Goal: Task Accomplishment & Management: Use online tool/utility

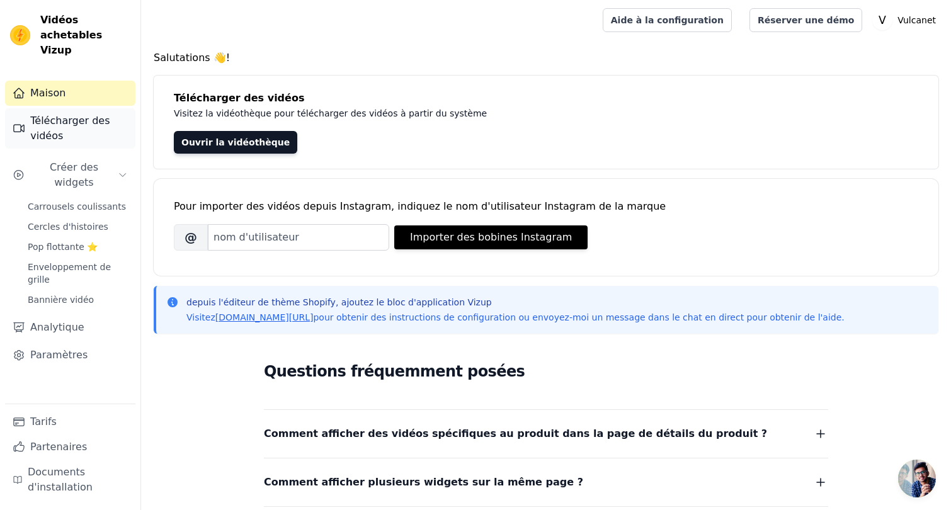
click at [93, 122] on font "Télécharger des vidéos" at bounding box center [79, 128] width 98 height 30
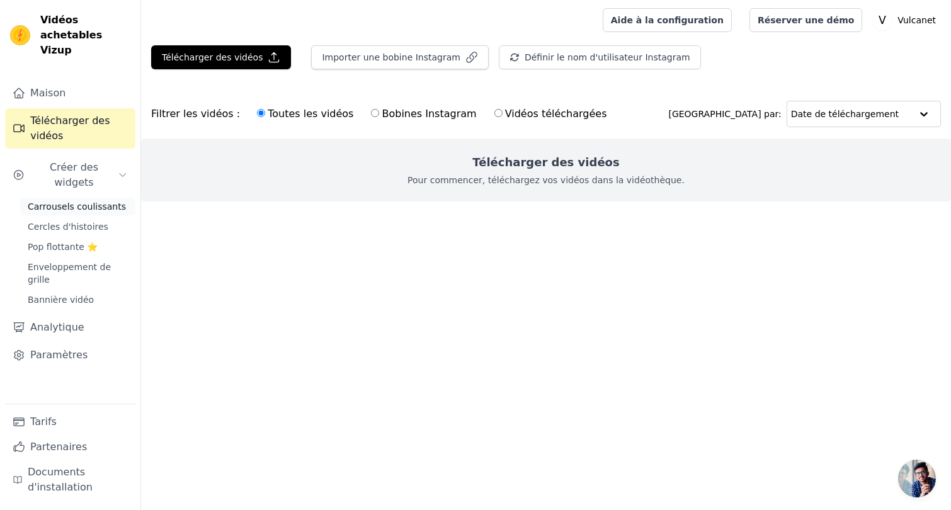
click at [89, 201] on font "Carrousels coulissants" at bounding box center [77, 206] width 98 height 10
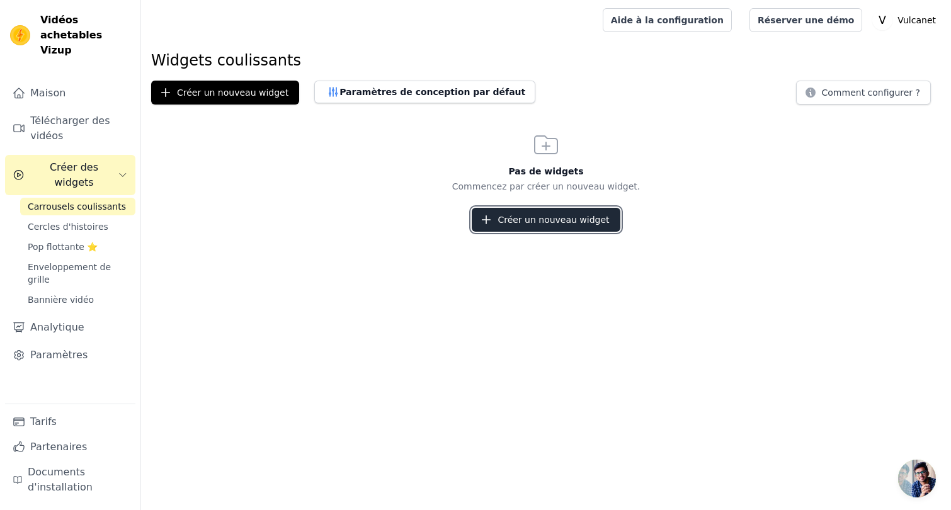
click at [522, 218] on font "Créer un nouveau widget" at bounding box center [552, 220] width 111 height 10
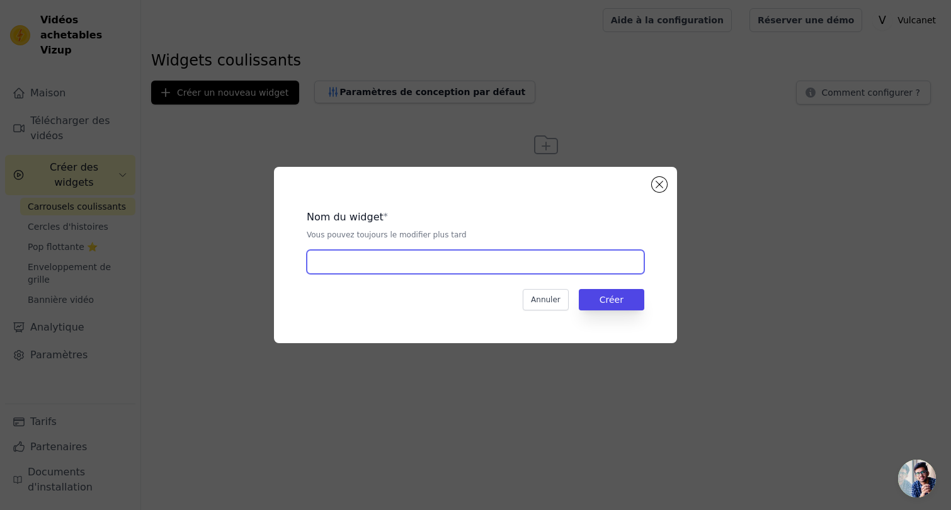
click at [461, 257] on input "text" at bounding box center [475, 262] width 337 height 24
type input "AVIS CLIENTS AUTO MOTO"
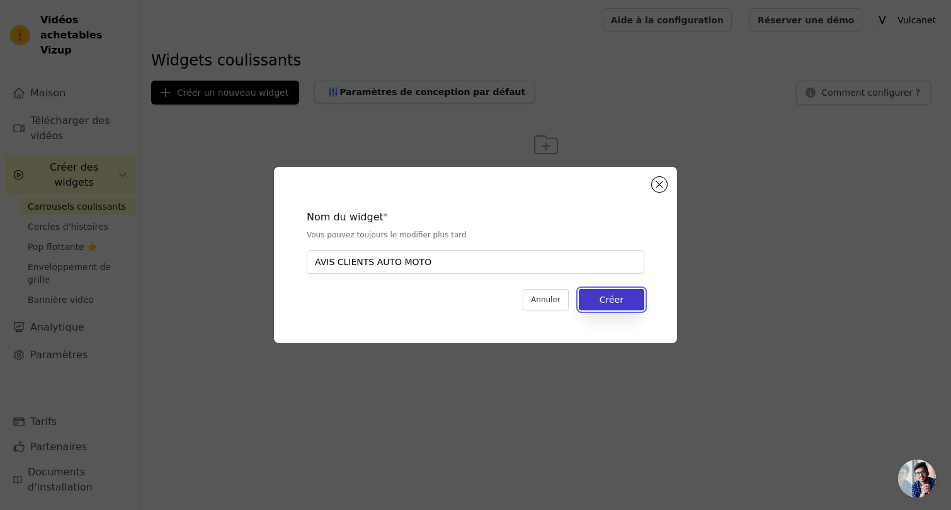
click at [600, 304] on font "Créer" at bounding box center [611, 300] width 24 height 10
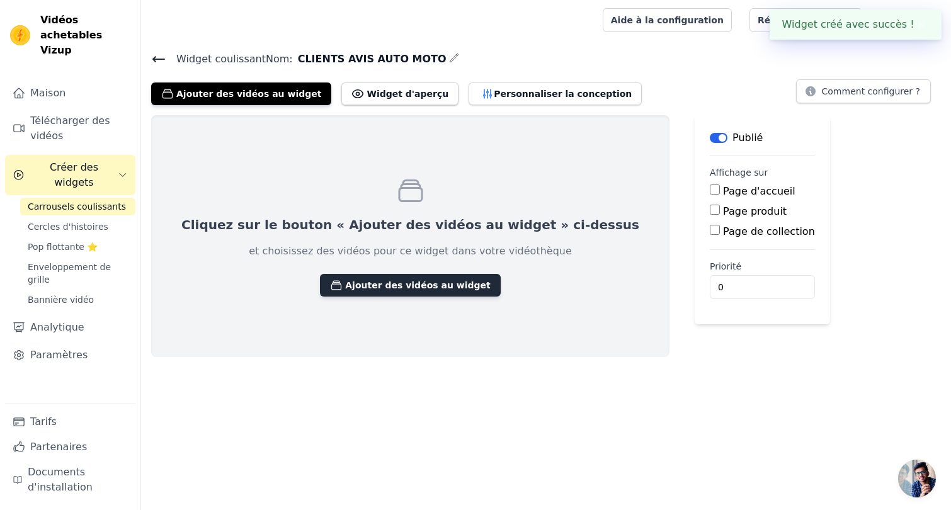
click at [385, 285] on font "Ajouter des vidéos au widget" at bounding box center [417, 285] width 145 height 10
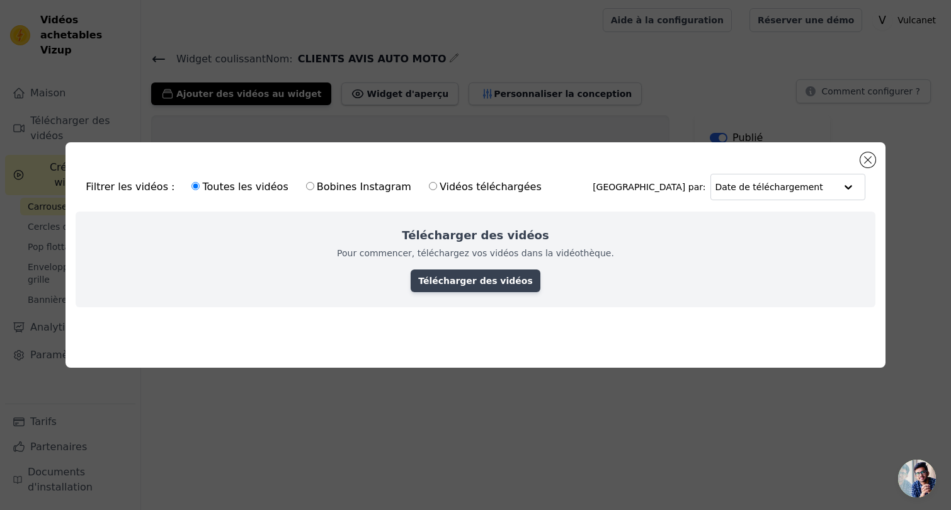
click at [470, 281] on font "Télécharger des vidéos" at bounding box center [475, 281] width 115 height 10
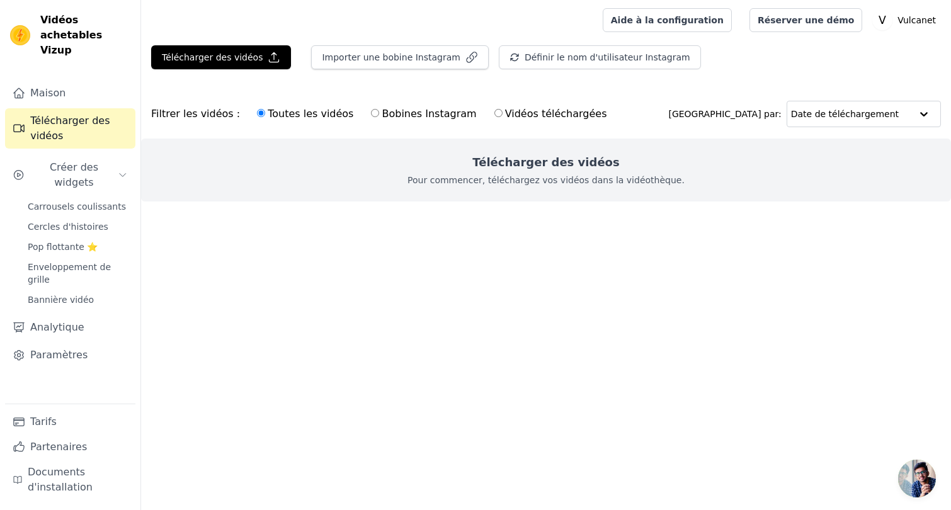
click at [557, 181] on font "Pour commencer, téléchargez vos vidéos dans la vidéothèque." at bounding box center [545, 180] width 277 height 10
click at [233, 57] on font "Télécharger des vidéos" at bounding box center [212, 57] width 101 height 10
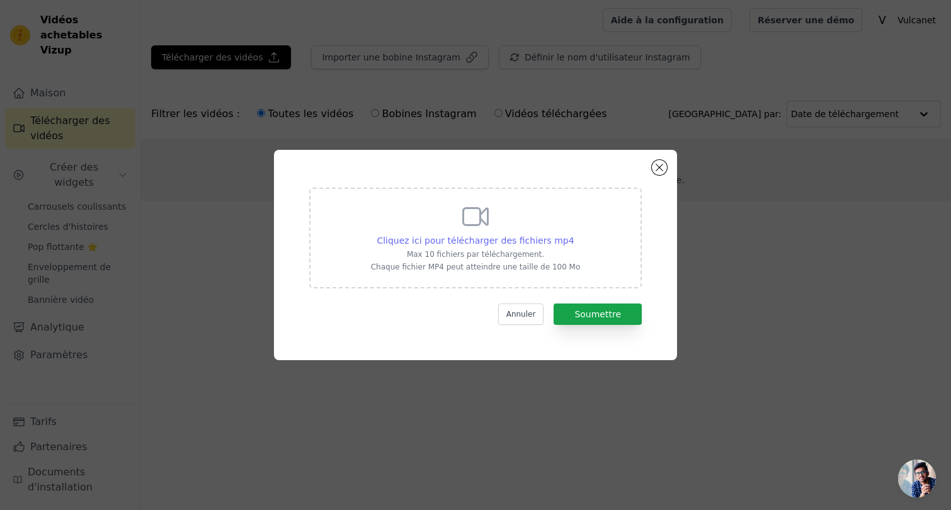
click at [498, 239] on font "Cliquez ici pour télécharger des fichiers mp4" at bounding box center [474, 240] width 197 height 10
click at [574, 234] on input "Cliquez ici pour télécharger des fichiers mp4 Max 10 fichiers par téléchargemen…" at bounding box center [574, 234] width 1 height 1
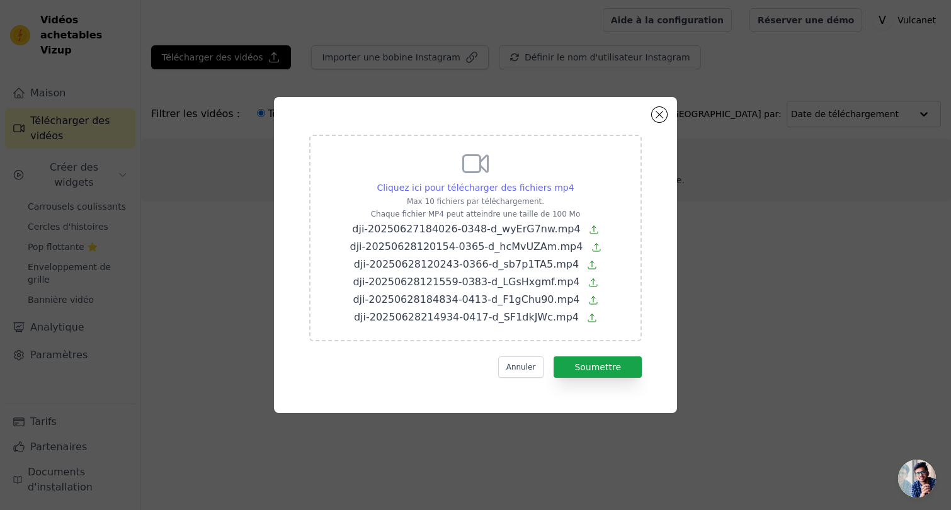
click at [530, 190] on font "Cliquez ici pour télécharger des fichiers mp4" at bounding box center [474, 188] width 197 height 10
click at [574, 181] on input "Cliquez ici pour télécharger des fichiers mp4 Max 10 fichiers par téléchargemen…" at bounding box center [574, 181] width 1 height 1
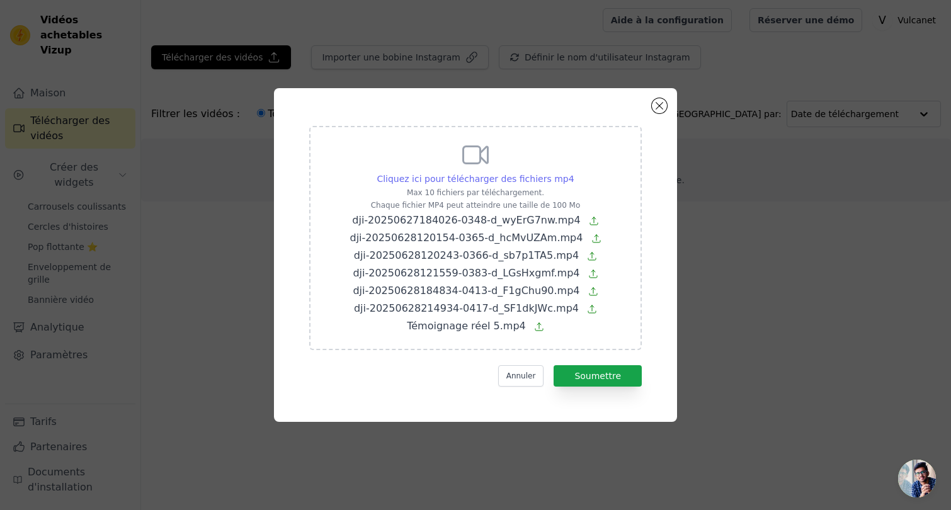
click at [514, 178] on font "Cliquez ici pour télécharger des fichiers mp4" at bounding box center [474, 179] width 197 height 10
click at [574, 173] on input "Cliquez ici pour télécharger des fichiers mp4 Max 10 fichiers par téléchargemen…" at bounding box center [574, 172] width 1 height 1
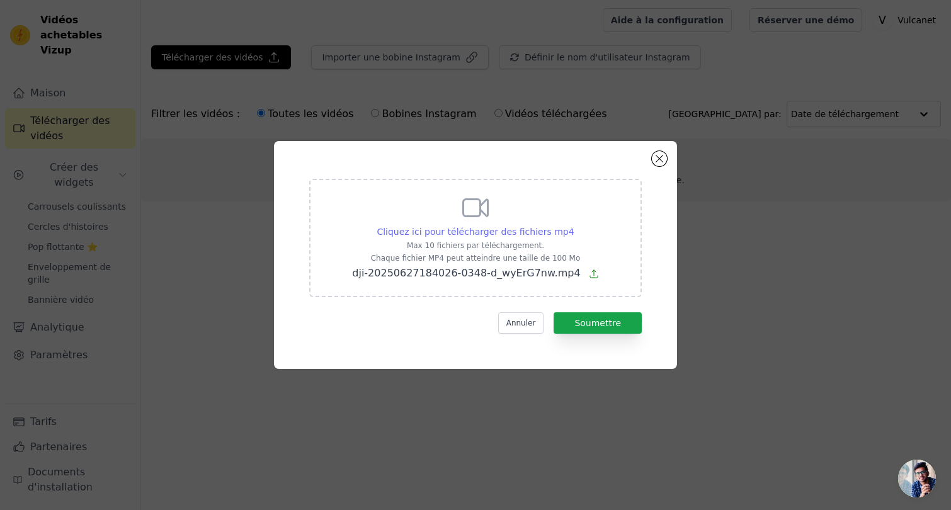
click at [524, 227] on font "Cliquez ici pour télécharger des fichiers mp4" at bounding box center [474, 232] width 197 height 10
click at [574, 225] on input "Cliquez ici pour télécharger des fichiers mp4 Max 10 fichiers par téléchargemen…" at bounding box center [574, 225] width 1 height 1
type input "C:\fakepath\dji-20250627184026-0348-d_wyErG7nw.mp4"
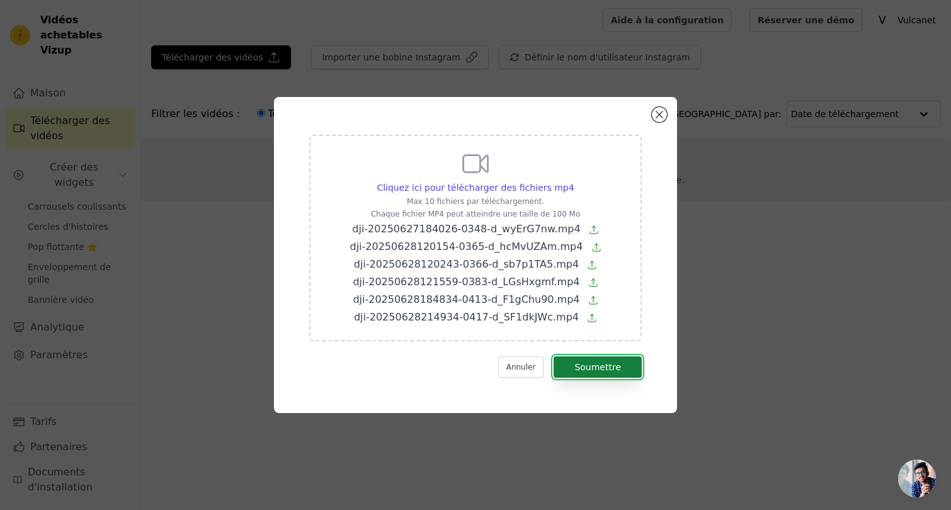
click at [602, 370] on font "Soumettre" at bounding box center [597, 367] width 47 height 10
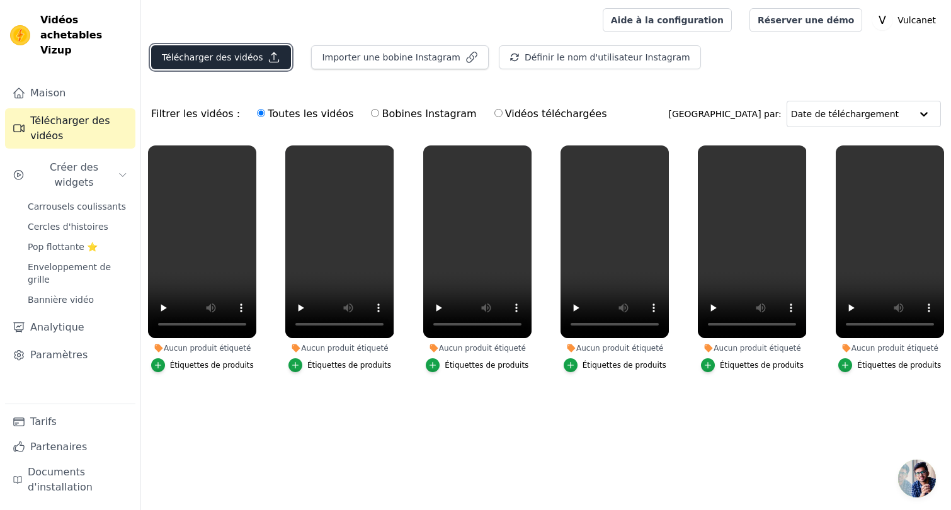
click at [228, 56] on font "Télécharger des vidéos" at bounding box center [212, 57] width 101 height 10
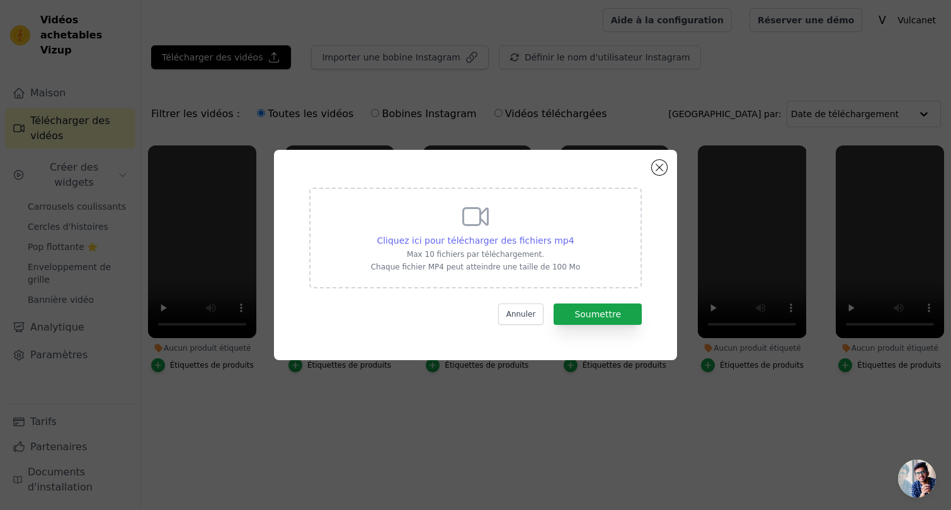
click at [511, 234] on div "Cliquez ici pour télécharger des fichiers mp4" at bounding box center [474, 240] width 197 height 13
click at [574, 234] on input "Cliquez ici pour télécharger des fichiers mp4 Max 10 fichiers par téléchargemen…" at bounding box center [574, 234] width 1 height 1
type input "C:\fakepath\Témoignage réel 1.mp4"
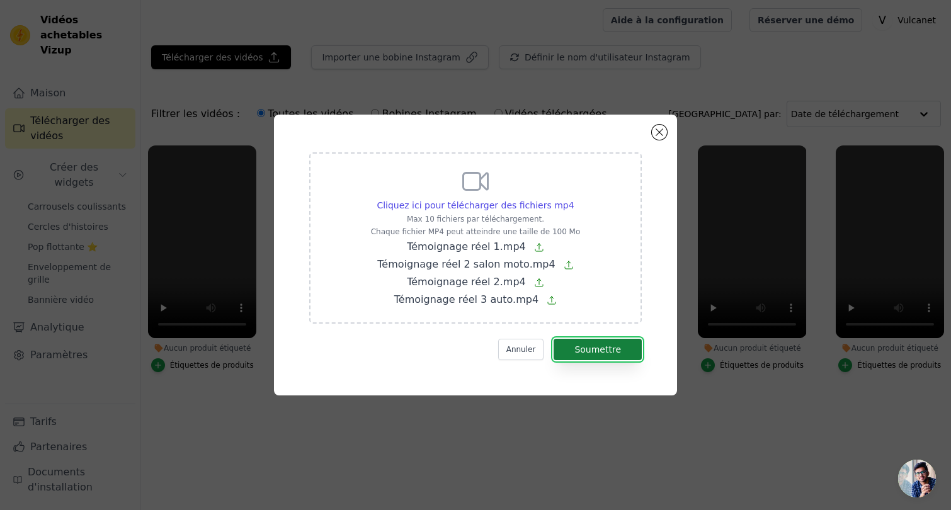
click at [593, 347] on font "Soumettre" at bounding box center [597, 349] width 47 height 10
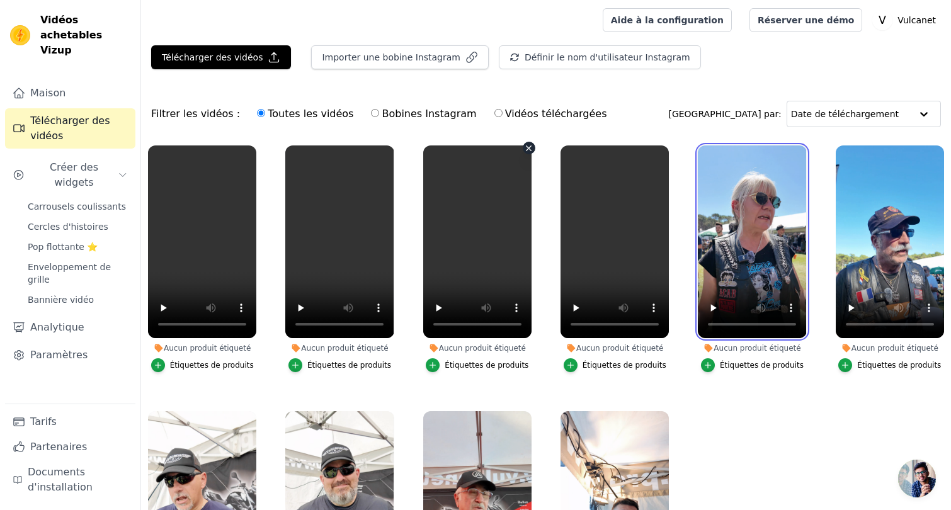
drag, startPoint x: 734, startPoint y: 199, endPoint x: 443, endPoint y: 198, distance: 291.5
click at [432, 198] on ul "Aucun produit étiqueté Étiquettes de produits Aucun produit étiqueté Étiquettes…" at bounding box center [546, 374] width 810 height 470
drag, startPoint x: 781, startPoint y: 198, endPoint x: 451, endPoint y: 200, distance: 330.5
click at [446, 202] on ul "Aucun produit étiqueté Étiquettes de produits Aucun produit étiqueté Étiquettes…" at bounding box center [546, 374] width 810 height 470
click at [643, 107] on div "Filtrer les vidéos : Toutes les vidéos Bobines Instagram Vidéos téléchargées Tr…" at bounding box center [546, 113] width 810 height 49
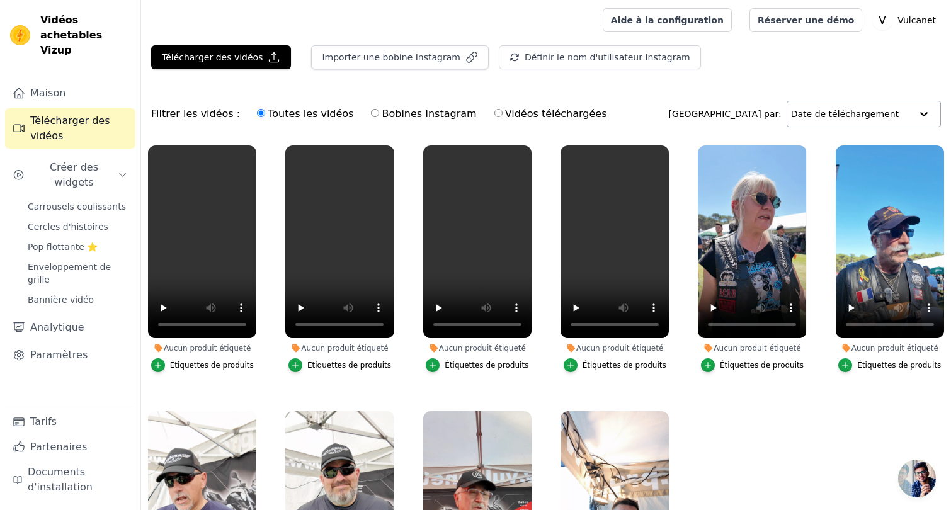
click at [883, 118] on input "text" at bounding box center [851, 113] width 120 height 25
click at [711, 108] on div "Filtrer les vidéos : Toutes les vidéos Bobines Instagram Vidéos téléchargées Tr…" at bounding box center [546, 113] width 810 height 49
click at [837, 108] on input "text" at bounding box center [851, 113] width 120 height 25
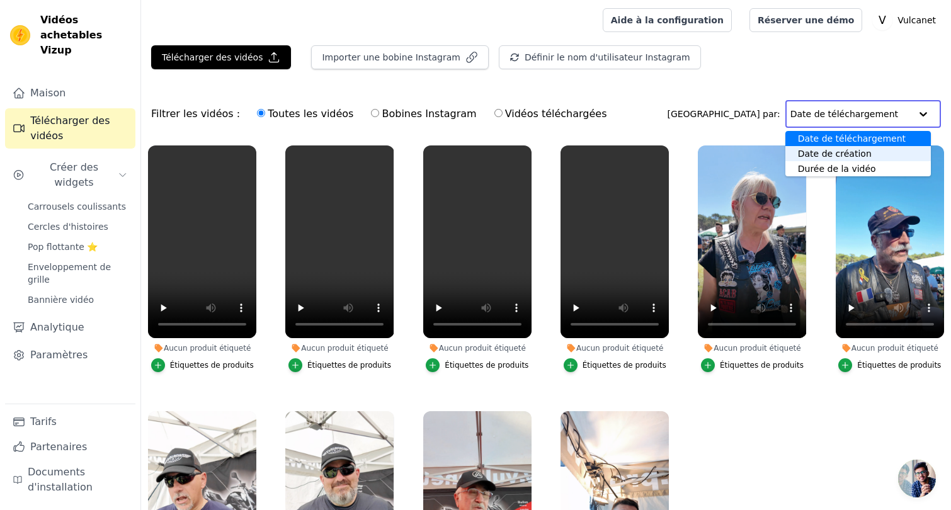
click at [711, 105] on div "Filtrer les vidéos : Toutes les vidéos Bobines Instagram Vidéos téléchargées Tr…" at bounding box center [546, 113] width 810 height 49
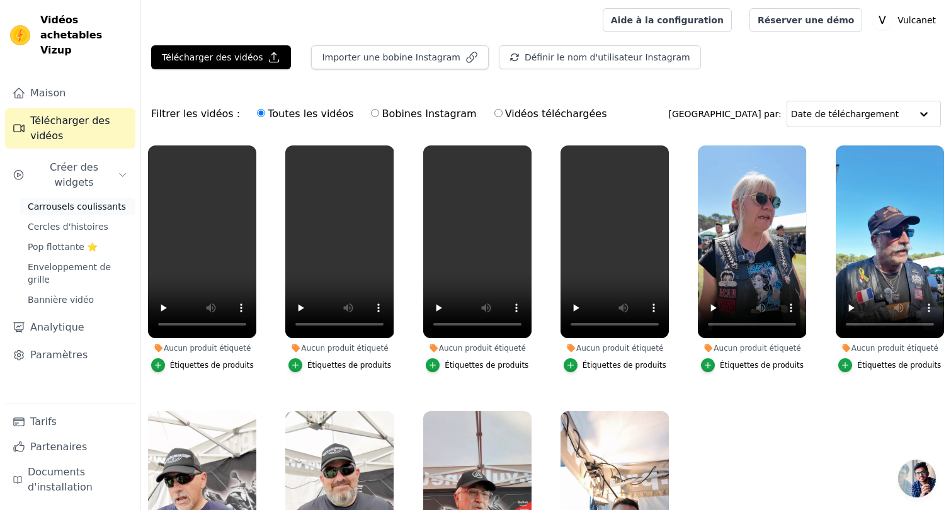
click at [81, 201] on font "Carrousels coulissants" at bounding box center [77, 206] width 98 height 10
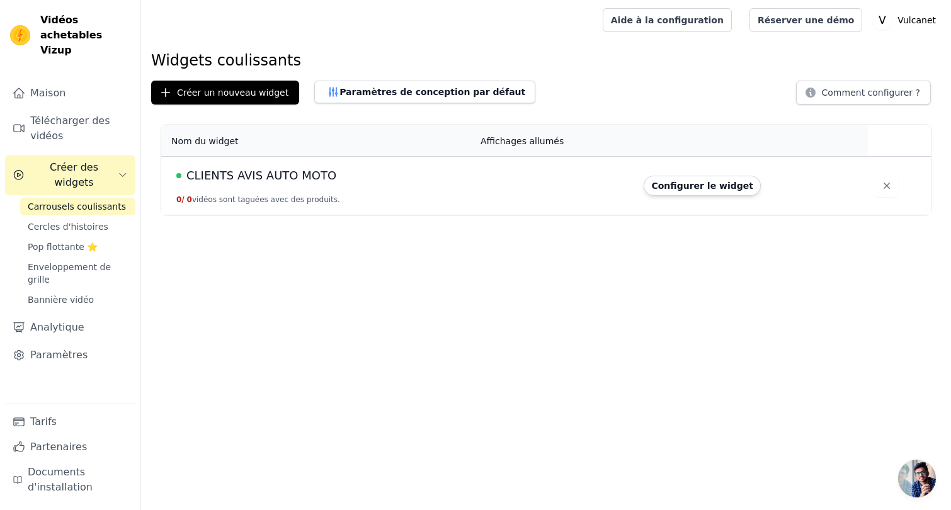
click at [735, 188] on font "Configurer le widget" at bounding box center [702, 186] width 102 height 10
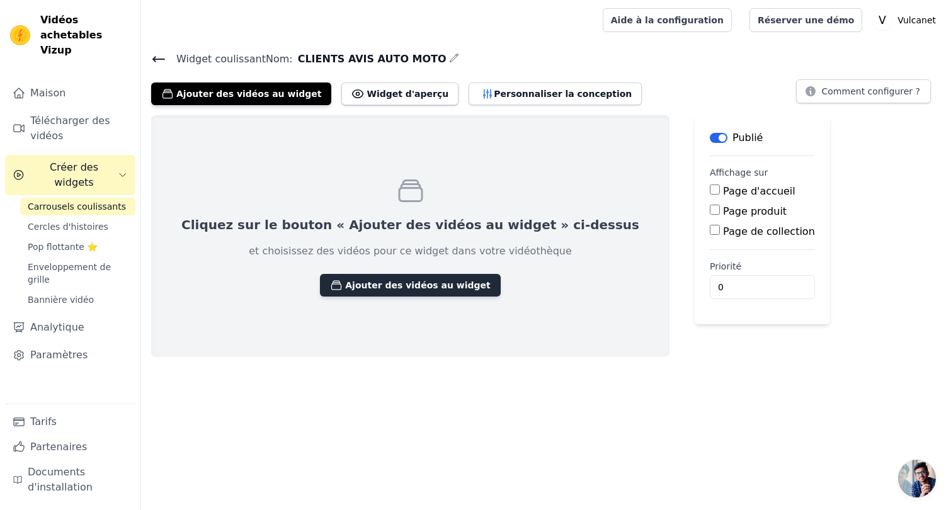
click at [349, 296] on div "Cliquez sur le bouton « Ajouter des vidéos au widget » ci-dessus et choisissez …" at bounding box center [410, 236] width 518 height 242
click at [356, 288] on font "Ajouter des vidéos au widget" at bounding box center [417, 285] width 145 height 10
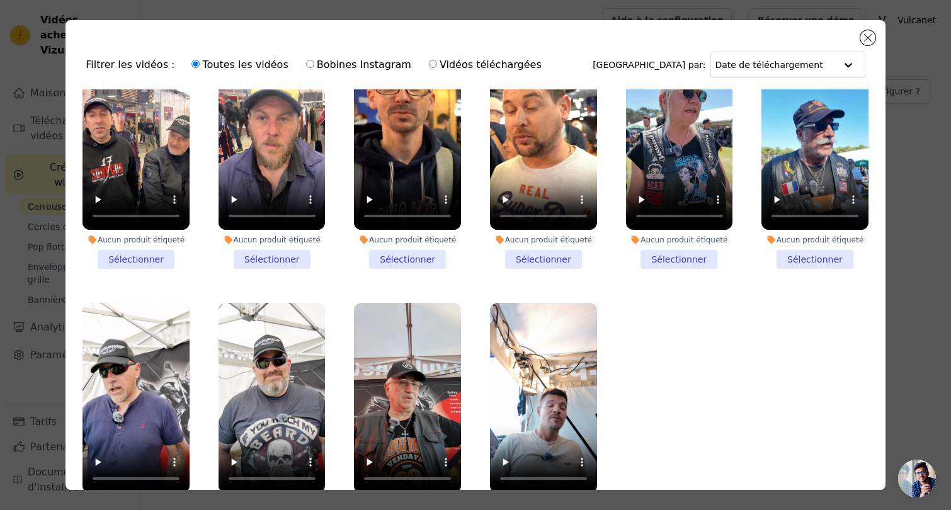
scroll to position [110, 0]
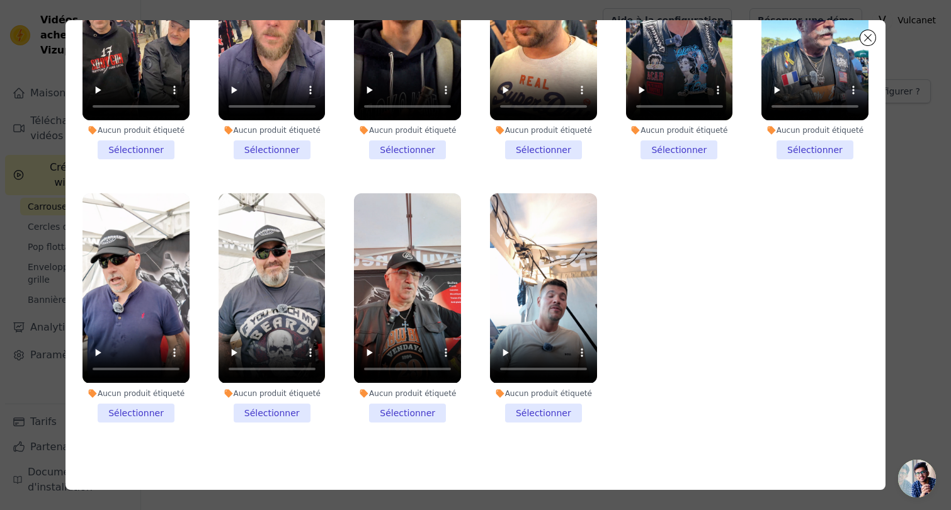
click at [158, 152] on li "Aucun produit étiqueté Sélectionner" at bounding box center [135, 45] width 107 height 229
click at [0, 0] on input "Aucun produit étiqueté Sélectionner" at bounding box center [0, 0] width 0 height 0
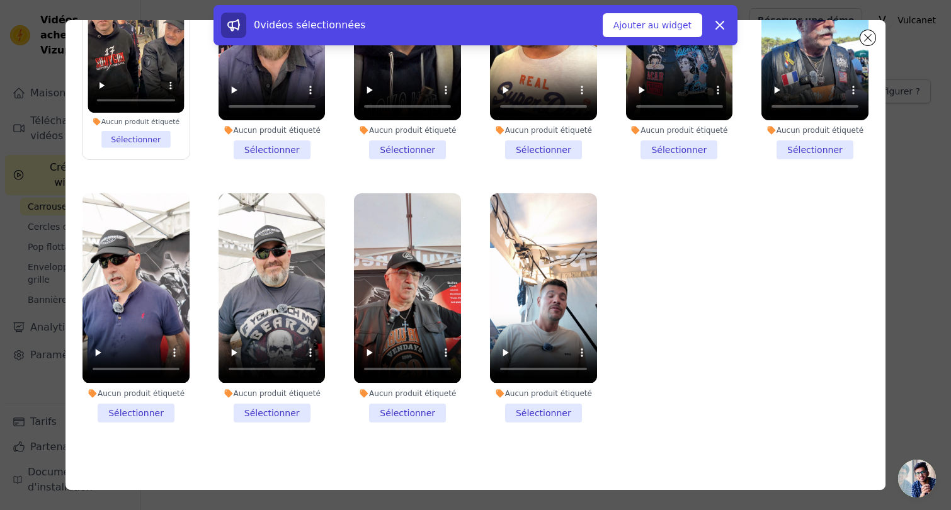
click at [259, 154] on li "Aucun produit étiqueté Sélectionner" at bounding box center [271, 45] width 107 height 229
click at [0, 0] on input "Aucun produit étiqueté Sélectionner" at bounding box center [0, 0] width 0 height 0
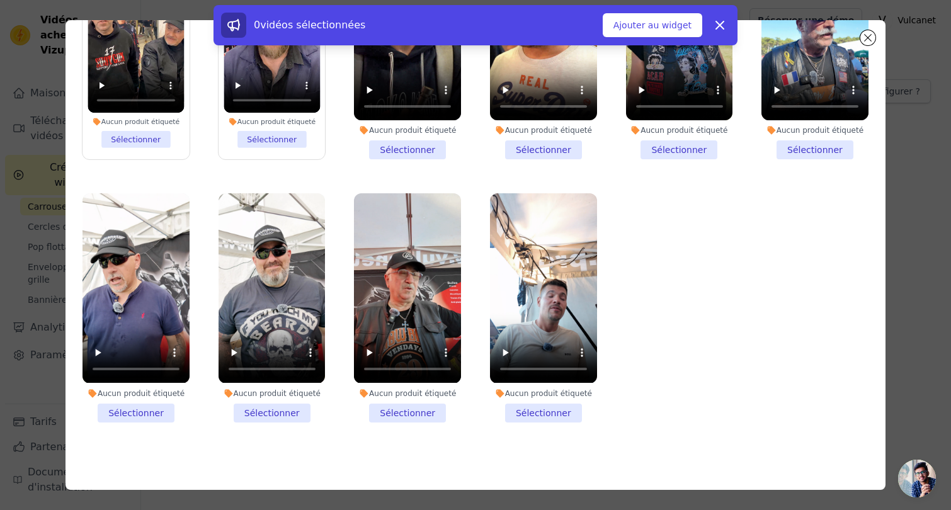
click at [417, 145] on li "Aucun produit étiqueté Sélectionner" at bounding box center [407, 45] width 107 height 229
click at [0, 0] on input "Aucun produit étiqueté Sélectionner" at bounding box center [0, 0] width 0 height 0
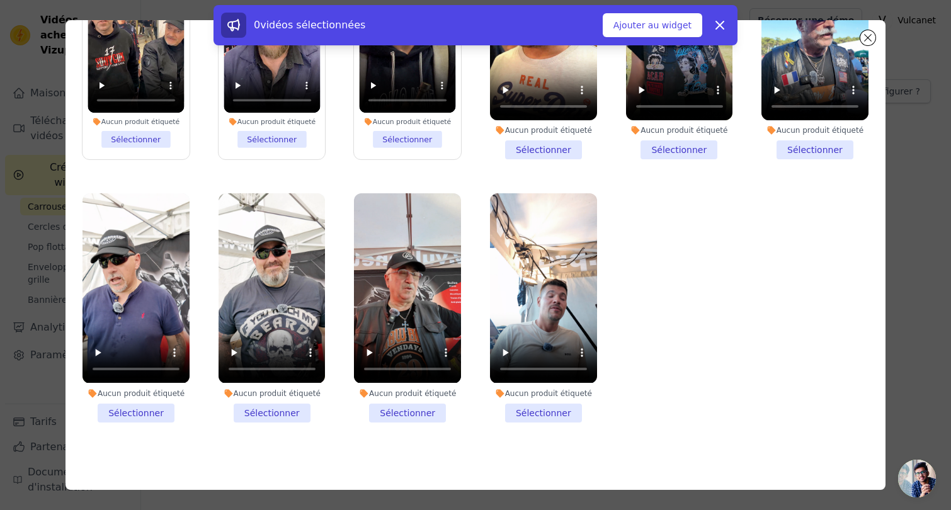
click at [415, 137] on li "Aucun produit étiqueté Sélectionner" at bounding box center [407, 45] width 96 height 206
click at [0, 0] on input "Aucun produit étiqueté Sélectionner" at bounding box center [0, 0] width 0 height 0
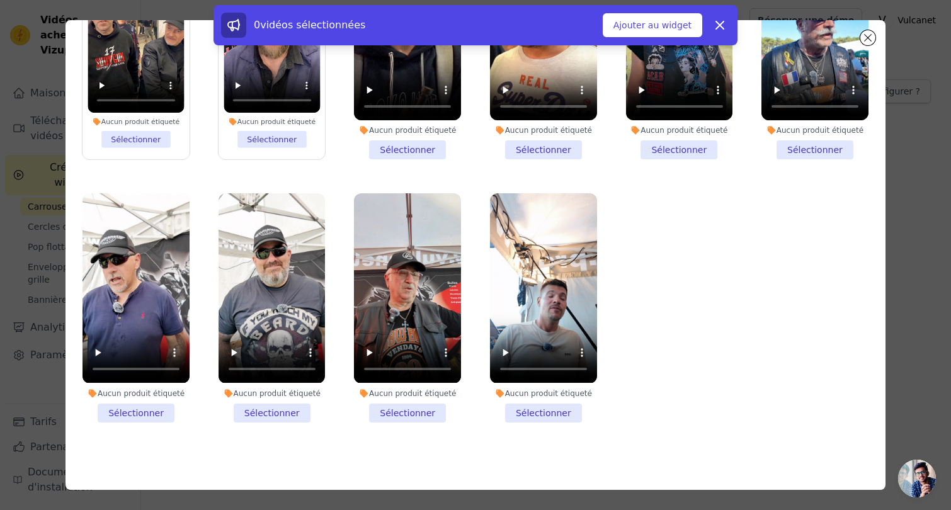
drag, startPoint x: 279, startPoint y: 139, endPoint x: 243, endPoint y: 140, distance: 35.9
click at [277, 139] on li "Aucun produit étiqueté Sélectionner" at bounding box center [272, 45] width 96 height 206
click at [0, 0] on input "Aucun produit étiqueté Sélectionner" at bounding box center [0, 0] width 0 height 0
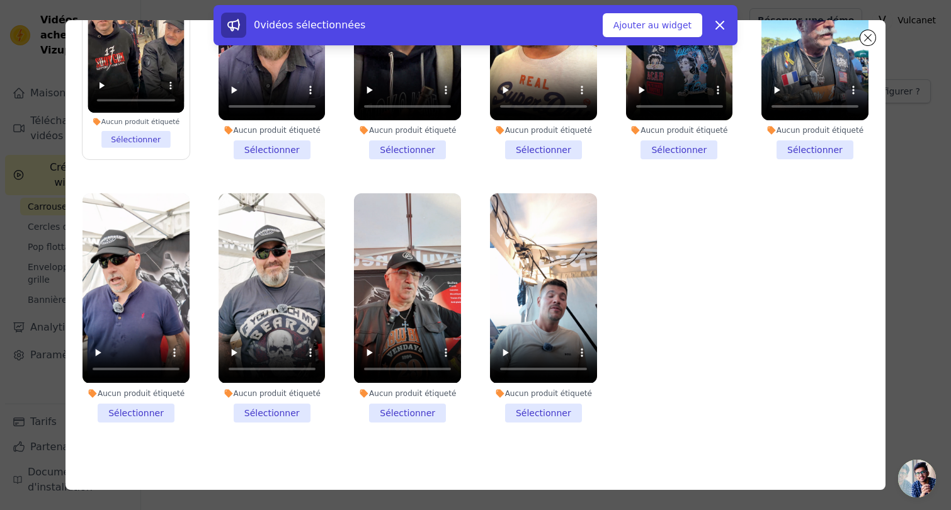
click at [148, 140] on li "Aucun produit étiqueté Sélectionner" at bounding box center [136, 45] width 96 height 206
click at [0, 0] on input "Aucun produit étiqueté Sélectionner" at bounding box center [0, 0] width 0 height 0
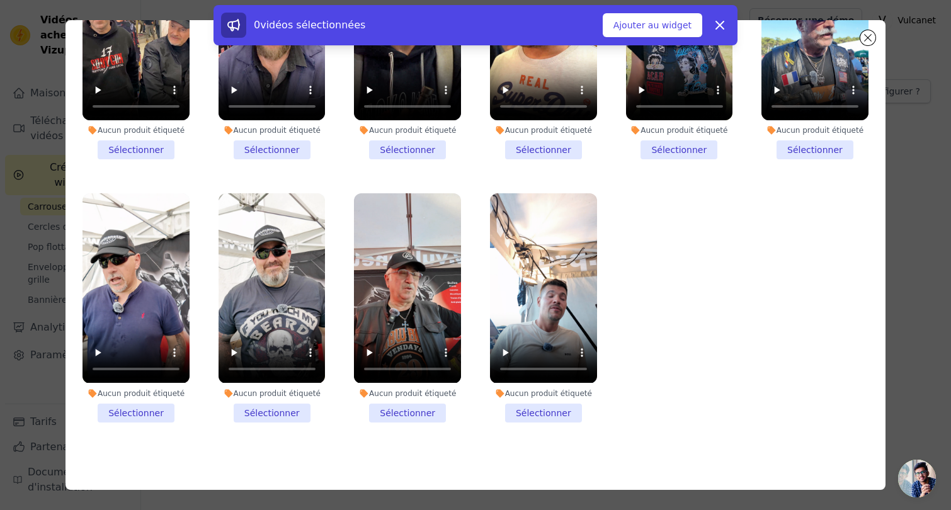
click at [271, 152] on li "Aucun produit étiqueté Sélectionner" at bounding box center [271, 45] width 107 height 229
click at [0, 0] on input "Aucun produit étiqueté Sélectionner" at bounding box center [0, 0] width 0 height 0
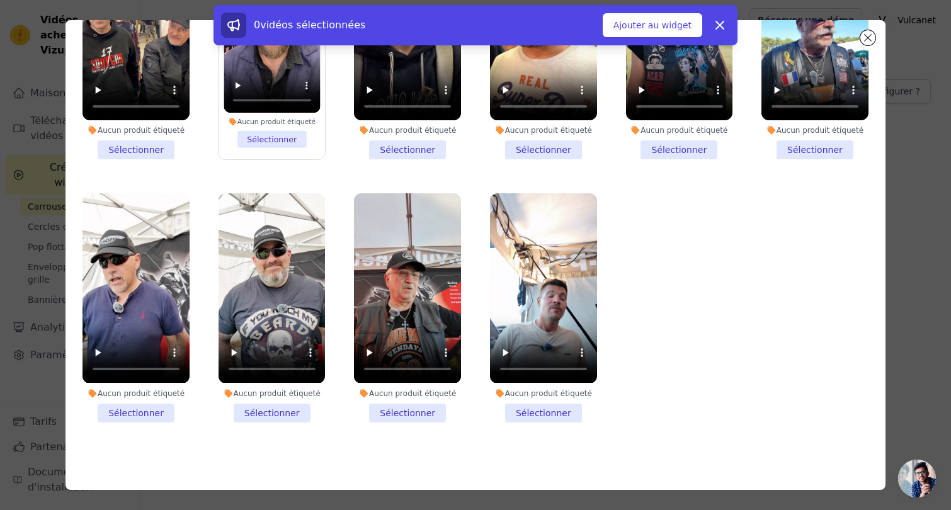
click at [662, 142] on li "Aucun produit étiqueté Sélectionner" at bounding box center [679, 45] width 107 height 229
click at [0, 0] on input "Aucun produit étiqueté Sélectionner" at bounding box center [0, 0] width 0 height 0
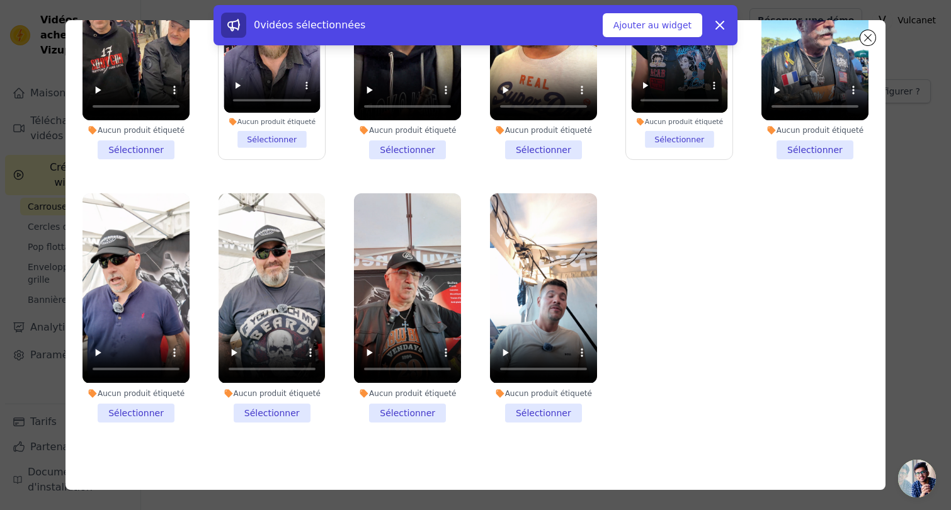
click at [429, 153] on li "Aucun produit étiqueté Sélectionner" at bounding box center [407, 45] width 107 height 229
click at [0, 0] on input "Aucun produit étiqueté Sélectionner" at bounding box center [0, 0] width 0 height 0
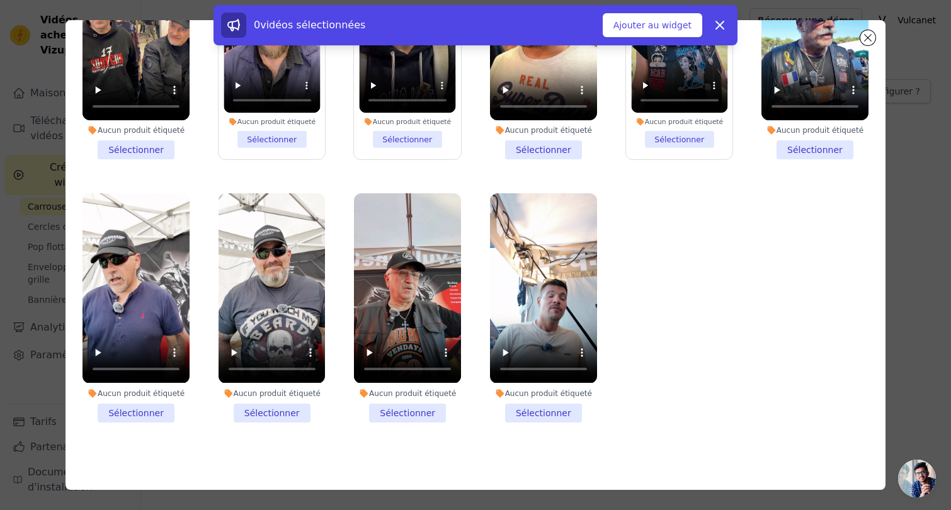
click at [824, 155] on li "Aucun produit étiqueté Sélectionner" at bounding box center [814, 45] width 107 height 229
click at [0, 0] on input "Aucun produit étiqueté Sélectionner" at bounding box center [0, 0] width 0 height 0
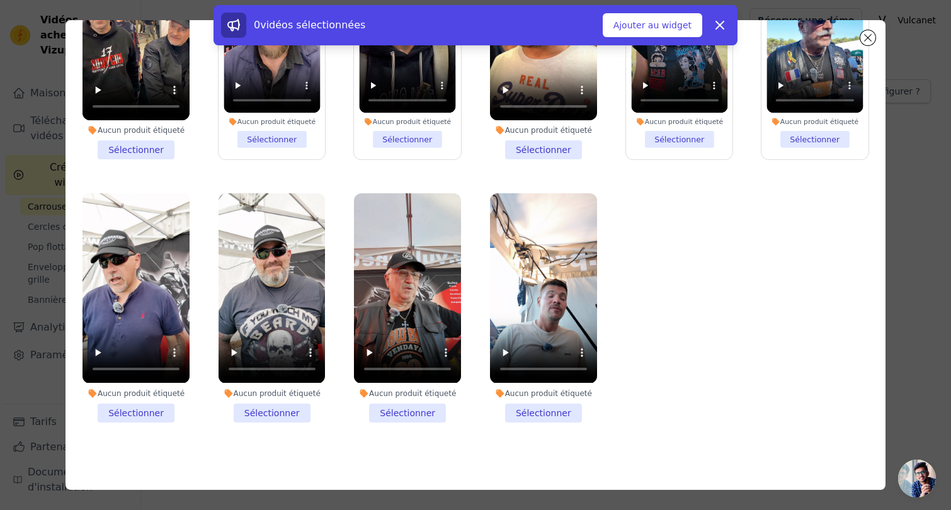
drag, startPoint x: 560, startPoint y: 152, endPoint x: 498, endPoint y: 273, distance: 135.4
click at [560, 152] on li "Aucun produit étiqueté Sélectionner" at bounding box center [543, 45] width 107 height 229
click at [0, 0] on input "Aucun produit étiqueté Sélectionner" at bounding box center [0, 0] width 0 height 0
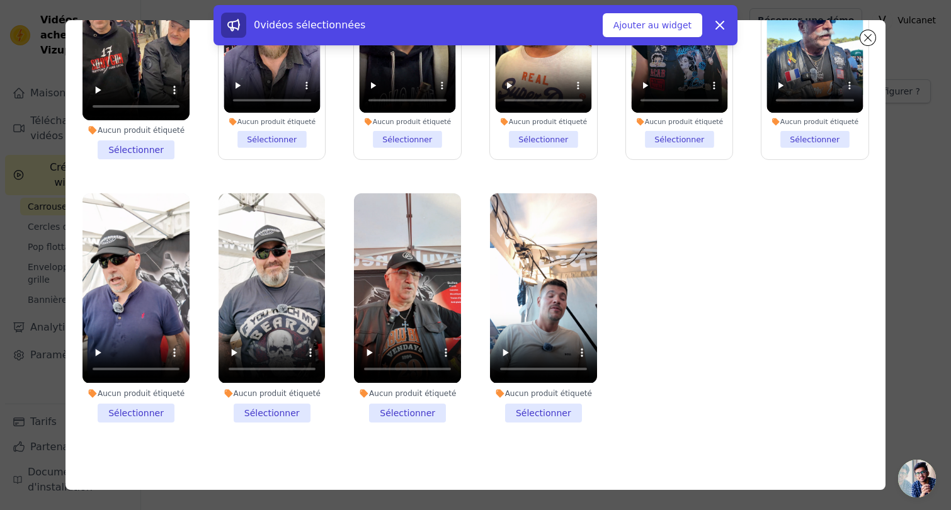
click at [380, 412] on li "Aucun produit étiqueté Sélectionner" at bounding box center [407, 307] width 107 height 229
click at [0, 0] on input "Aucun produit étiqueté Sélectionner" at bounding box center [0, 0] width 0 height 0
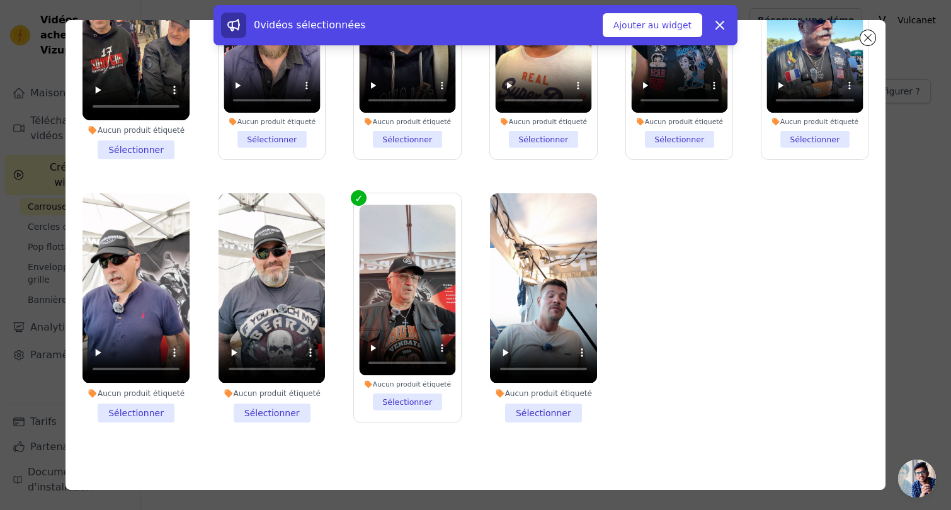
click at [128, 145] on li "Aucun produit étiqueté Sélectionner" at bounding box center [135, 45] width 107 height 229
click at [0, 0] on input "Aucun produit étiqueté Sélectionner" at bounding box center [0, 0] width 0 height 0
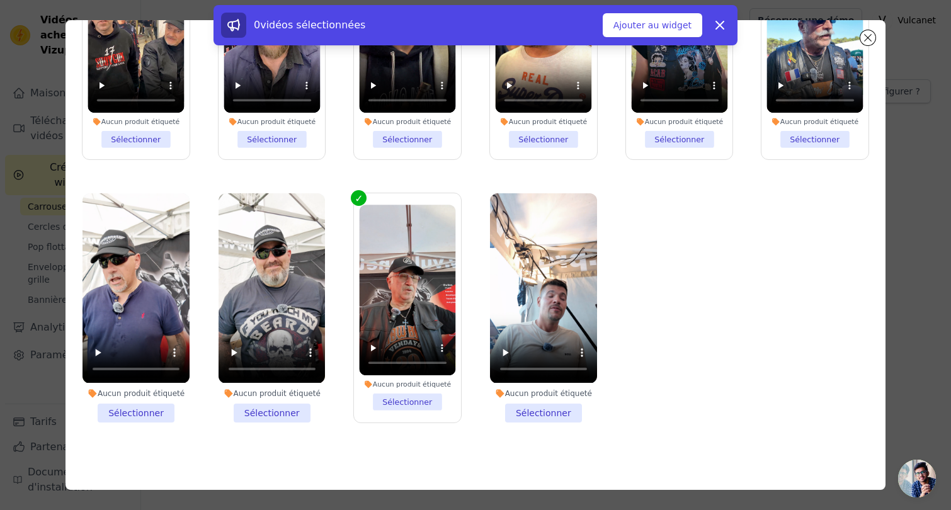
click at [150, 410] on li "Aucun produit étiqueté Sélectionner" at bounding box center [135, 307] width 107 height 229
click at [0, 0] on input "Aucun produit étiqueté Sélectionner" at bounding box center [0, 0] width 0 height 0
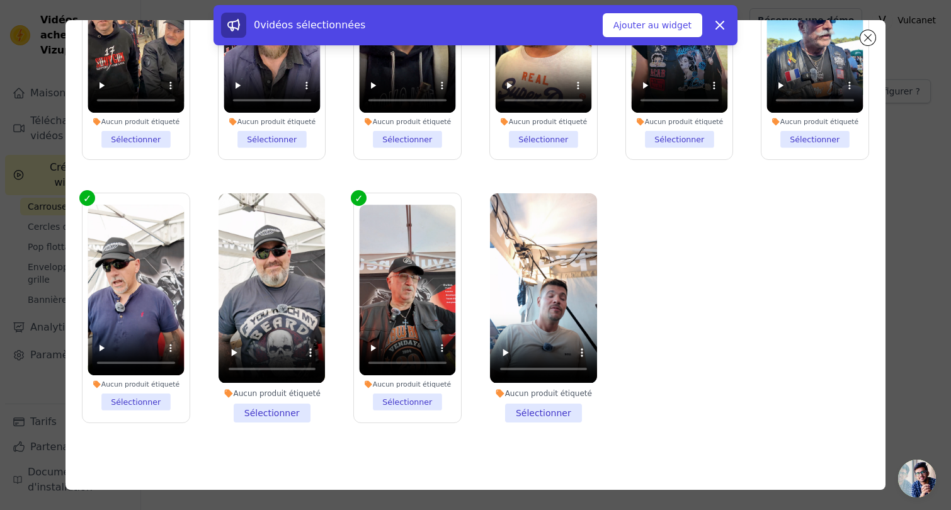
click at [239, 412] on li "Aucun produit étiqueté Sélectionner" at bounding box center [271, 307] width 107 height 229
click at [0, 0] on input "Aucun produit étiqueté Sélectionner" at bounding box center [0, 0] width 0 height 0
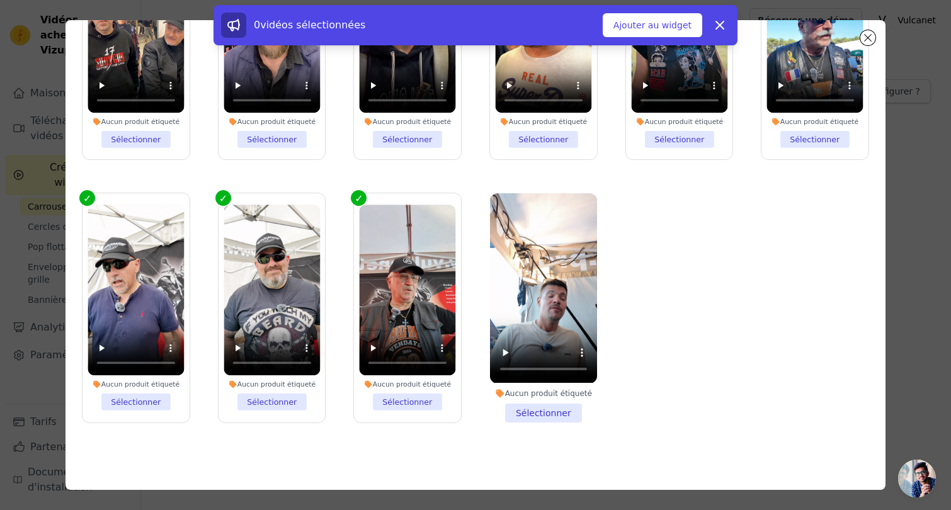
click at [533, 407] on li "Aucun produit étiqueté Sélectionner" at bounding box center [543, 307] width 107 height 229
click at [0, 0] on input "Aucun produit étiqueté Sélectionner" at bounding box center [0, 0] width 0 height 0
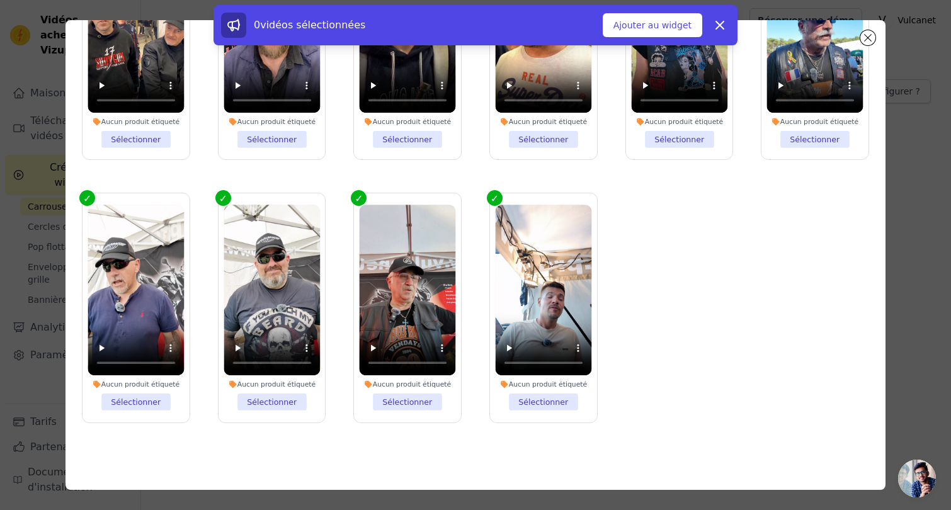
scroll to position [0, 0]
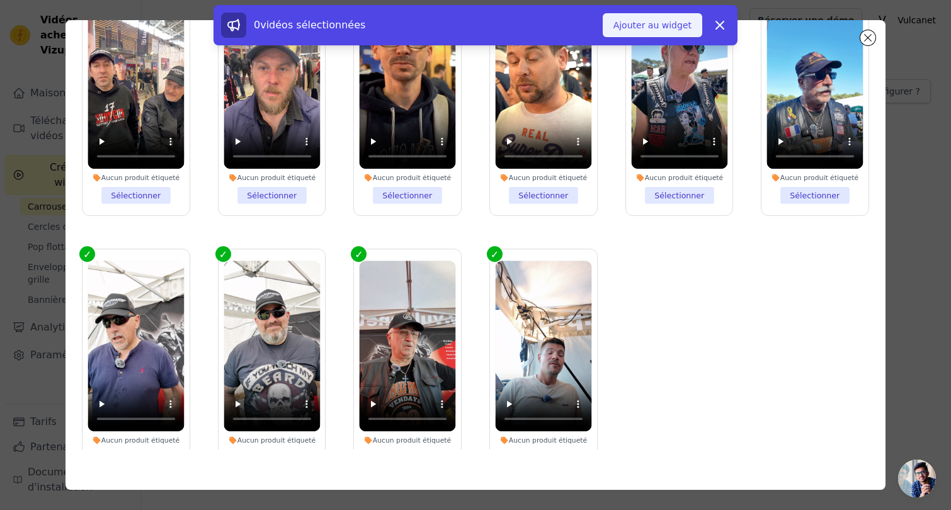
click at [660, 21] on font "Ajouter au widget" at bounding box center [652, 25] width 78 height 10
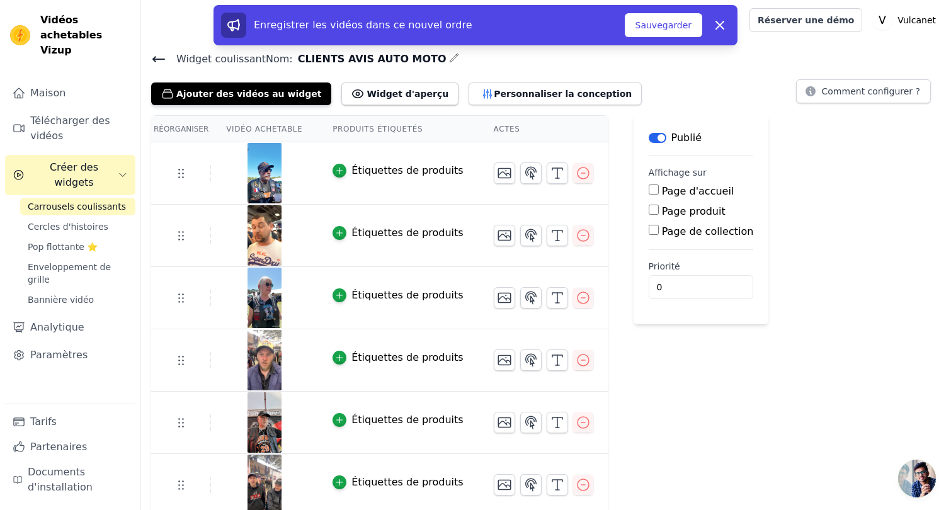
click at [667, 210] on font "Page produit" at bounding box center [694, 211] width 64 height 12
click at [659, 210] on input "Page produit" at bounding box center [653, 210] width 10 height 10
checkbox input "true"
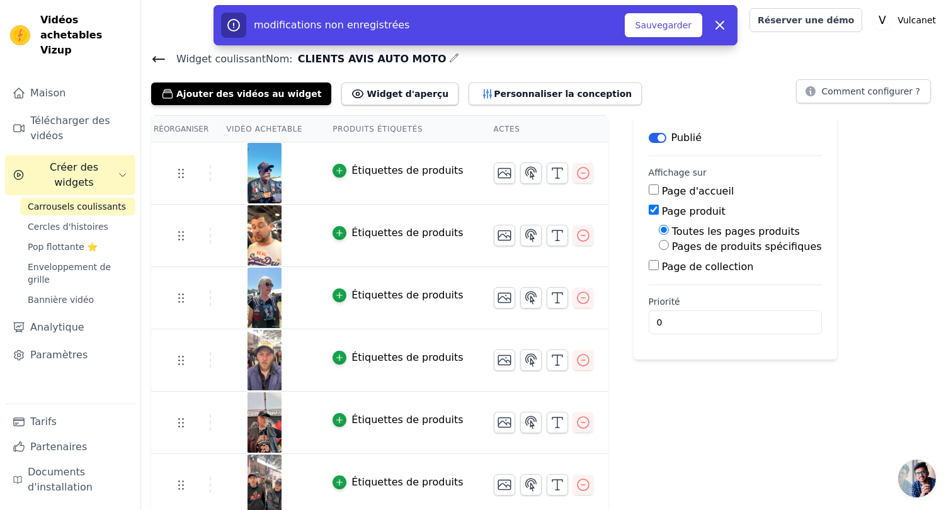
click at [677, 248] on font "Pages de produits spécifiques" at bounding box center [747, 247] width 150 height 12
click at [669, 248] on input "Pages de produits spécifiques" at bounding box center [664, 245] width 10 height 10
radio input "true"
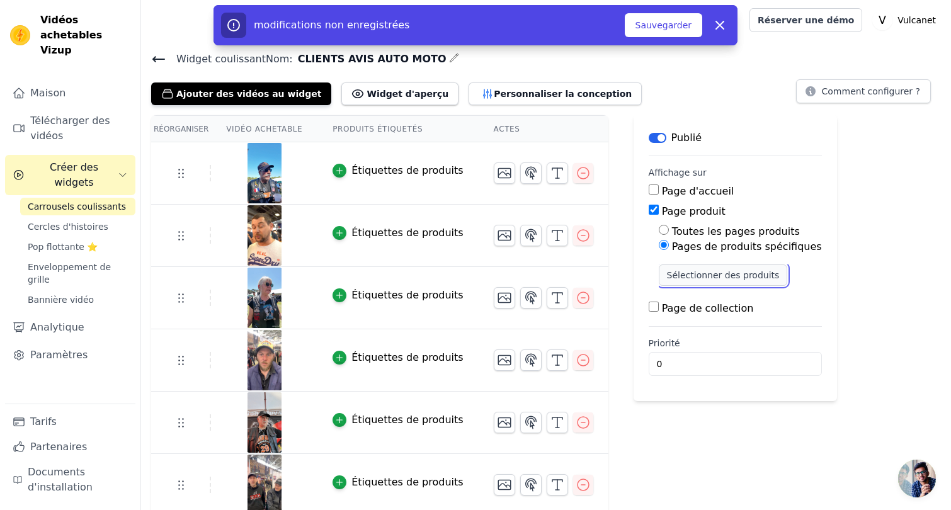
click at [689, 273] on font "Sélectionner des produits" at bounding box center [723, 275] width 113 height 10
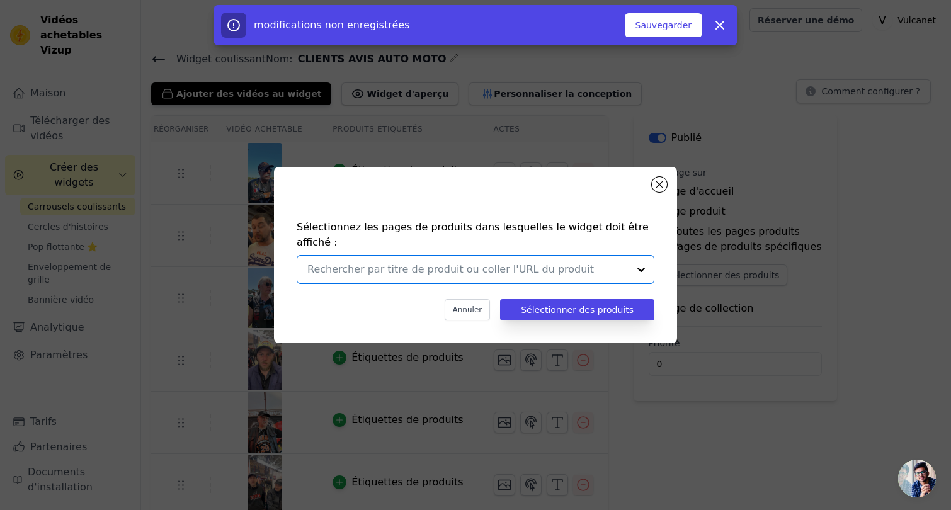
click at [554, 262] on input "text" at bounding box center [467, 269] width 321 height 15
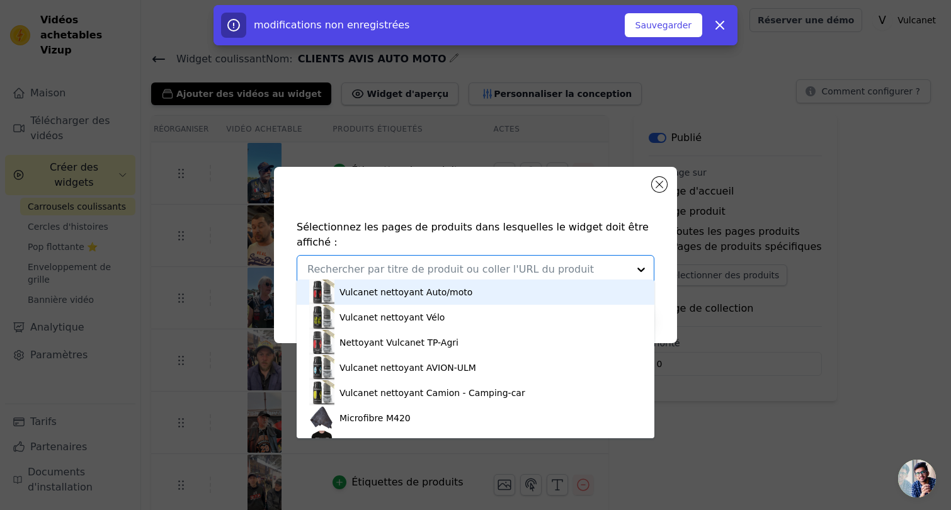
click at [436, 290] on font "Vulcanet nettoyant Auto/moto" at bounding box center [405, 292] width 133 height 10
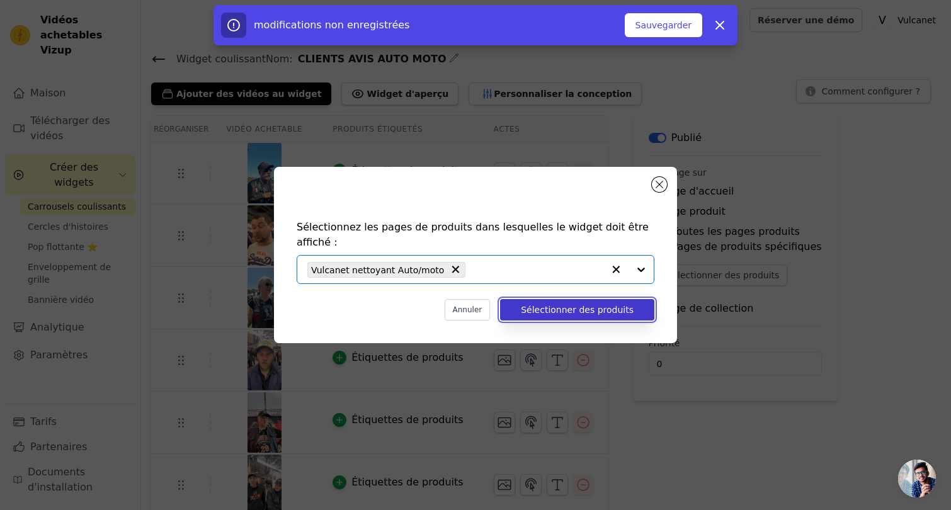
click at [574, 305] on font "Sélectionner des produits" at bounding box center [577, 310] width 113 height 10
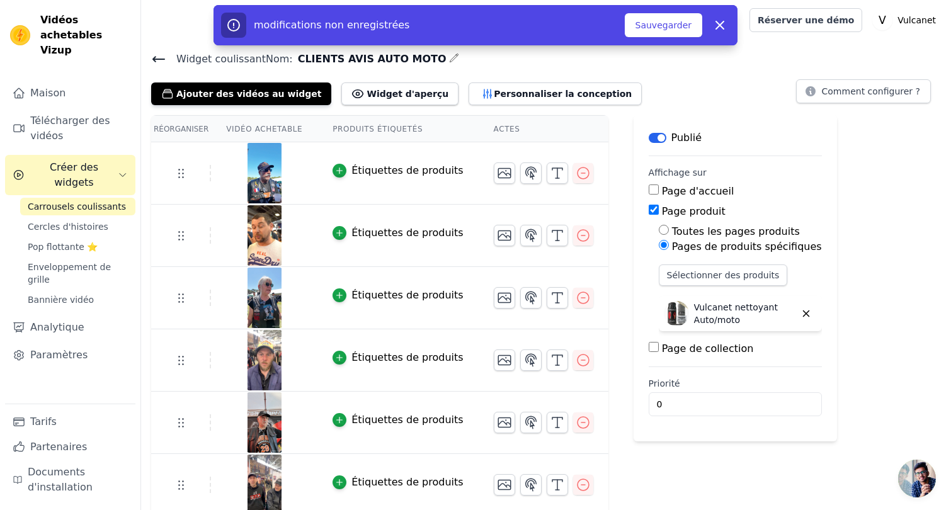
click at [677, 344] on font "Page de collection" at bounding box center [708, 348] width 92 height 12
click at [659, 344] on input "Page de collection" at bounding box center [653, 347] width 10 height 10
click at [675, 348] on font "Page de collection" at bounding box center [708, 348] width 92 height 12
click at [659, 348] on input "Page de collection" at bounding box center [653, 347] width 10 height 10
checkbox input "false"
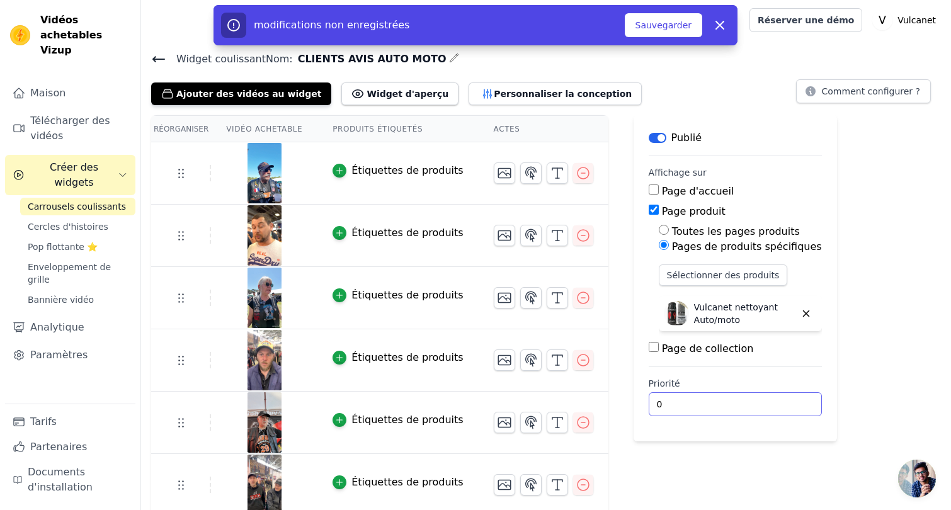
click at [731, 400] on input "0" at bounding box center [734, 404] width 173 height 24
click at [773, 404] on input "0" at bounding box center [734, 404] width 173 height 24
click at [769, 400] on input "1" at bounding box center [734, 404] width 173 height 24
click at [769, 400] on input "2" at bounding box center [734, 404] width 173 height 24
click at [770, 406] on input "1" at bounding box center [734, 404] width 173 height 24
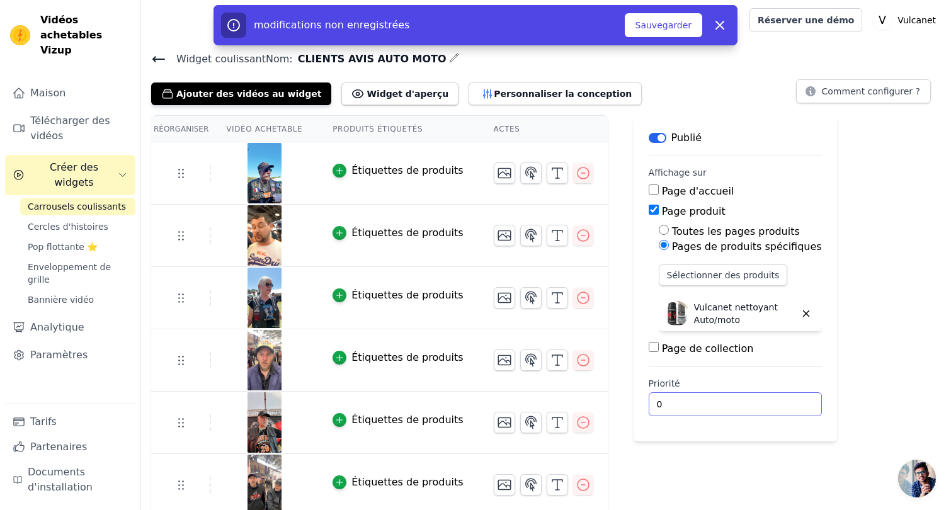
type input "0"
click at [770, 406] on input "0" at bounding box center [734, 404] width 173 height 24
click at [856, 290] on div "Réorganiser Vidéo achetable Produits étiquetés Actes Étiquettes de produits Éti…" at bounding box center [546, 440] width 810 height 650
click at [384, 90] on font "Widget d'aperçu" at bounding box center [407, 94] width 82 height 10
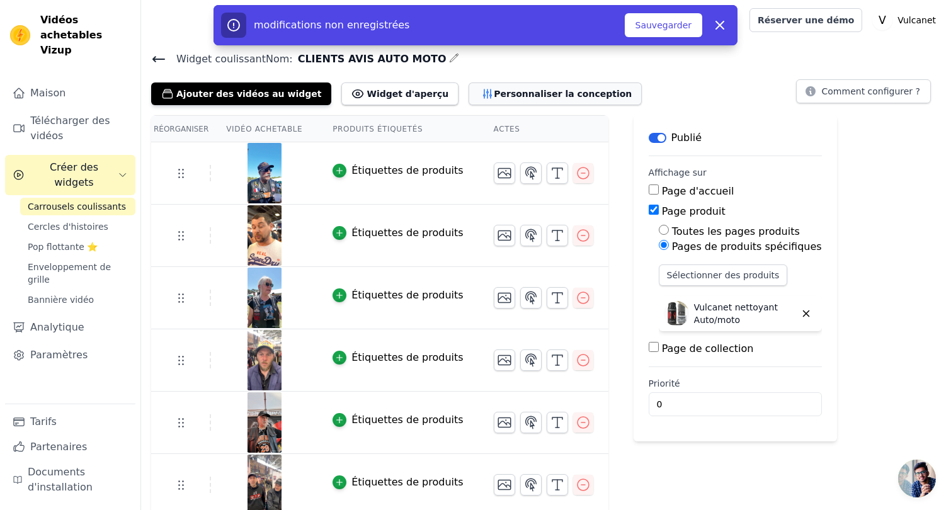
click at [470, 103] on button "Personnaliser la conception" at bounding box center [554, 93] width 173 height 23
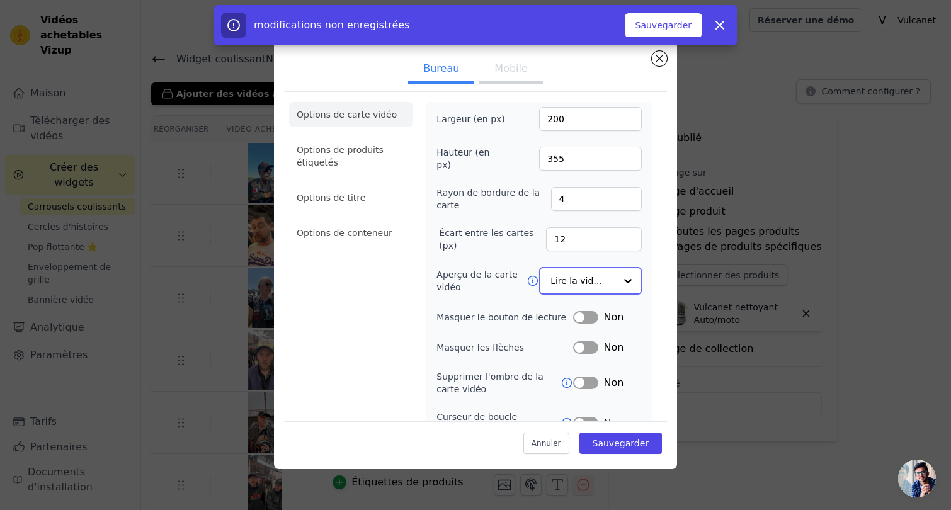
click at [600, 280] on input "Aperçu de la carte vidéo" at bounding box center [582, 280] width 65 height 25
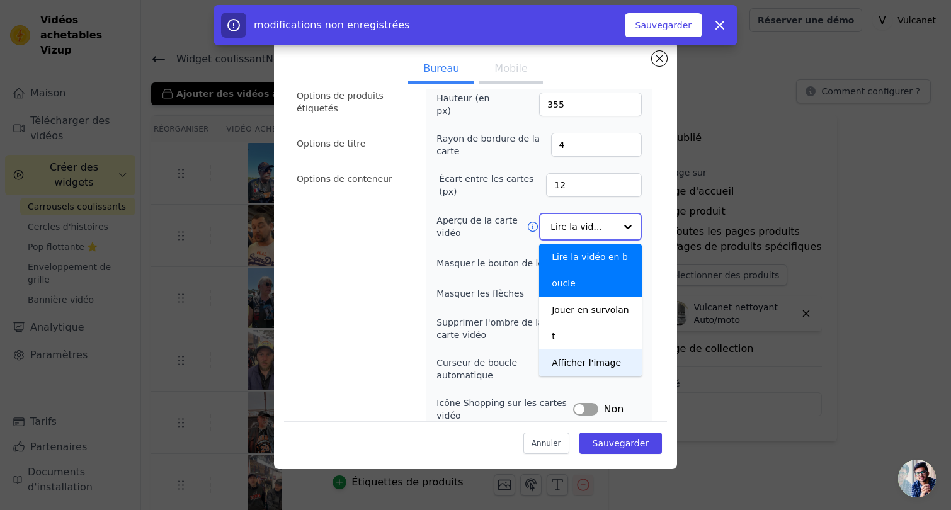
scroll to position [104, 0]
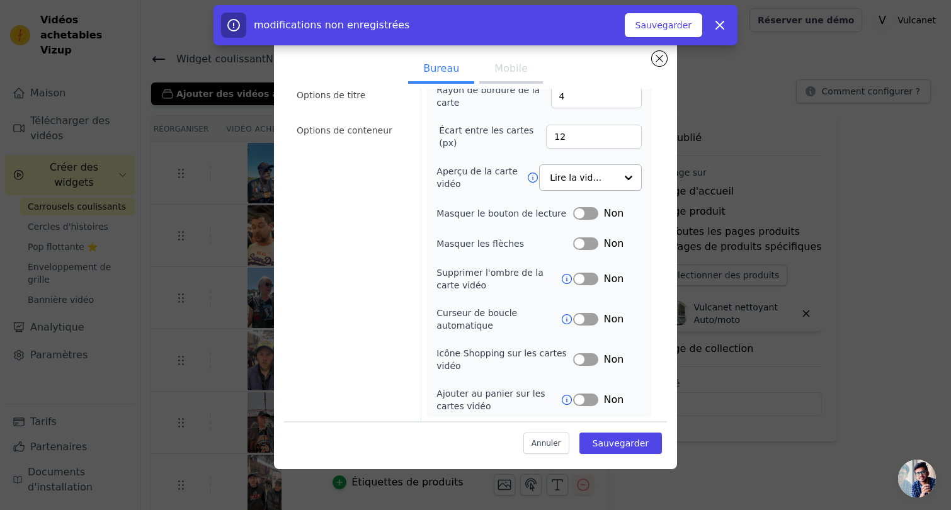
click at [491, 186] on label "Aperçu de la carte vidéo" at bounding box center [481, 177] width 90 height 25
click at [550, 186] on input "Aperçu de la carte vidéo" at bounding box center [582, 178] width 65 height 25
click at [484, 186] on label "Aperçu de la carte vidéo" at bounding box center [481, 177] width 90 height 25
click at [550, 186] on input "Aperçu de la carte vidéo" at bounding box center [582, 178] width 65 height 25
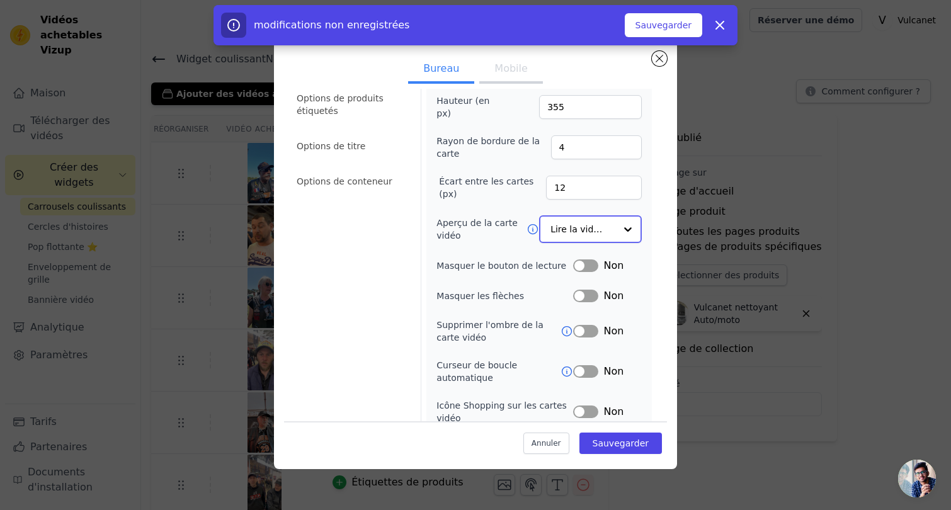
scroll to position [0, 0]
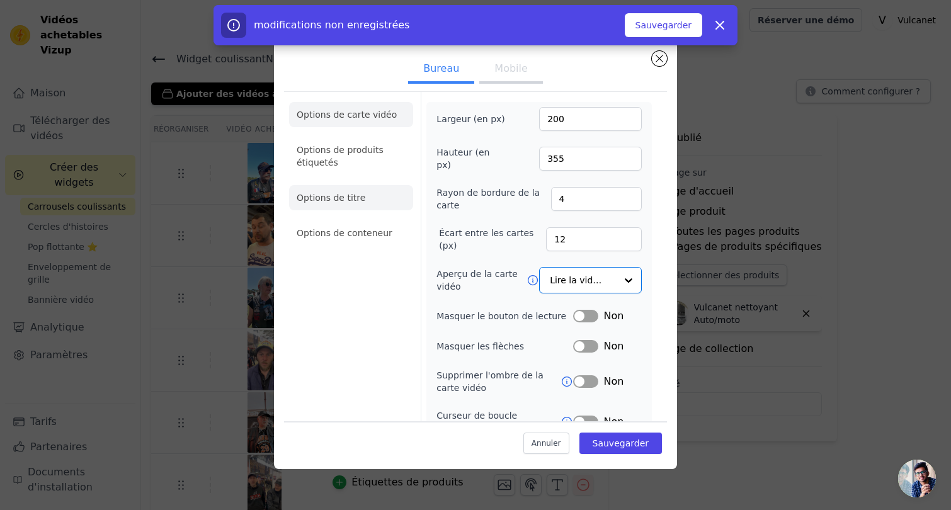
click at [363, 197] on li "Options de titre" at bounding box center [351, 197] width 124 height 25
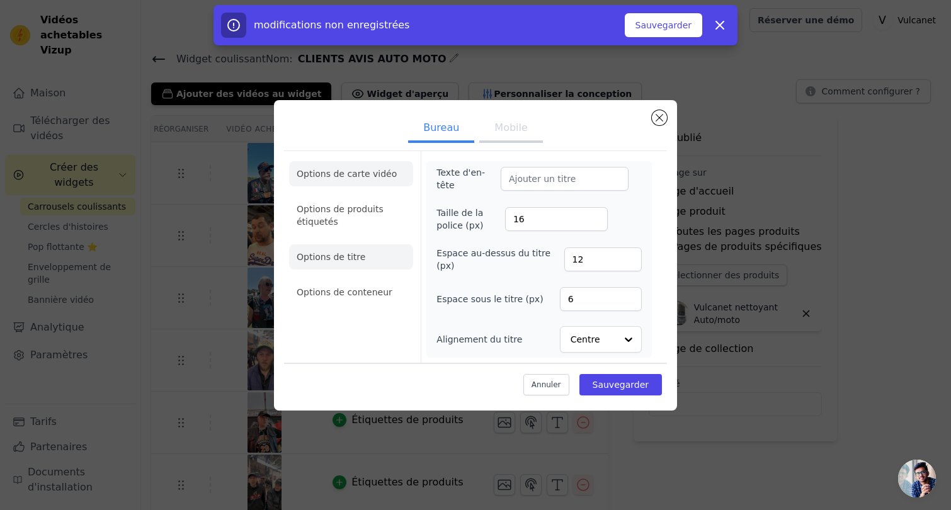
click at [336, 208] on font "Options de produits étiquetés" at bounding box center [340, 215] width 87 height 23
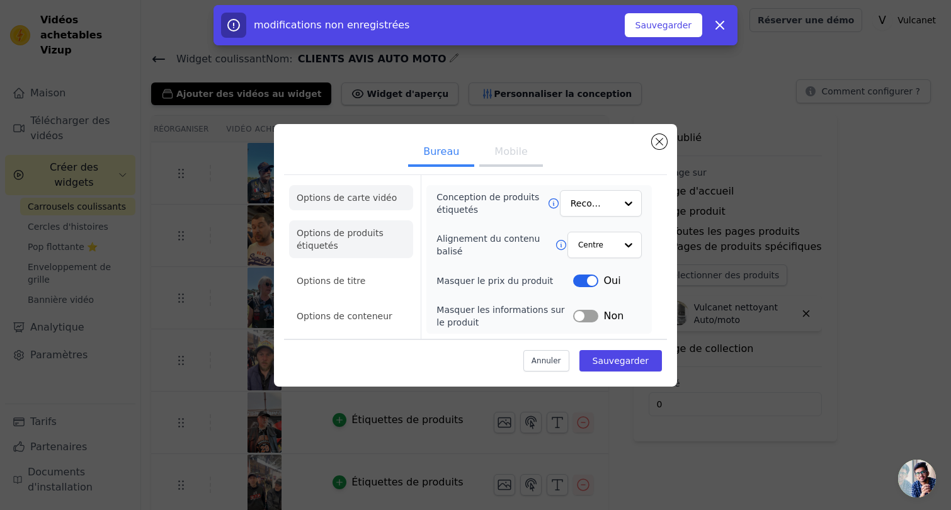
click at [341, 193] on font "Options de carte vidéo" at bounding box center [347, 198] width 100 height 10
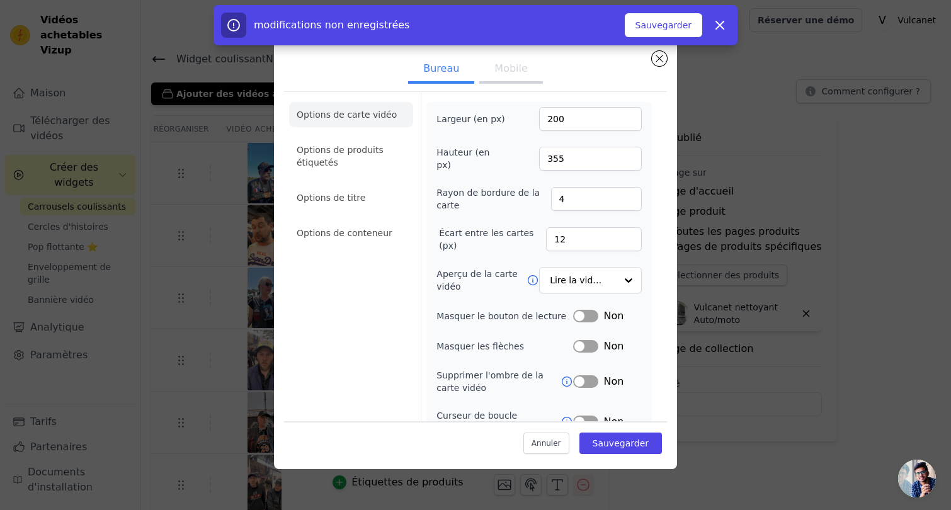
click at [492, 71] on button "Mobile" at bounding box center [510, 70] width 63 height 28
click at [453, 70] on font "Bureau" at bounding box center [441, 68] width 36 height 12
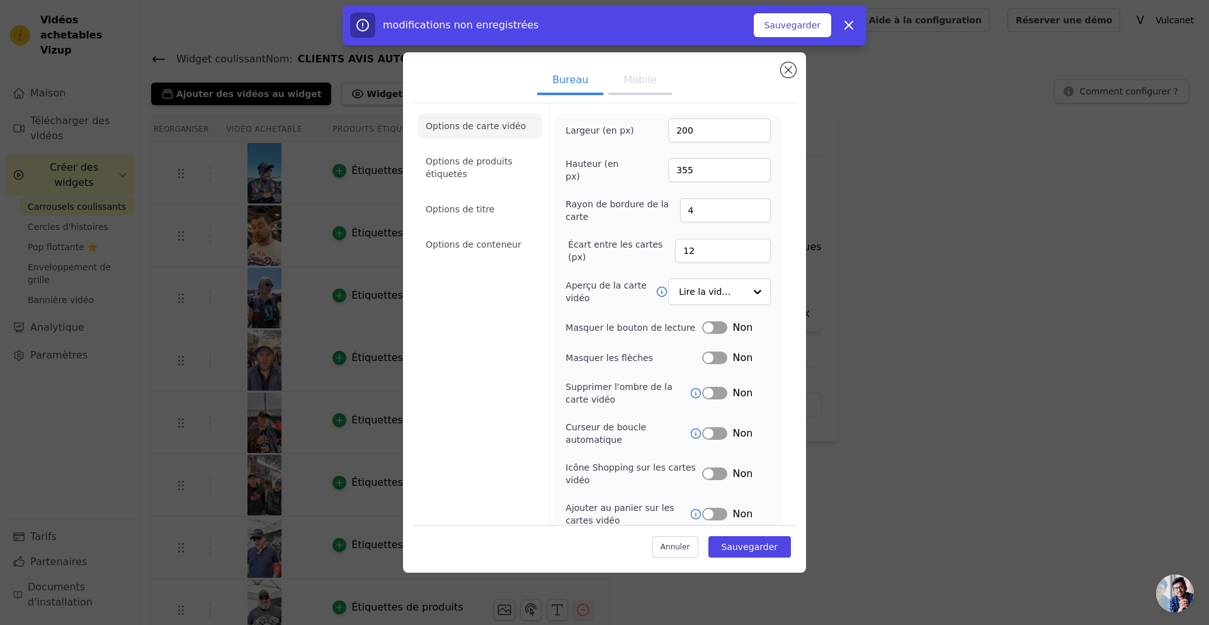
scroll to position [11, 0]
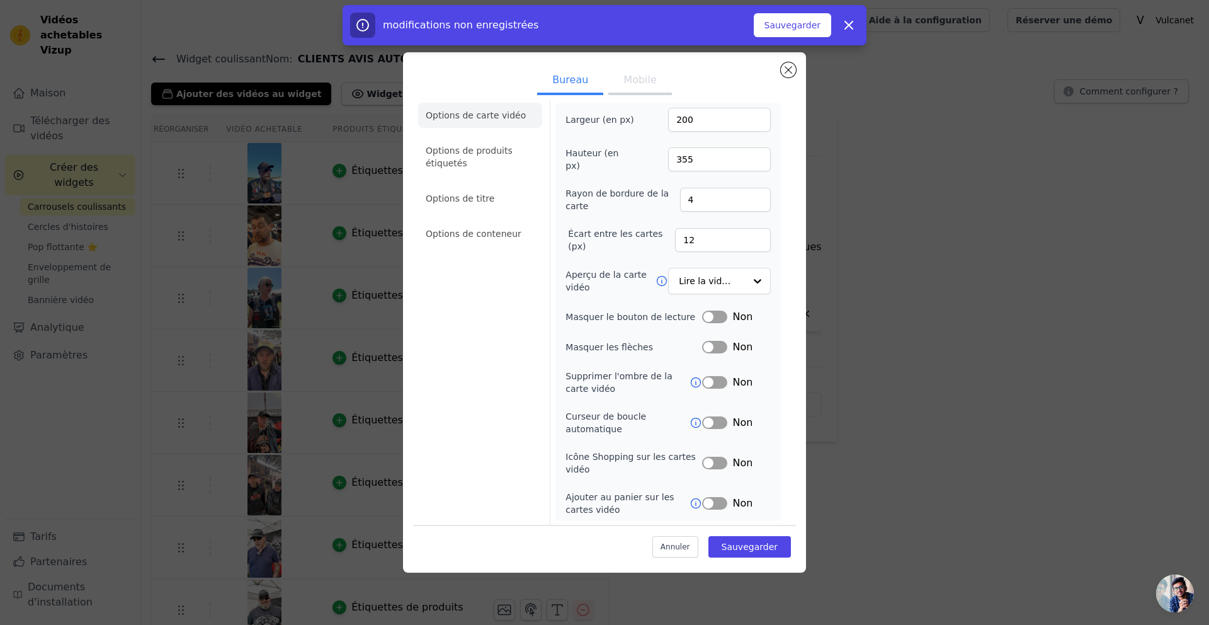
click at [710, 318] on button "Étiquette" at bounding box center [714, 316] width 25 height 13
click at [716, 316] on button "Étiquette" at bounding box center [714, 316] width 25 height 13
click at [694, 421] on icon at bounding box center [695, 422] width 13 height 13
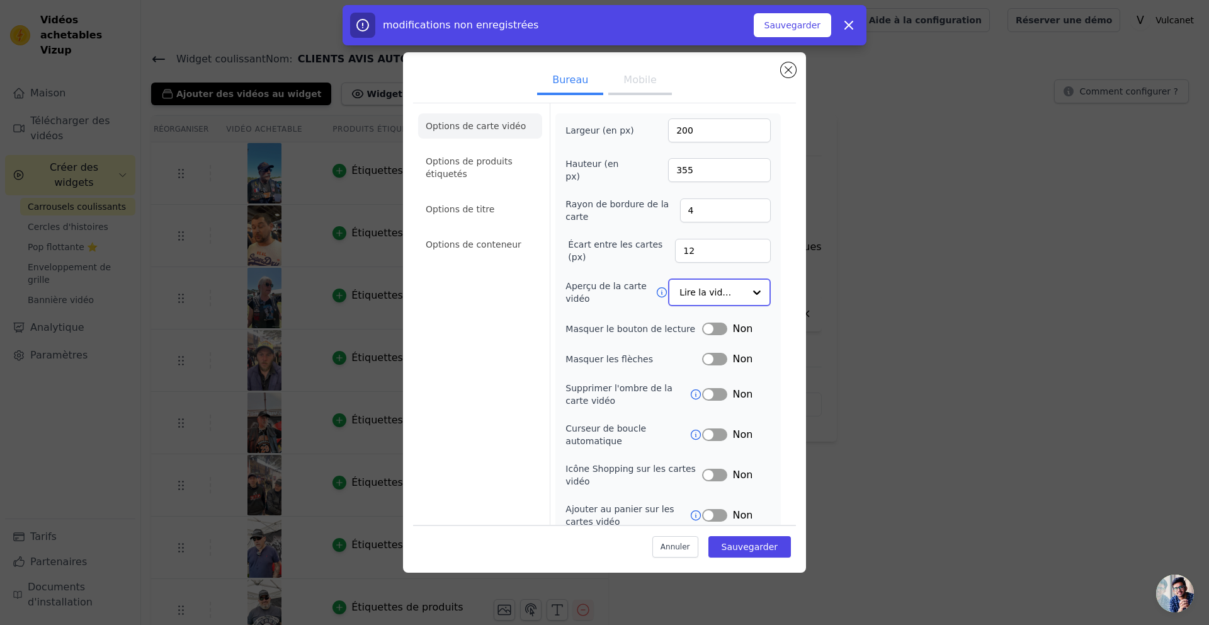
click at [725, 283] on input "Aperçu de la carte vidéo" at bounding box center [711, 292] width 65 height 25
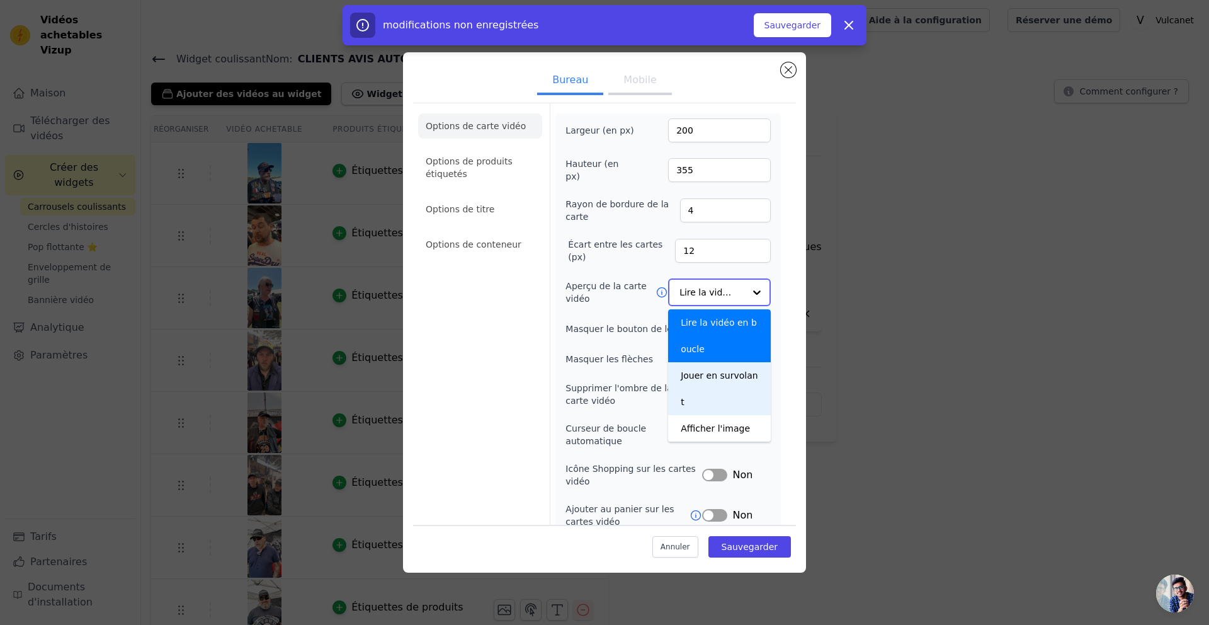
click at [722, 378] on font "Jouer en survolant" at bounding box center [719, 388] width 77 height 37
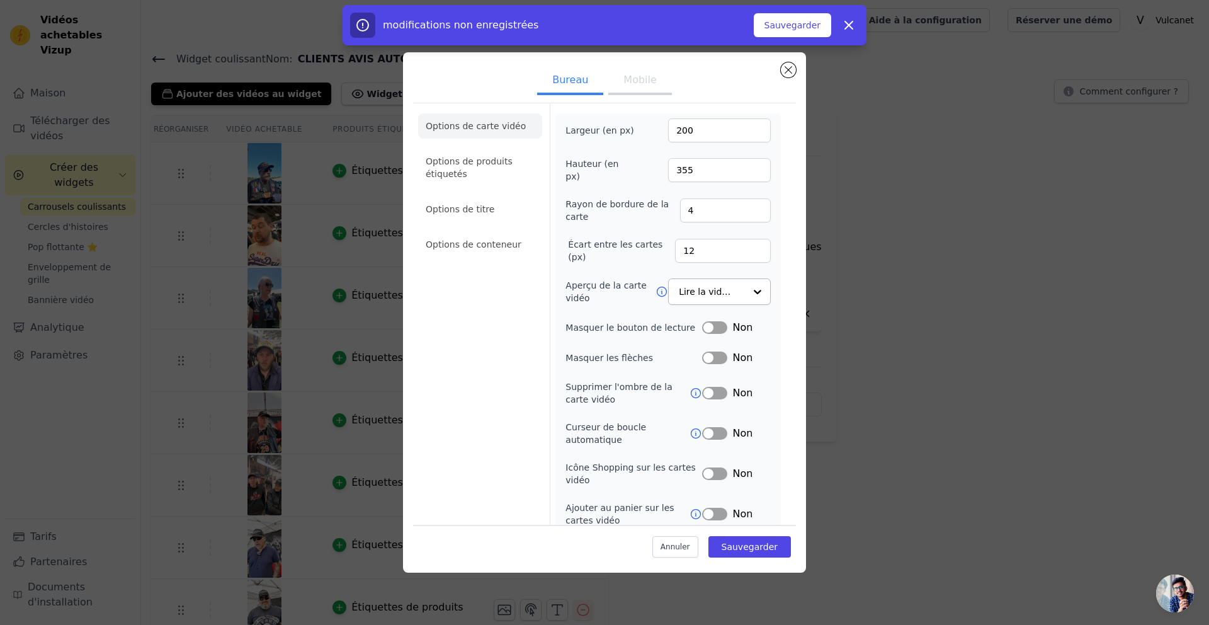
click at [620, 308] on div "Largeur (en px) 200 Hauteur (en px) 355 Rayon de bordure de la carte 4 Écart en…" at bounding box center [667, 322] width 205 height 408
click at [754, 292] on div at bounding box center [756, 292] width 25 height 25
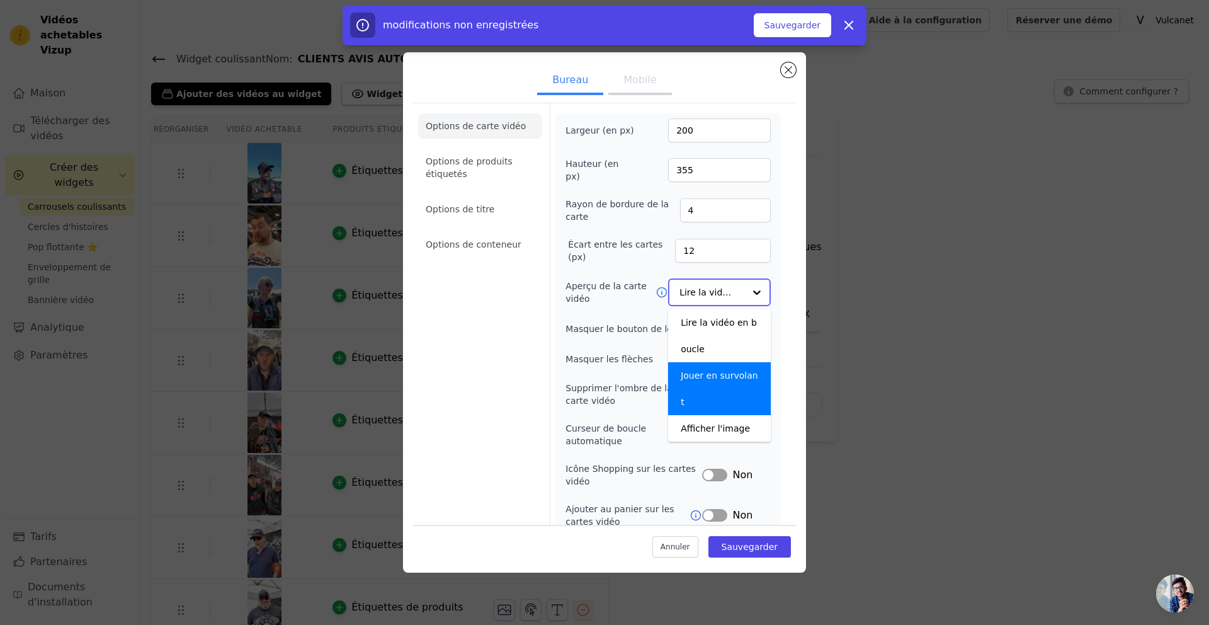
click at [737, 372] on font "Jouer en survolant" at bounding box center [719, 388] width 77 height 37
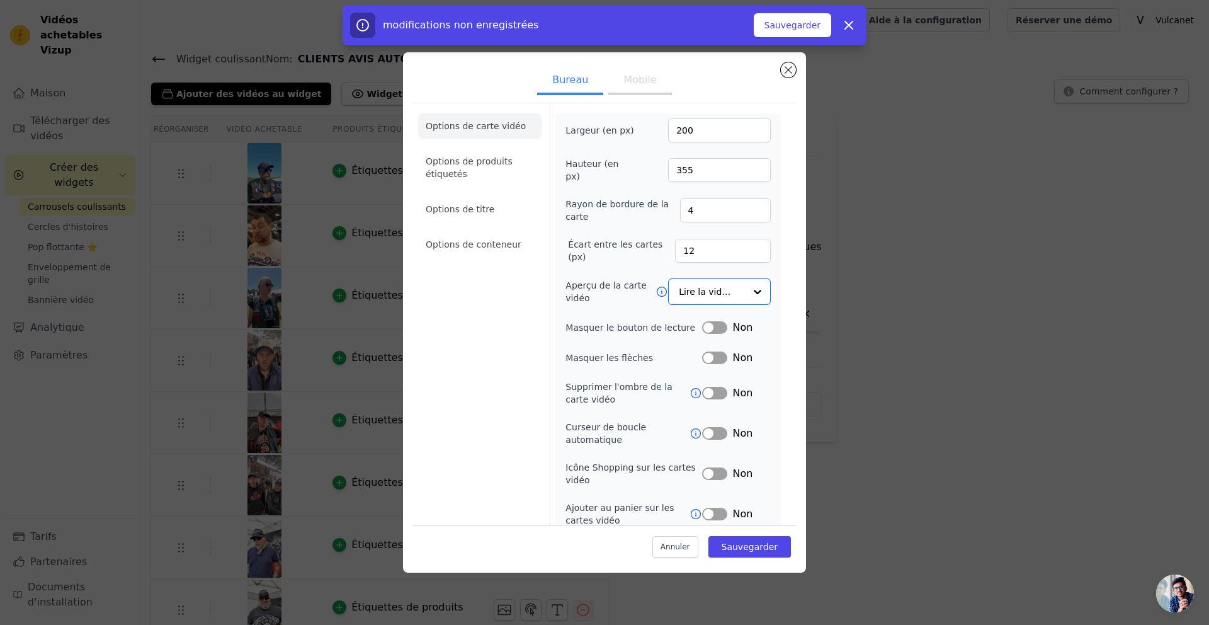
click at [783, 332] on form "Largeur (en px) 200 Hauteur (en px) 355 Rayon de bordure de la carte 4 Écart en…" at bounding box center [668, 319] width 236 height 433
click at [486, 171] on li "Options de produits étiquetés" at bounding box center [480, 168] width 124 height 38
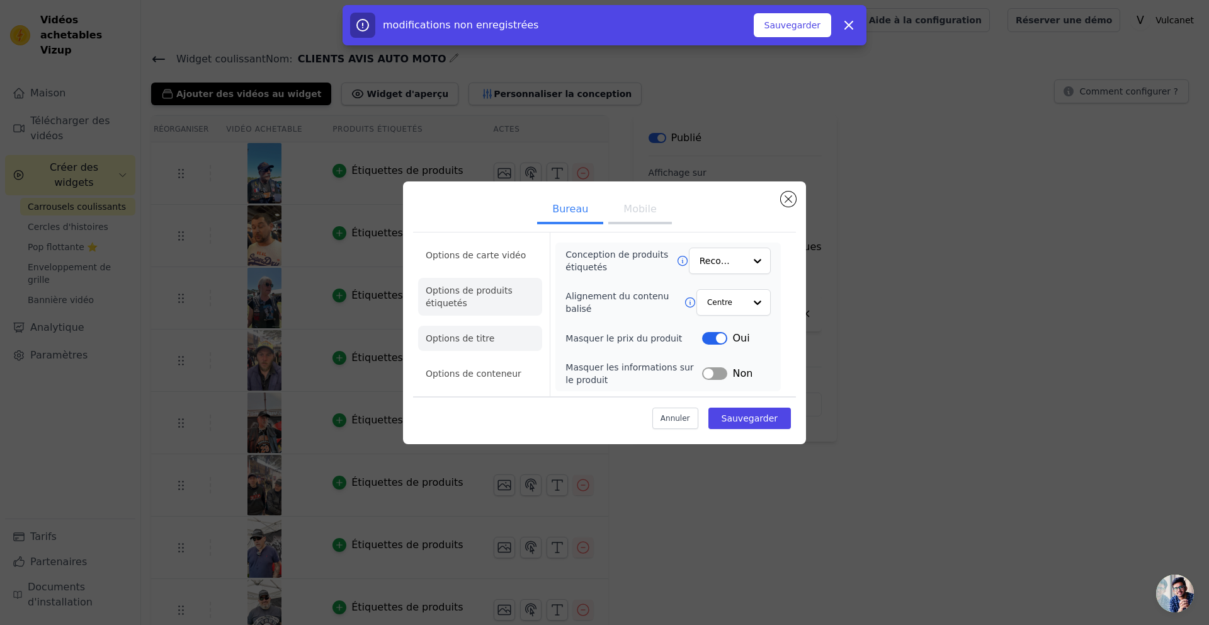
click at [475, 339] on font "Options de titre" at bounding box center [460, 338] width 69 height 10
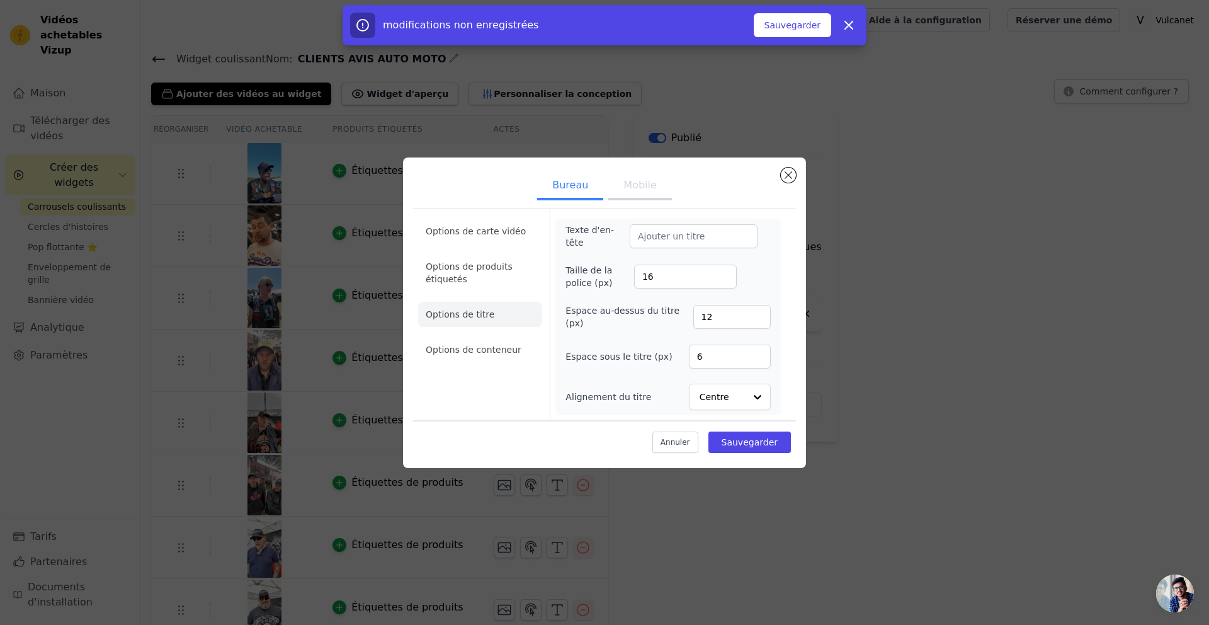
click at [486, 311] on font "Options de titre" at bounding box center [460, 314] width 69 height 10
click at [507, 276] on li "Options de produits étiquetés" at bounding box center [480, 273] width 124 height 38
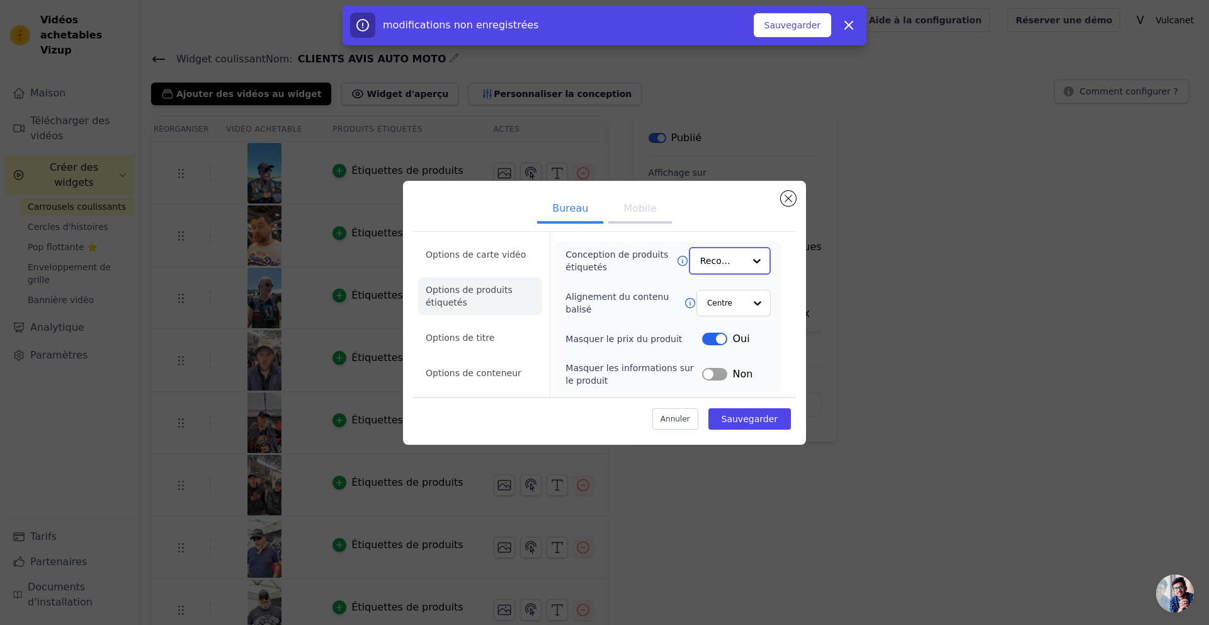
click at [725, 260] on input "Conception de produits étiquetés" at bounding box center [722, 260] width 44 height 25
click at [600, 300] on font "Alignement du contenu balisé" at bounding box center [616, 302] width 103 height 23
click at [706, 300] on input "Alignement du contenu balisé" at bounding box center [725, 302] width 38 height 25
click at [535, 390] on div "Options de carte vidéo Options de produits étiquetés Options de titre Options d…" at bounding box center [480, 314] width 124 height 164
click at [499, 339] on li "Options de titre" at bounding box center [480, 337] width 124 height 25
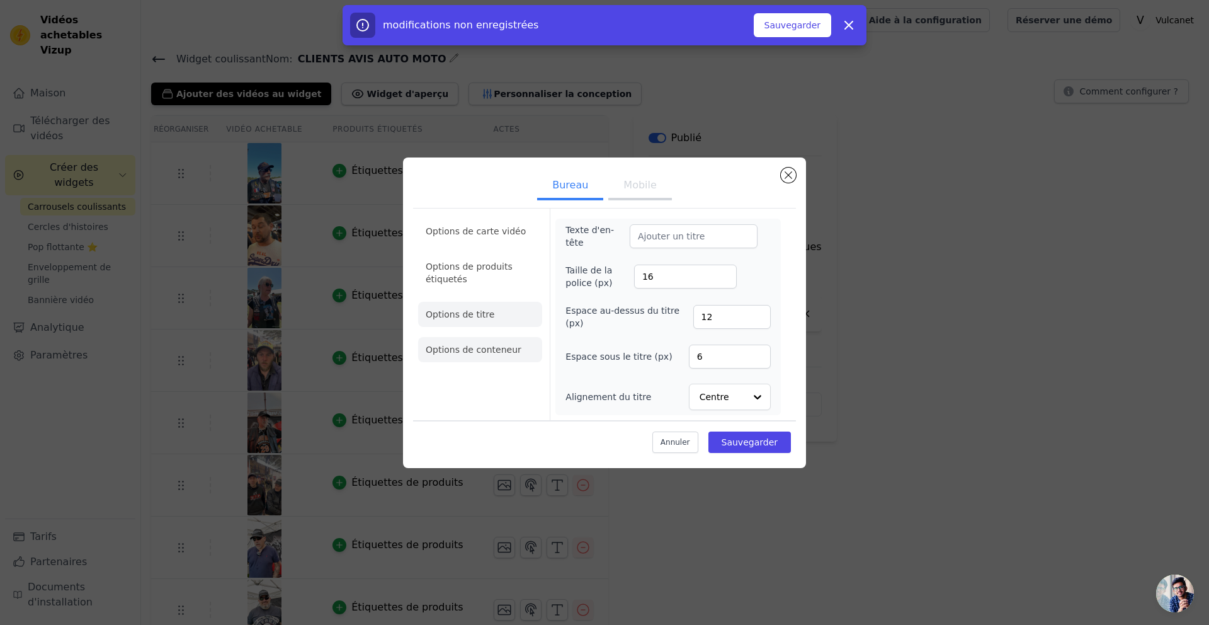
click at [486, 352] on font "Options de conteneur" at bounding box center [474, 349] width 96 height 10
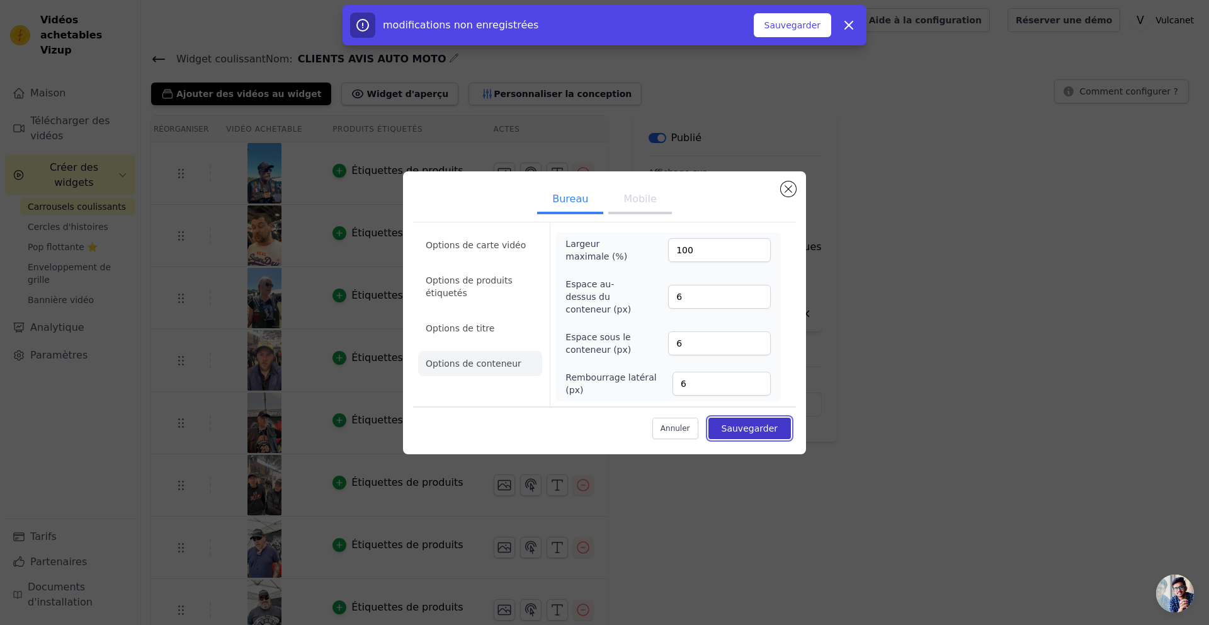
click at [740, 427] on font "Sauvegarder" at bounding box center [750, 428] width 56 height 10
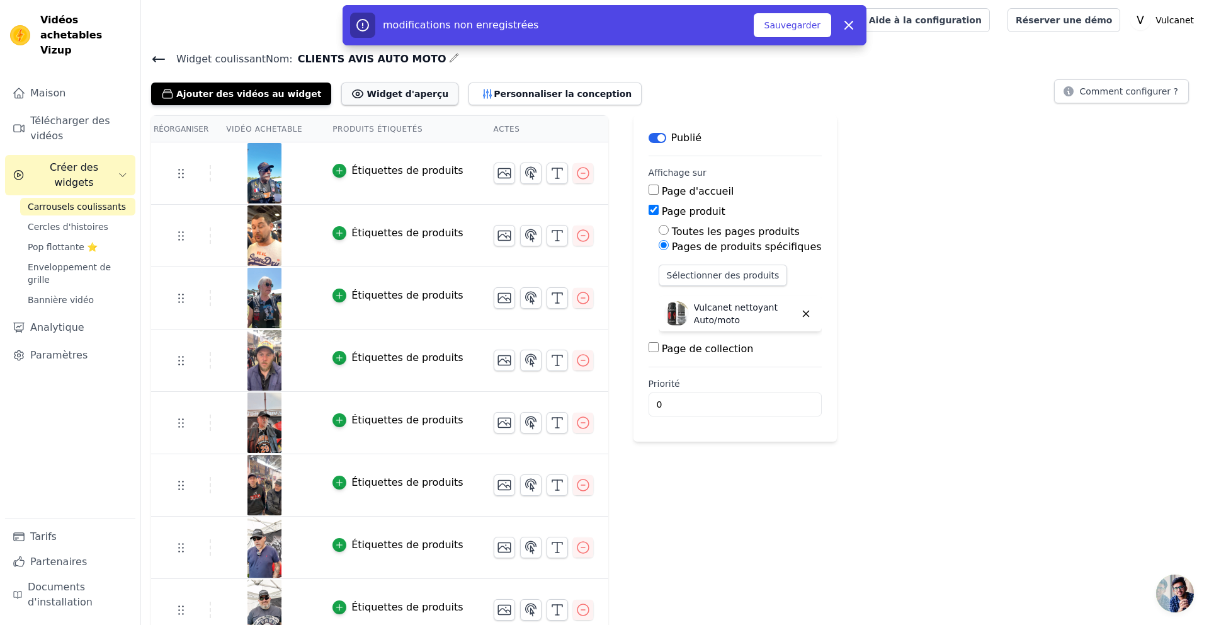
click at [400, 94] on font "Widget d'aperçu" at bounding box center [407, 94] width 82 height 10
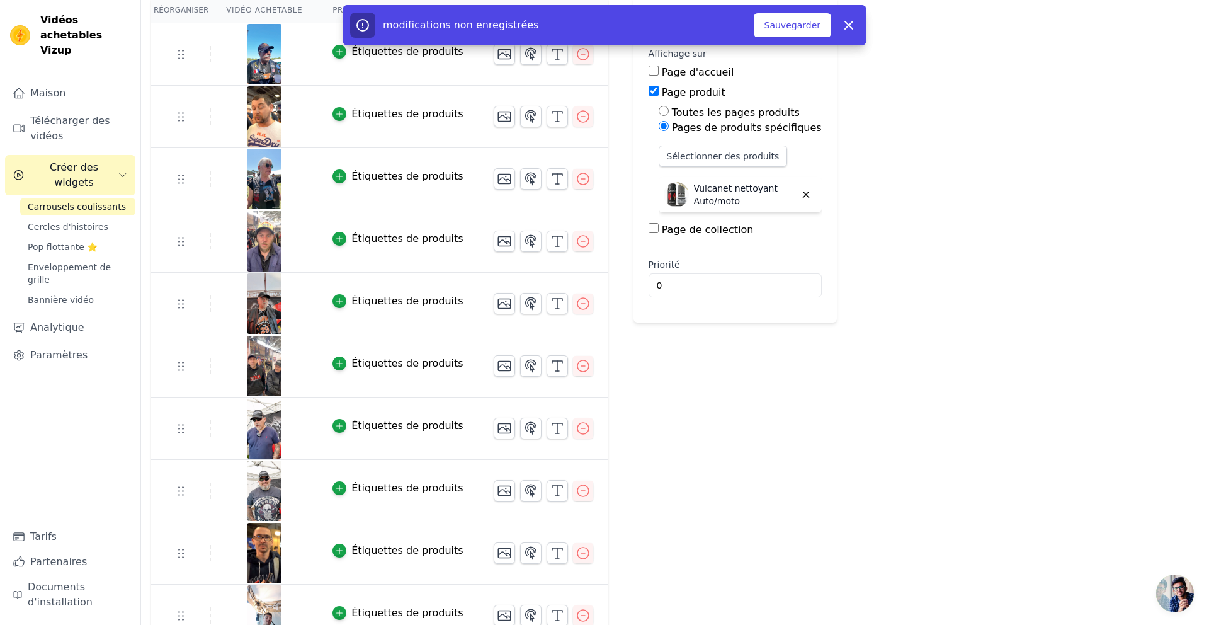
scroll to position [139, 0]
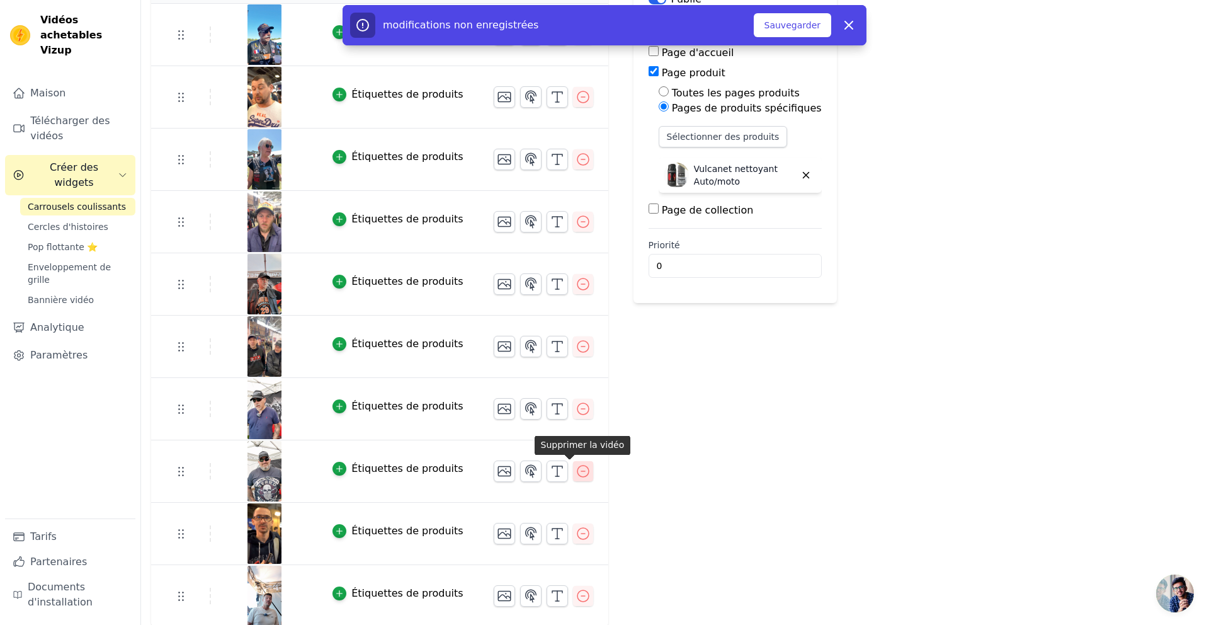
click at [577, 471] on icon "button" at bounding box center [582, 470] width 11 height 11
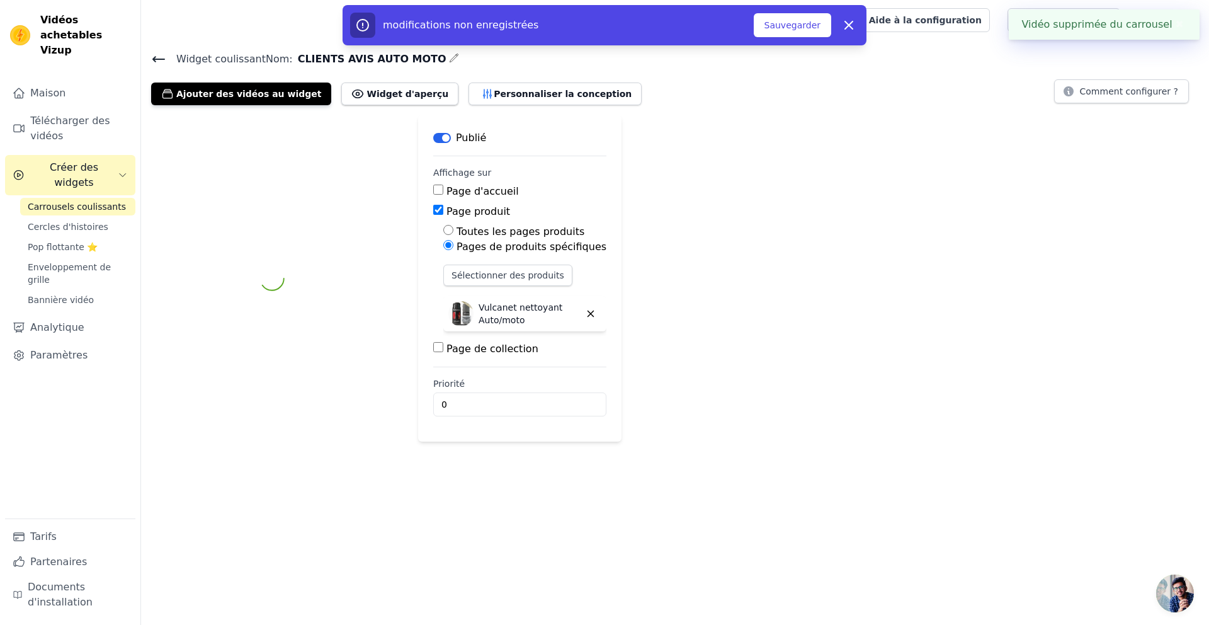
scroll to position [0, 0]
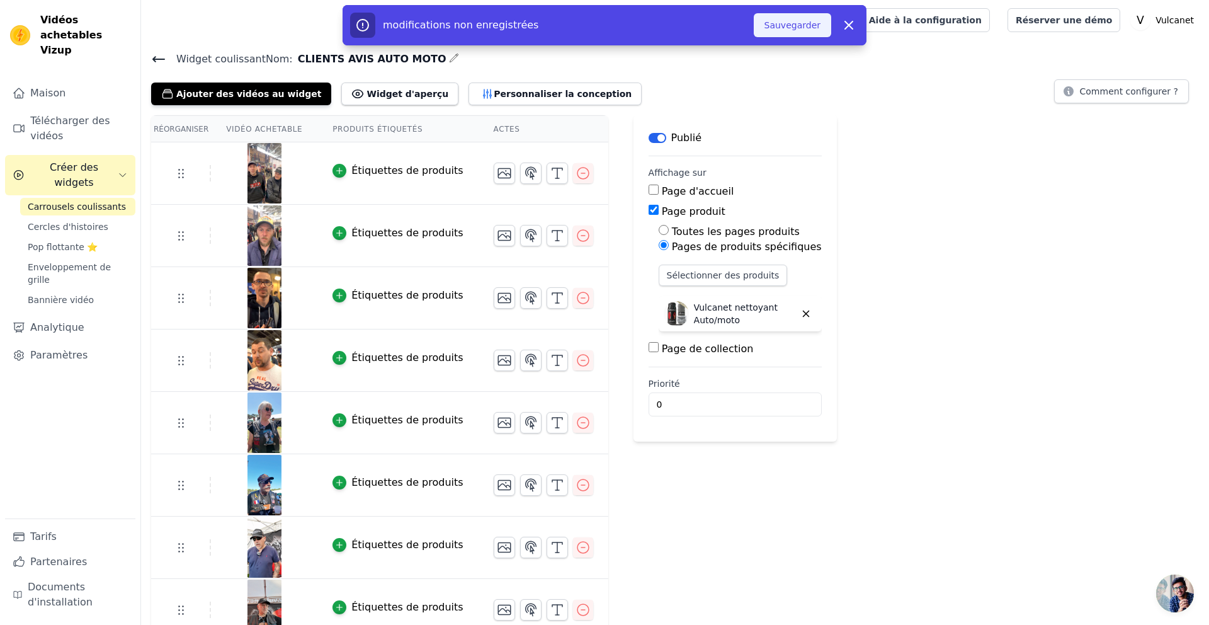
click at [814, 25] on font "Sauvegarder" at bounding box center [792, 25] width 56 height 10
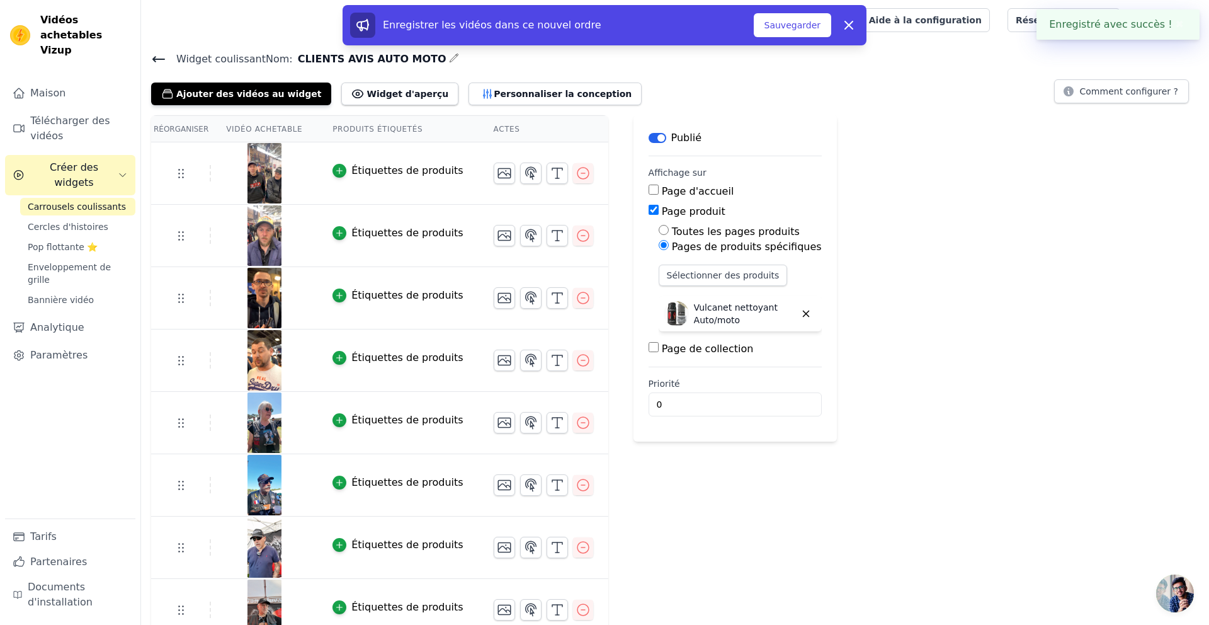
click at [950, 22] on div "Enregistrer les vidéos dans ce nouvel ordre Sauvegarder Rejeter" at bounding box center [604, 27] width 1209 height 45
click at [847, 26] on icon at bounding box center [849, 25] width 8 height 8
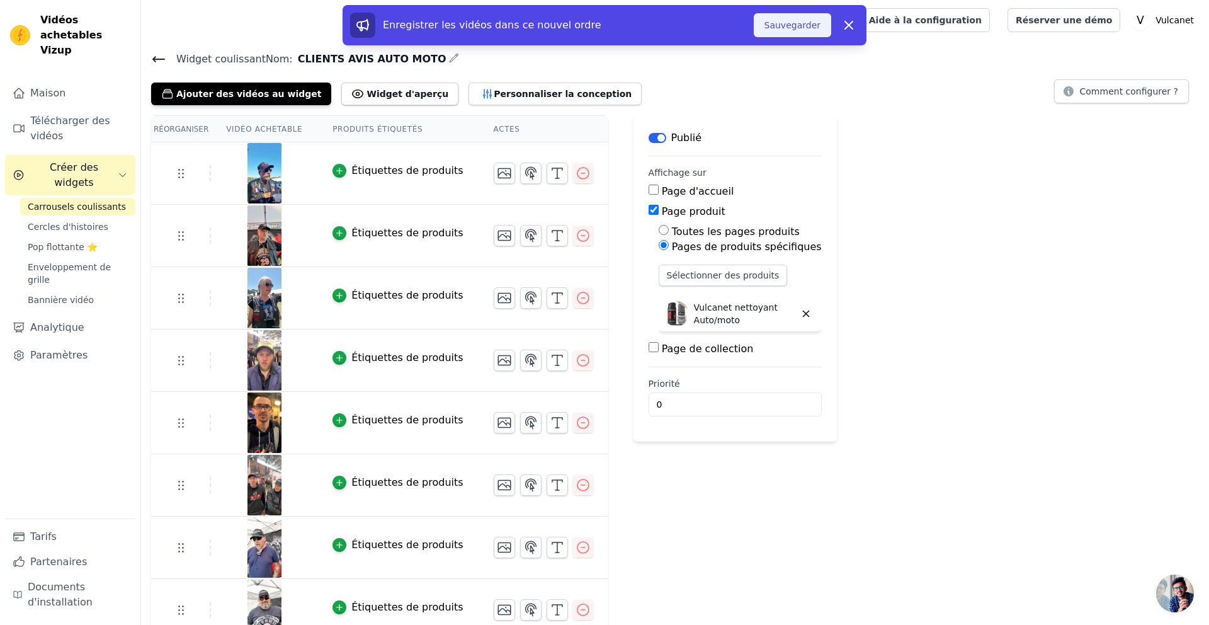
click at [782, 26] on font "Sauvegarder" at bounding box center [792, 25] width 56 height 10
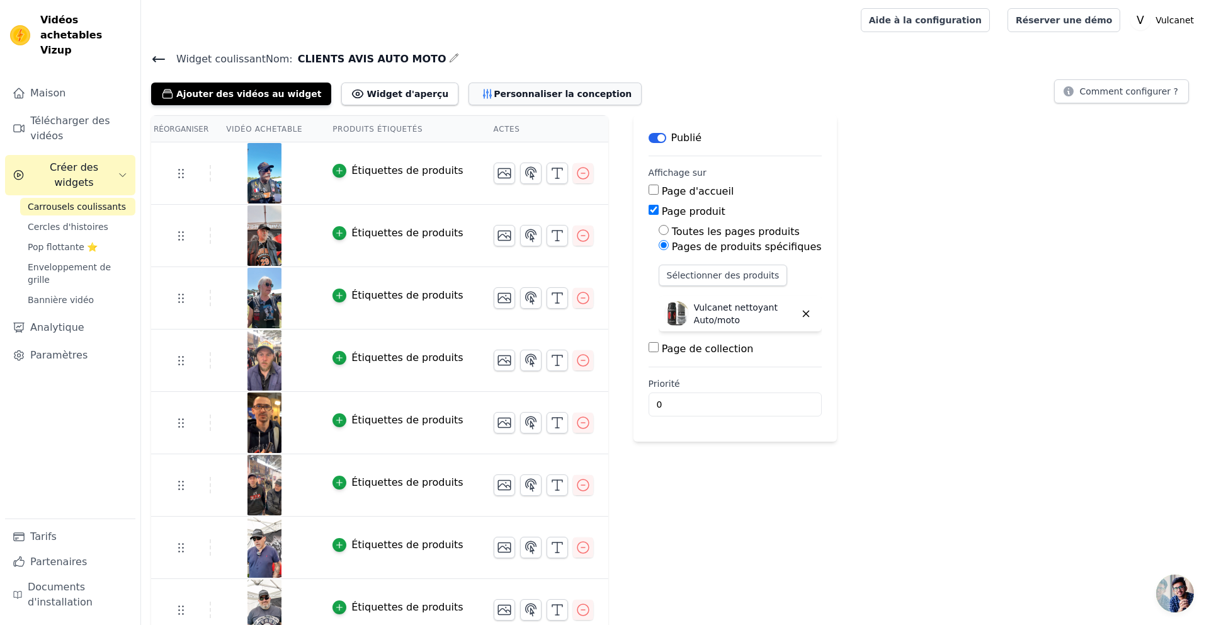
click at [494, 94] on font "Personnaliser la conception" at bounding box center [563, 94] width 138 height 10
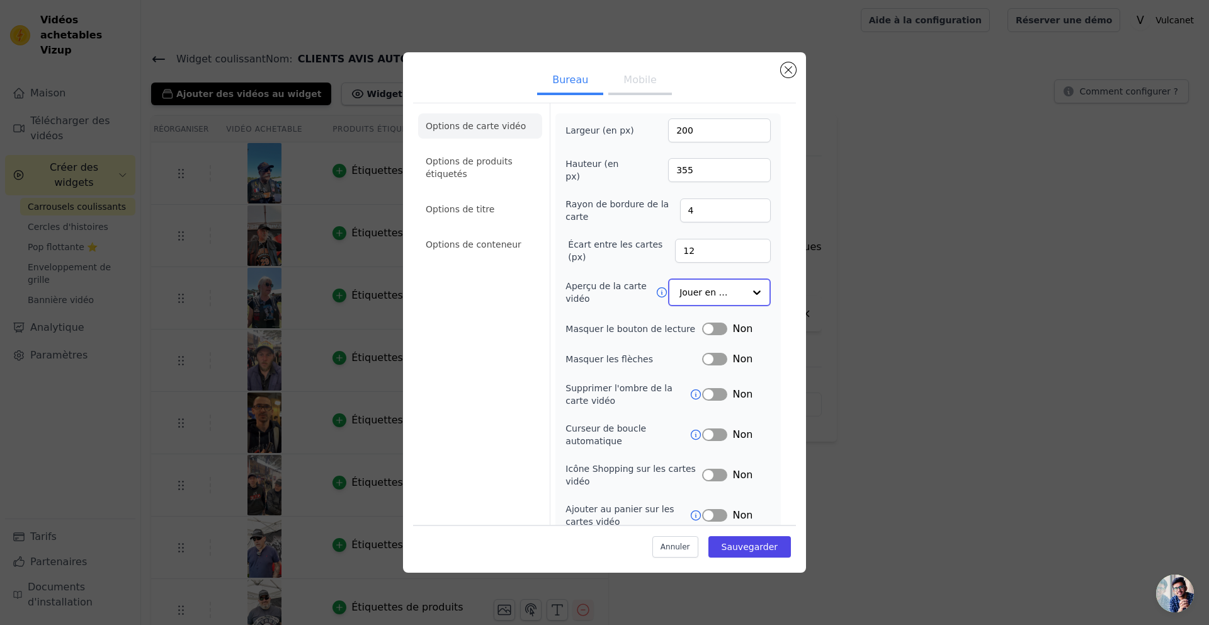
click at [727, 293] on input "Aperçu de la carte vidéo" at bounding box center [711, 292] width 65 height 25
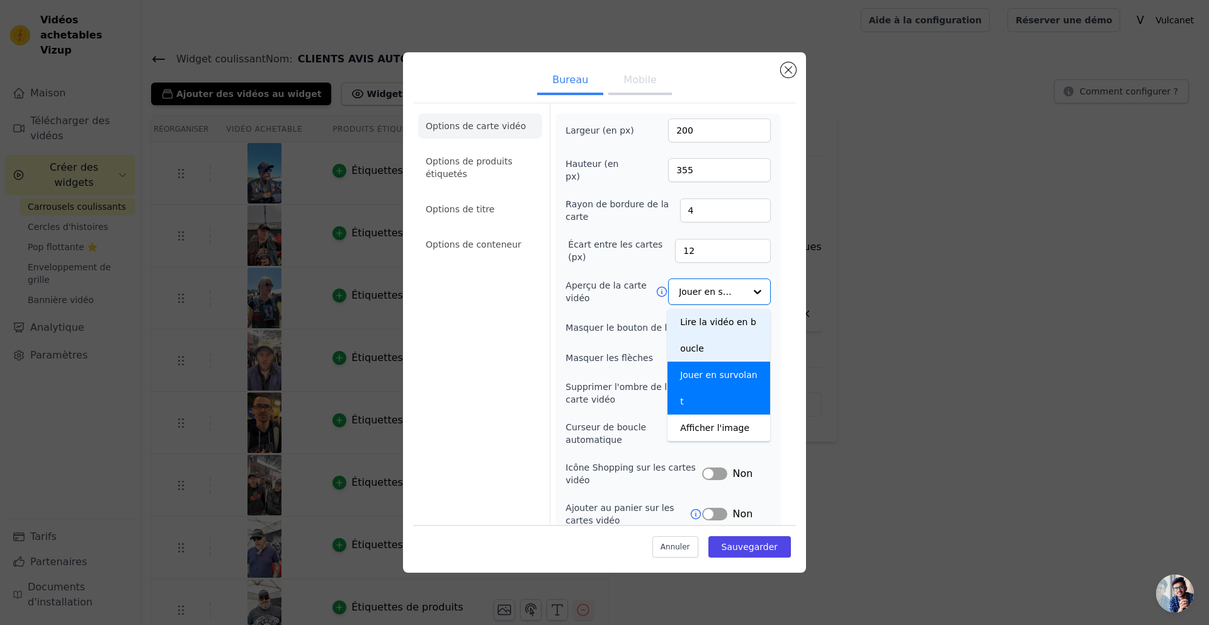
click at [796, 330] on div "Bureau Mobile Options de carte vidéo Options de produits étiquetés Options de t…" at bounding box center [604, 312] width 403 height 520
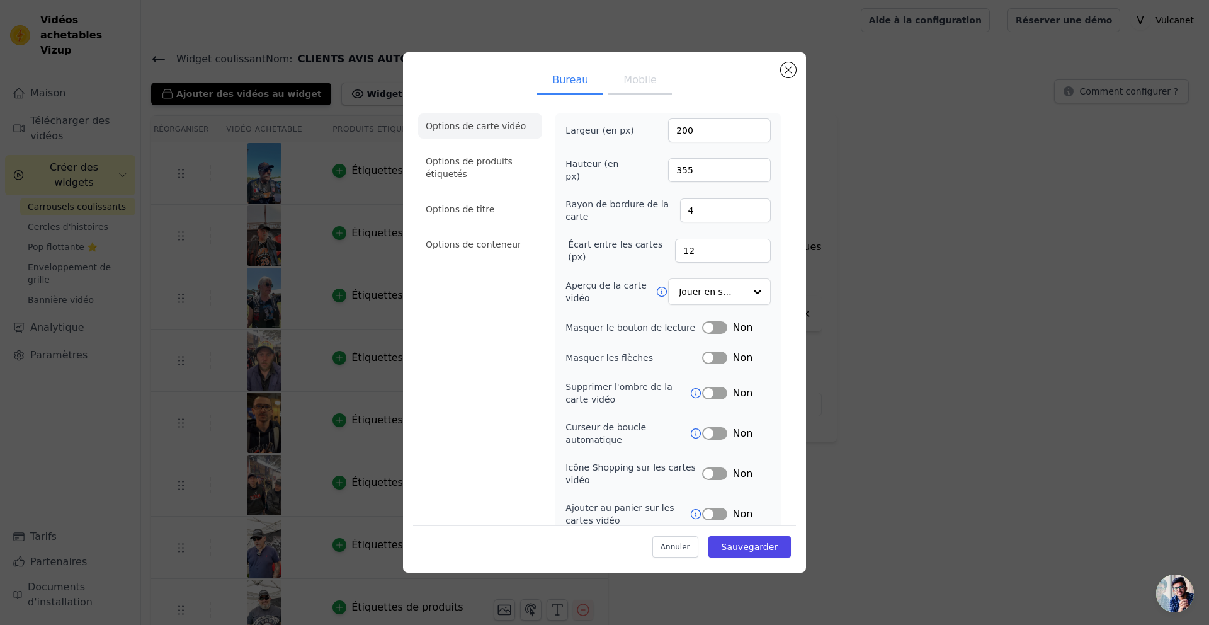
click at [714, 326] on button "Étiquette" at bounding box center [714, 327] width 25 height 13
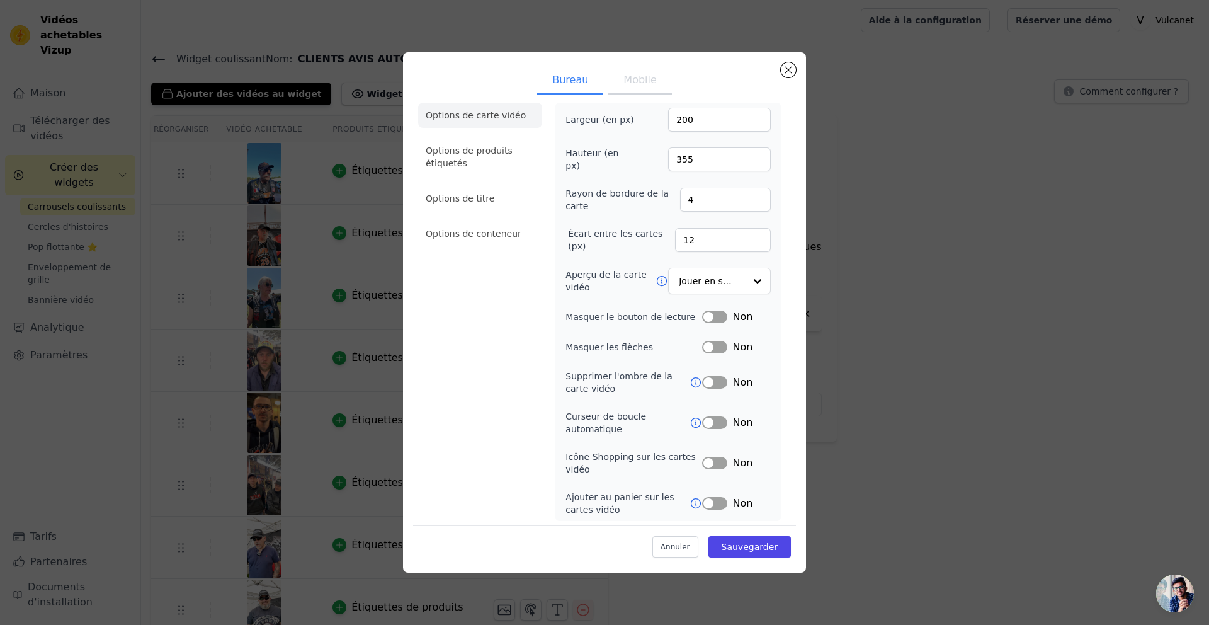
click at [695, 422] on icon at bounding box center [695, 422] width 13 height 13
click at [714, 421] on button "Étiquette" at bounding box center [714, 422] width 25 height 13
click at [745, 509] on font "Sauvegarder" at bounding box center [750, 546] width 56 height 10
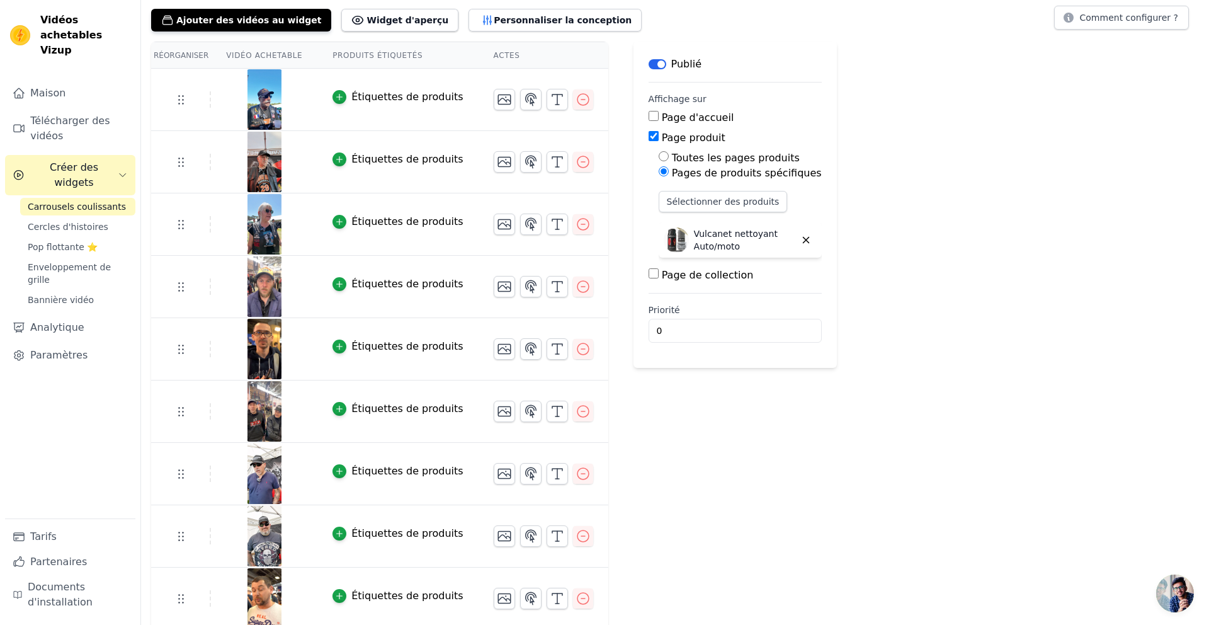
scroll to position [141, 0]
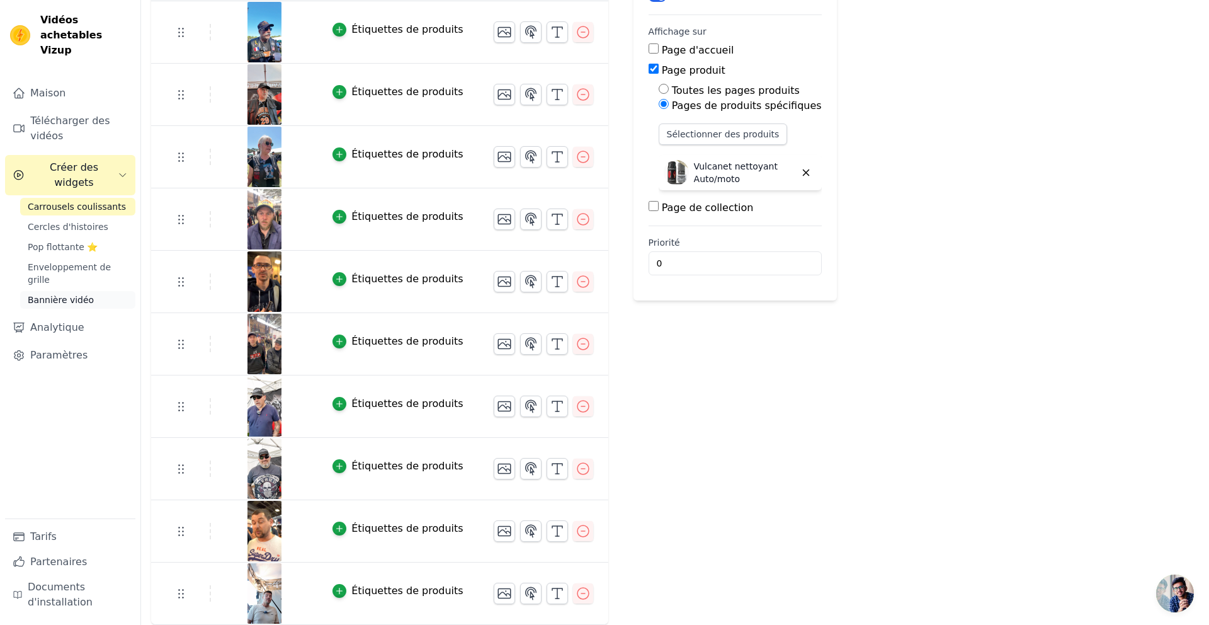
click at [96, 291] on link "Bannière vidéo" at bounding box center [77, 300] width 115 height 18
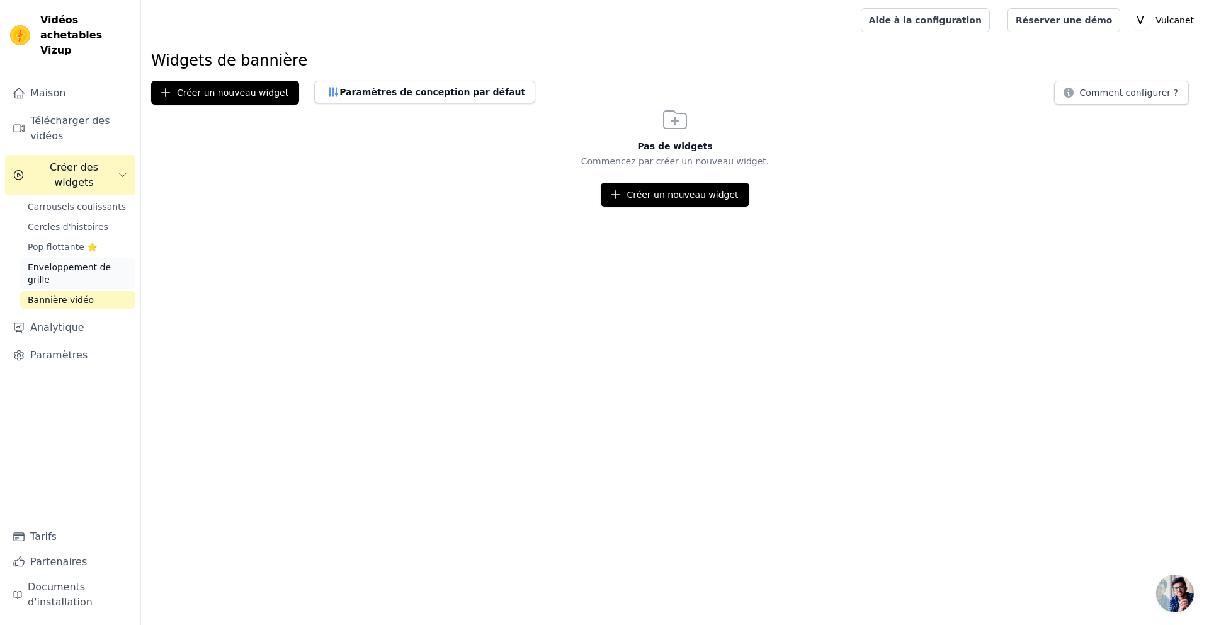
click at [91, 262] on font "Enveloppement de grille" at bounding box center [69, 273] width 83 height 23
click at [93, 238] on link "Pop flottante ⭐" at bounding box center [77, 247] width 115 height 18
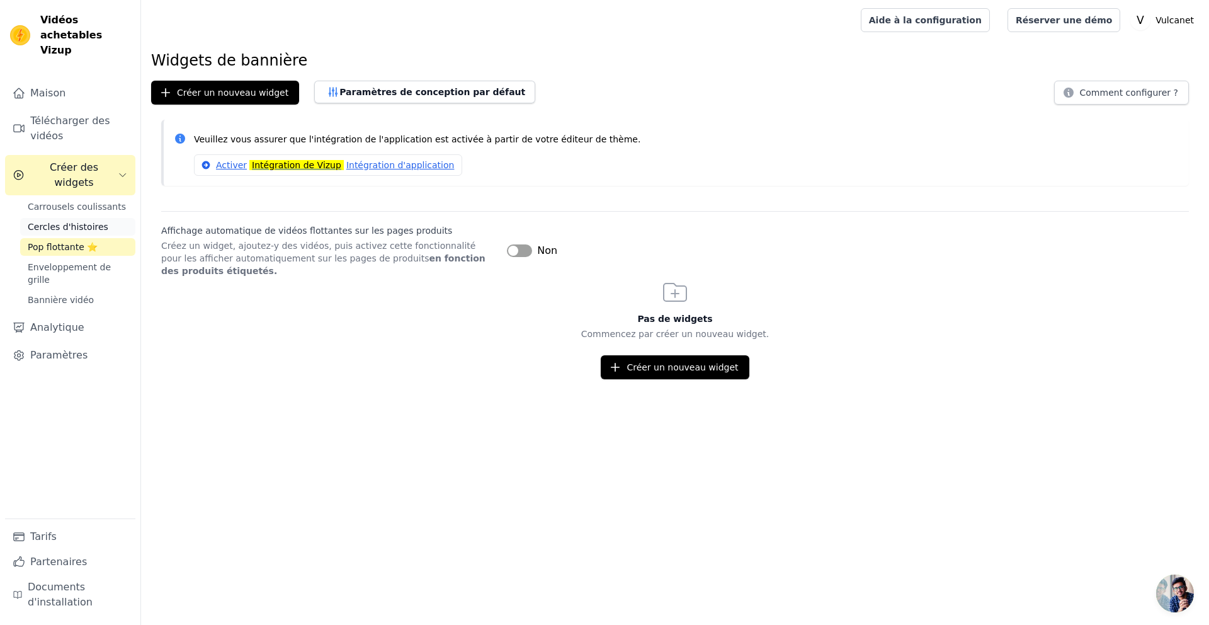
click at [99, 222] on font "Cercles d'histoires" at bounding box center [68, 227] width 81 height 10
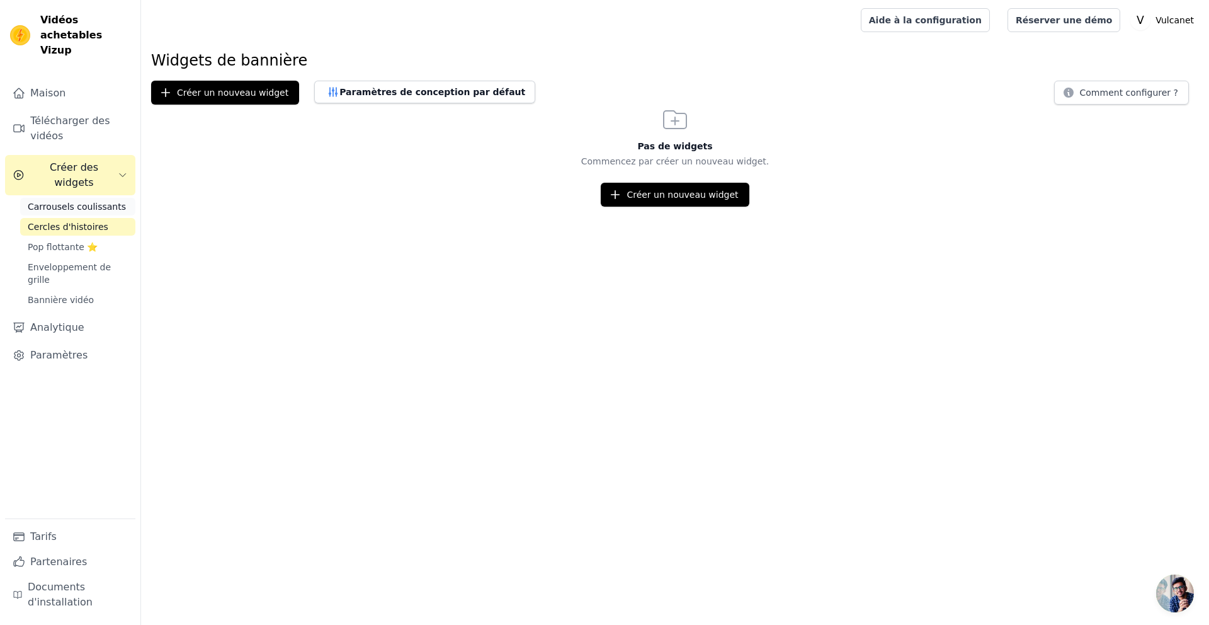
click at [106, 201] on font "Carrousels coulissants" at bounding box center [77, 206] width 98 height 10
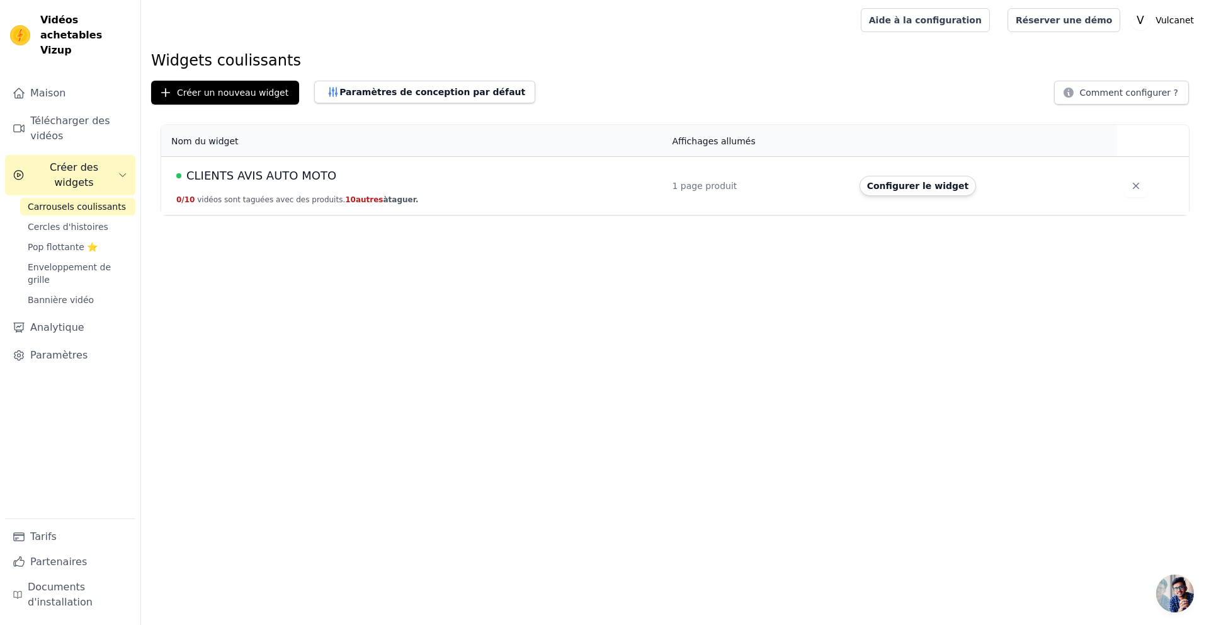
click at [262, 169] on font "CLIENTS AVIS AUTO MOTO" at bounding box center [261, 175] width 150 height 13
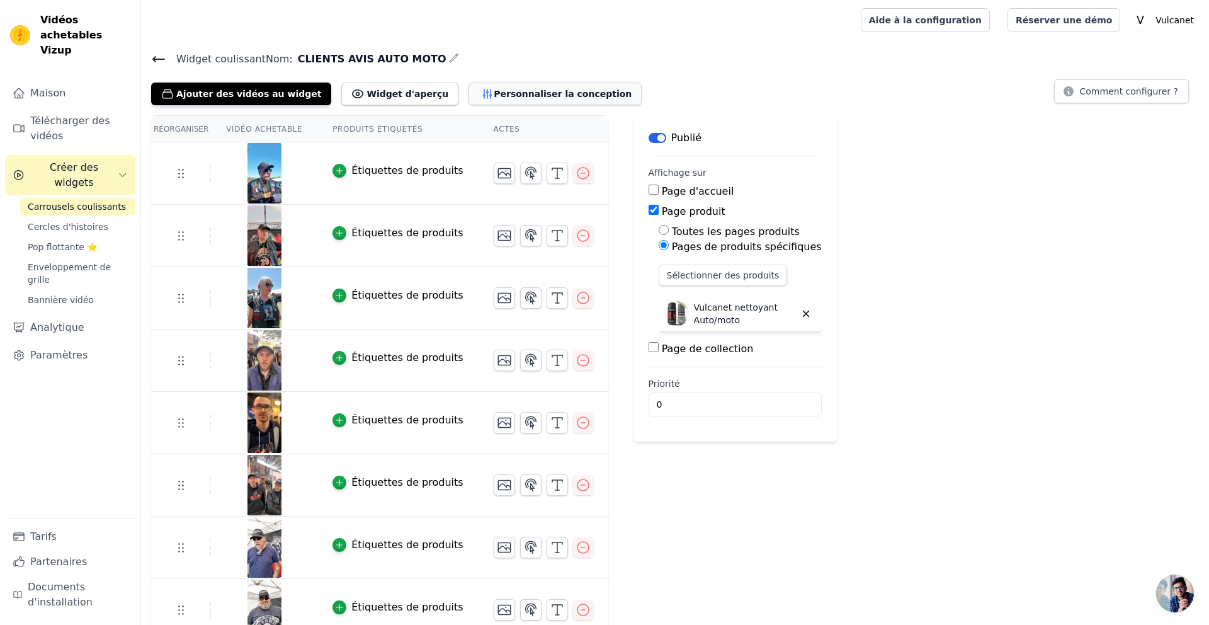
click at [502, 86] on button "Personnaliser la conception" at bounding box center [554, 93] width 173 height 23
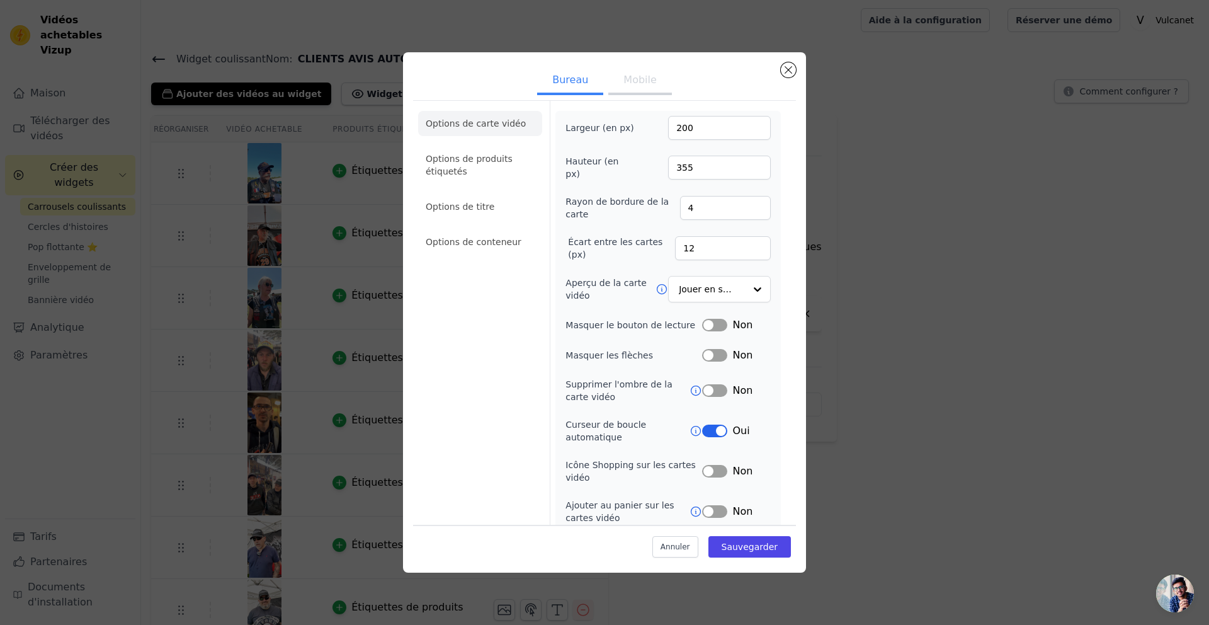
scroll to position [3, 0]
click at [497, 210] on li "Options de titre" at bounding box center [480, 205] width 124 height 25
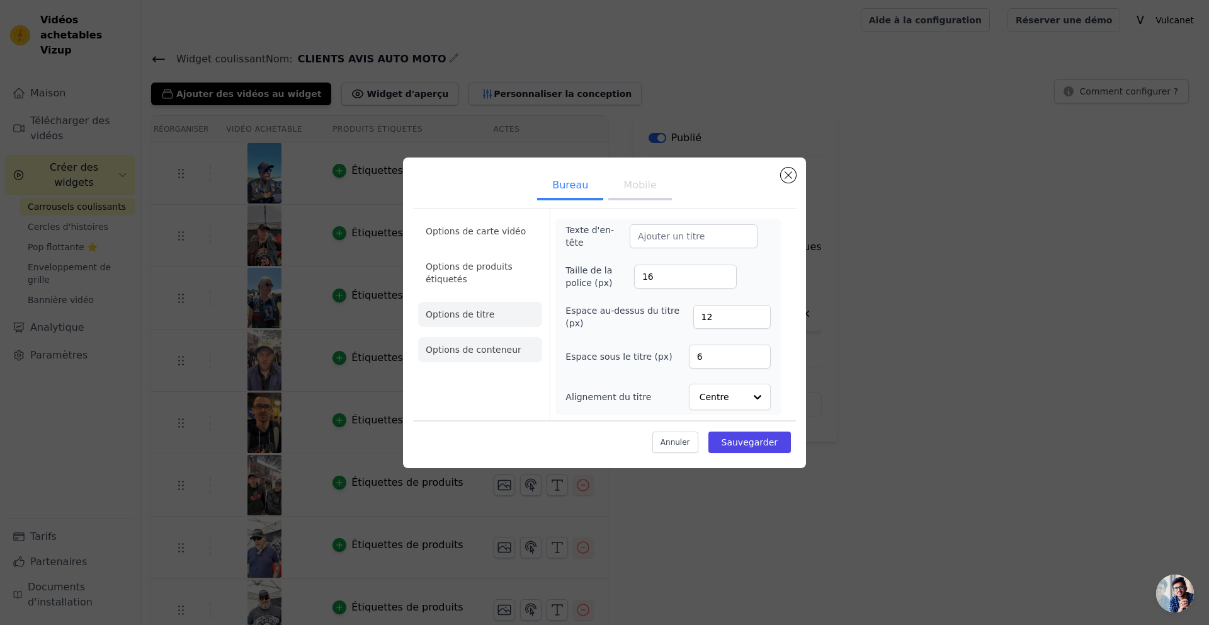
click at [477, 345] on font "Options de conteneur" at bounding box center [474, 349] width 96 height 10
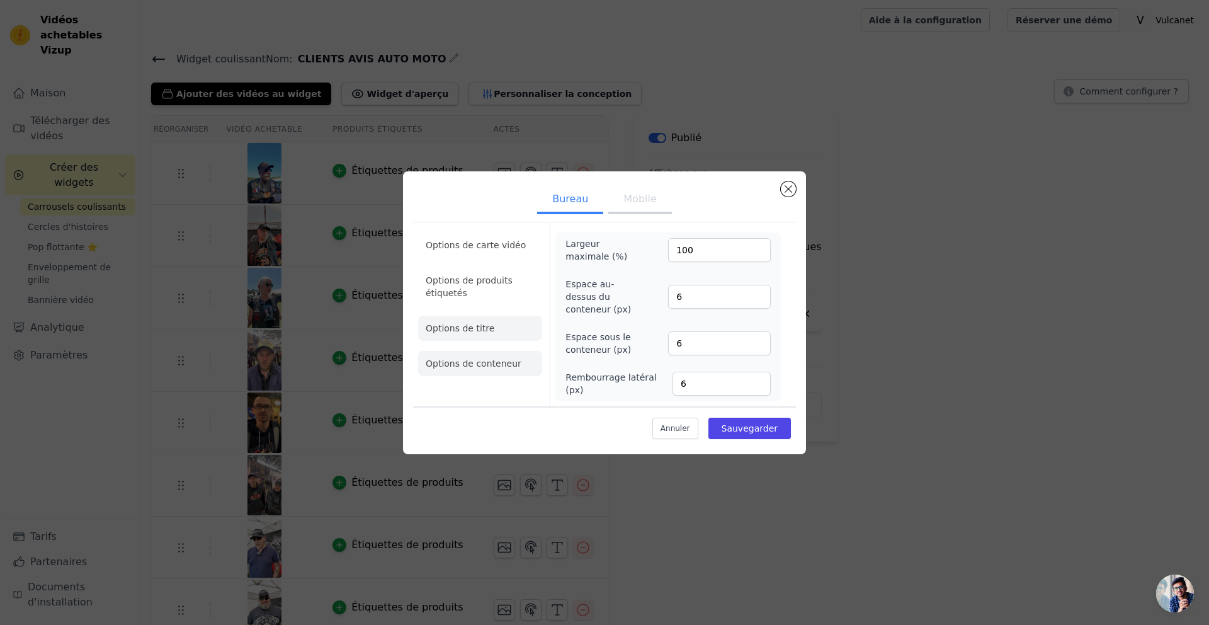
drag, startPoint x: 478, startPoint y: 323, endPoint x: 492, endPoint y: 317, distance: 15.0
click at [478, 323] on font "Options de titre" at bounding box center [460, 328] width 69 height 10
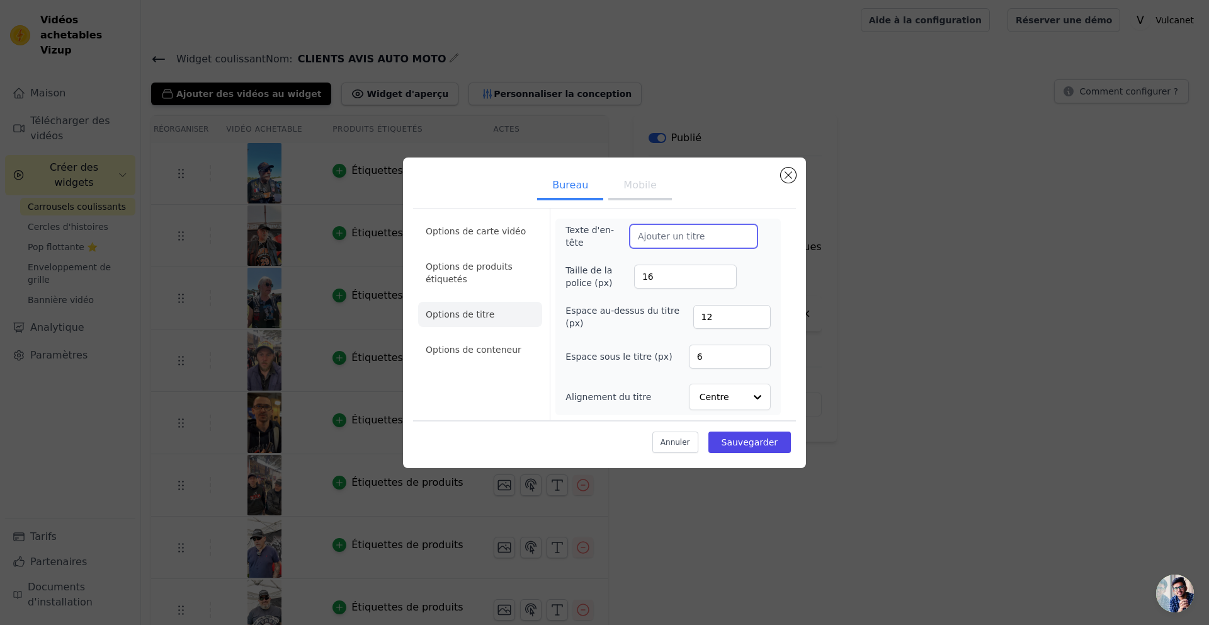
click at [653, 239] on input "Texte d'en-tête" at bounding box center [694, 236] width 128 height 24
drag, startPoint x: 658, startPoint y: 236, endPoint x: 548, endPoint y: 235, distance: 109.6
click at [548, 235] on div "Options de carte vidéo Options de produits étiquetés Options de titre Options d…" at bounding box center [604, 314] width 383 height 212
type input "Vous en parlez mieux que nous..."
click at [740, 446] on font "Sauvegarder" at bounding box center [750, 442] width 56 height 10
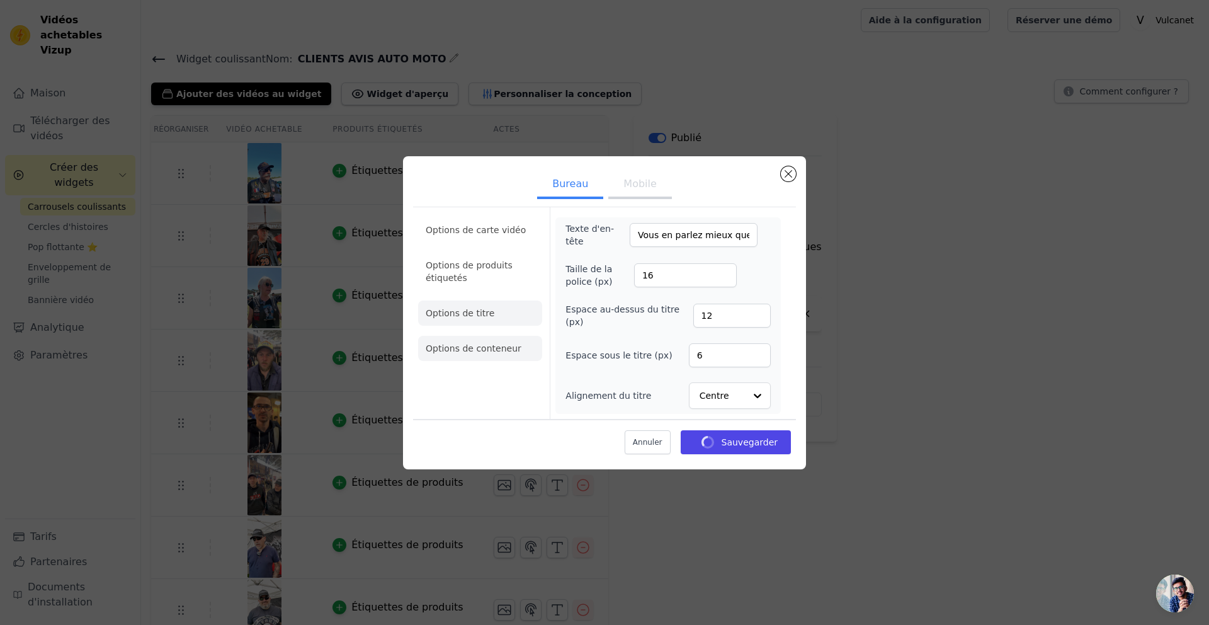
click at [489, 349] on font "Options de conteneur" at bounding box center [474, 348] width 96 height 10
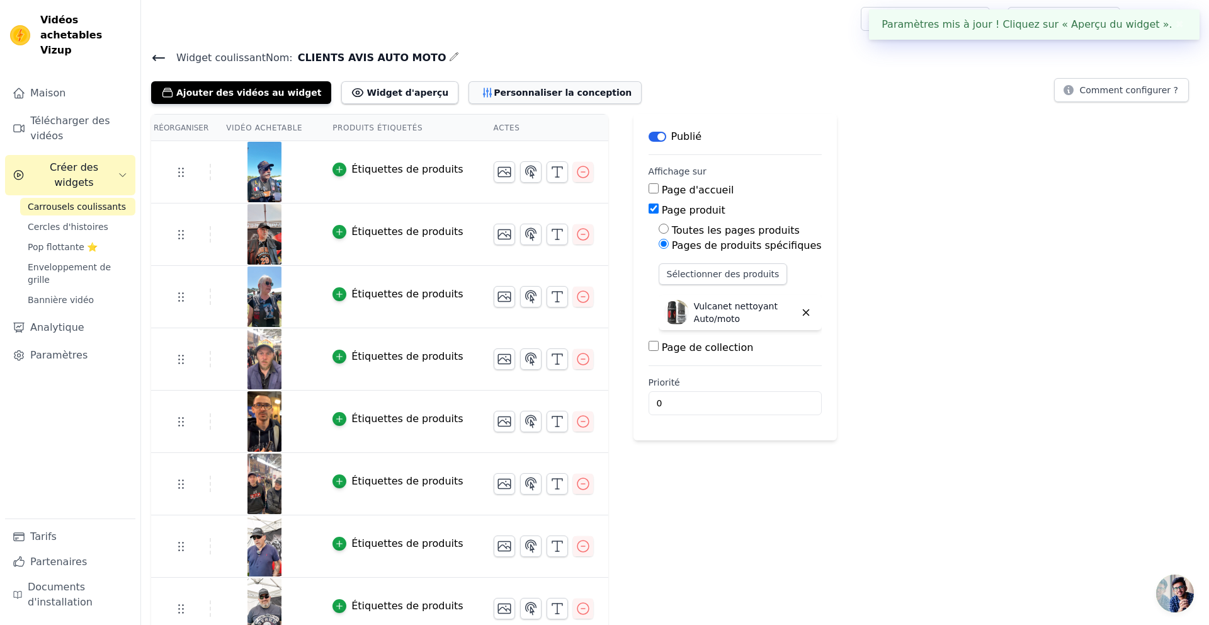
scroll to position [3, 0]
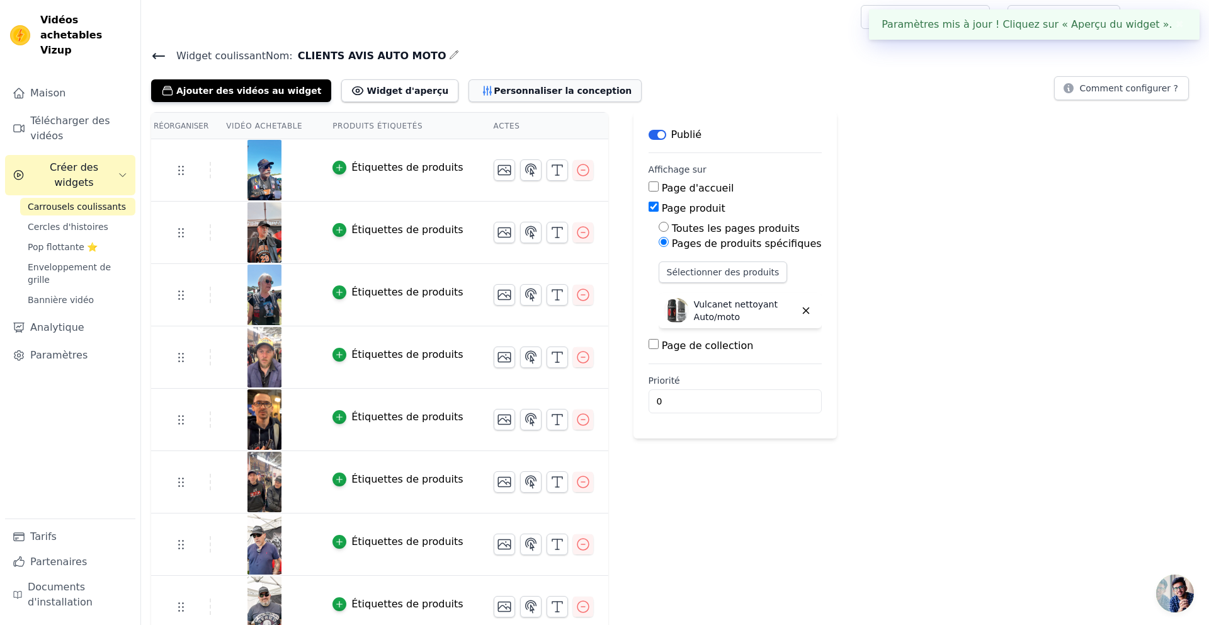
click at [510, 84] on font "Personnaliser la conception" at bounding box center [563, 90] width 138 height 13
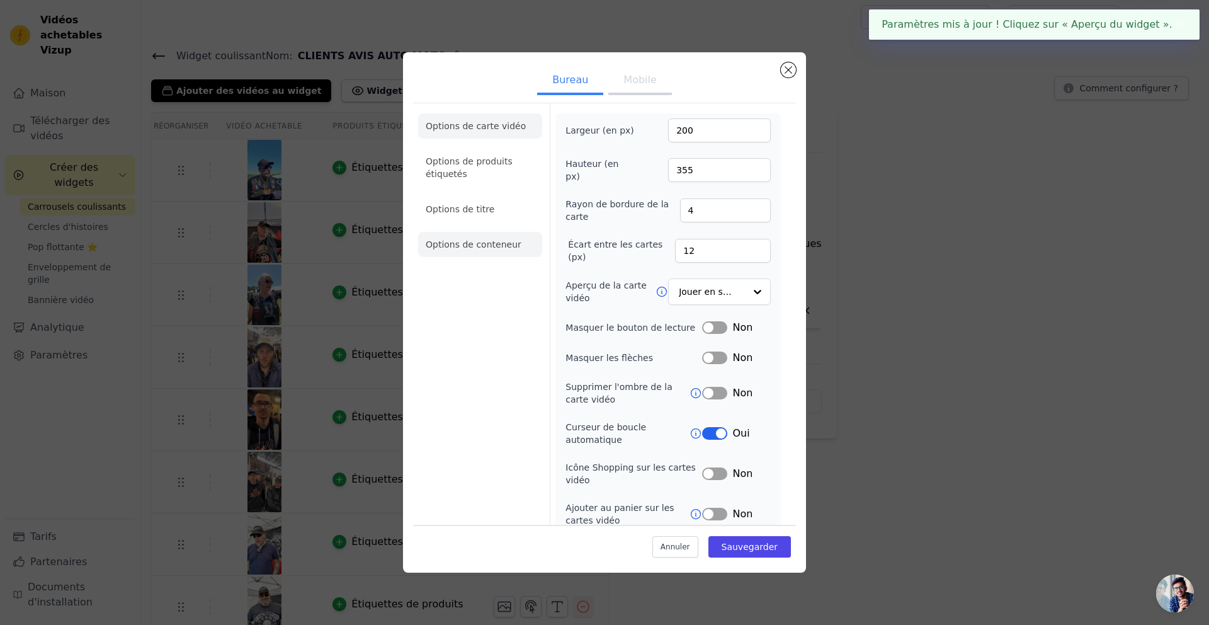
click at [482, 243] on font "Options de conteneur" at bounding box center [474, 244] width 96 height 10
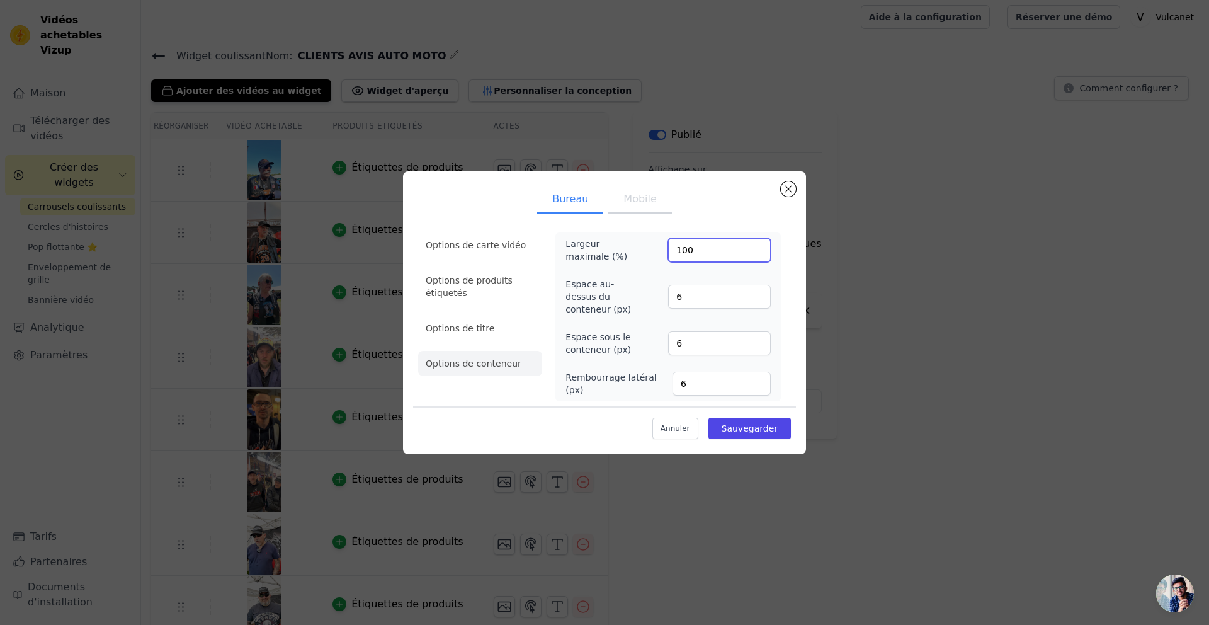
click at [761, 246] on input "100" at bounding box center [719, 250] width 103 height 24
drag, startPoint x: 783, startPoint y: 268, endPoint x: 749, endPoint y: 278, distance: 34.7
click at [783, 268] on form "Largeur maximale (%) 100 Espace au-dessus du conteneur (px) 6 Espace sous le co…" at bounding box center [668, 314] width 236 height 184
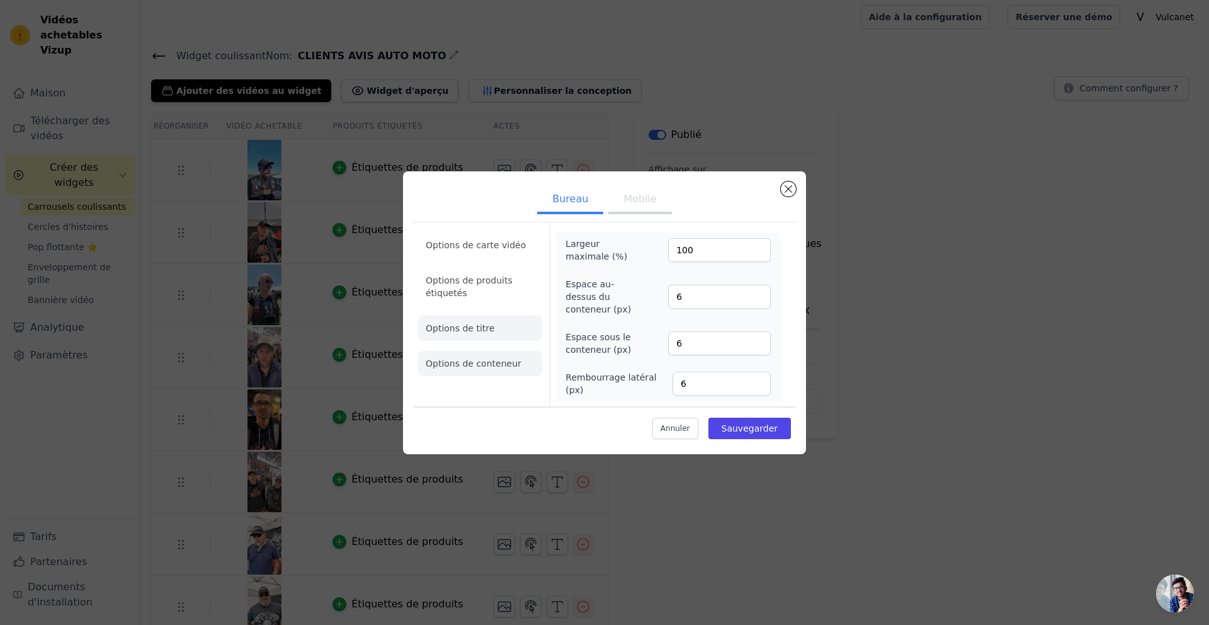
click at [472, 325] on font "Options de titre" at bounding box center [460, 328] width 69 height 10
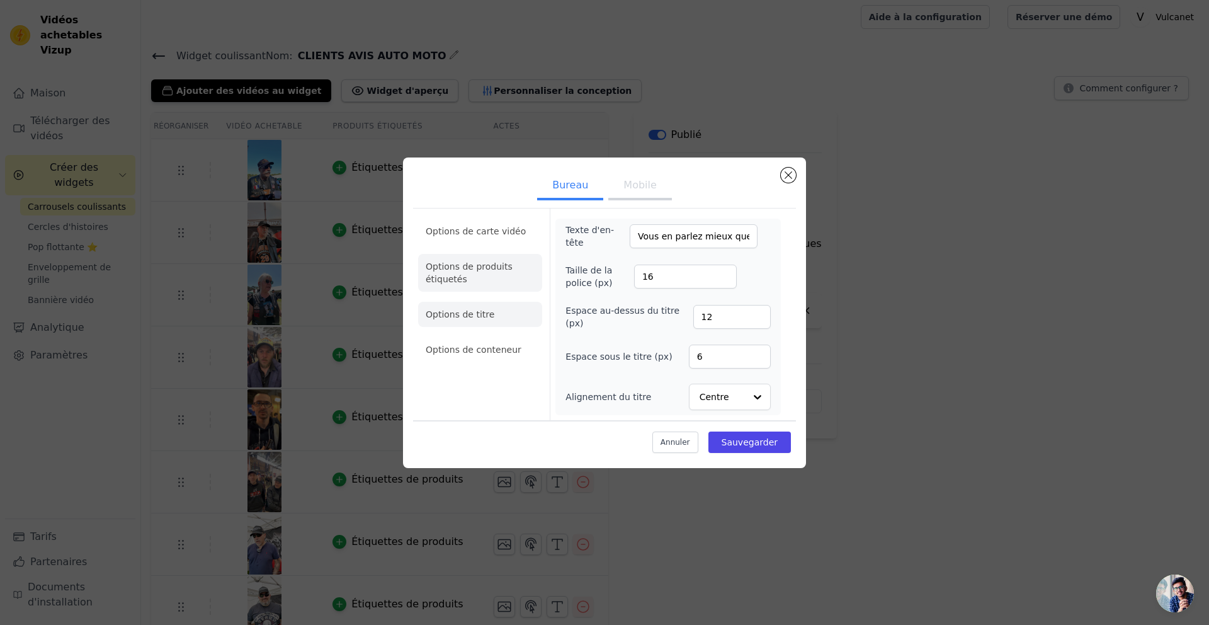
click at [476, 281] on li "Options de produits étiquetés" at bounding box center [480, 273] width 124 height 38
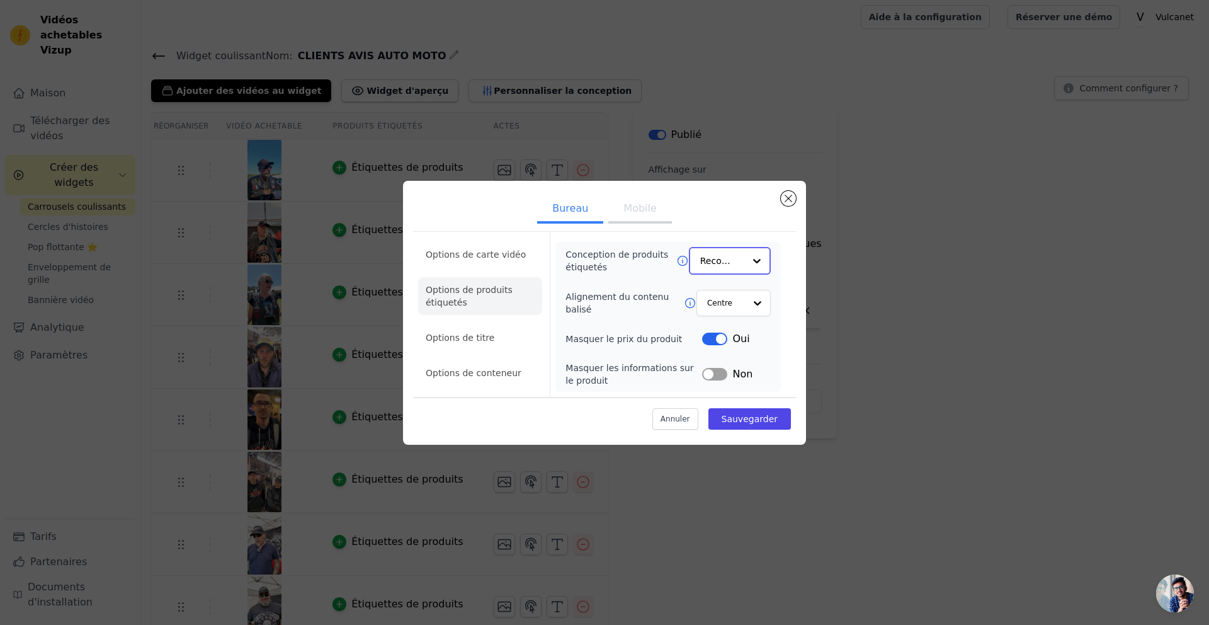
click at [719, 258] on input "Conception de produits étiquetés" at bounding box center [722, 260] width 44 height 25
click at [791, 269] on div "Options de carte vidéo Options de produits étiquetés Options de titre Options d…" at bounding box center [604, 314] width 383 height 164
click at [478, 251] on font "Options de carte vidéo" at bounding box center [476, 255] width 100 height 10
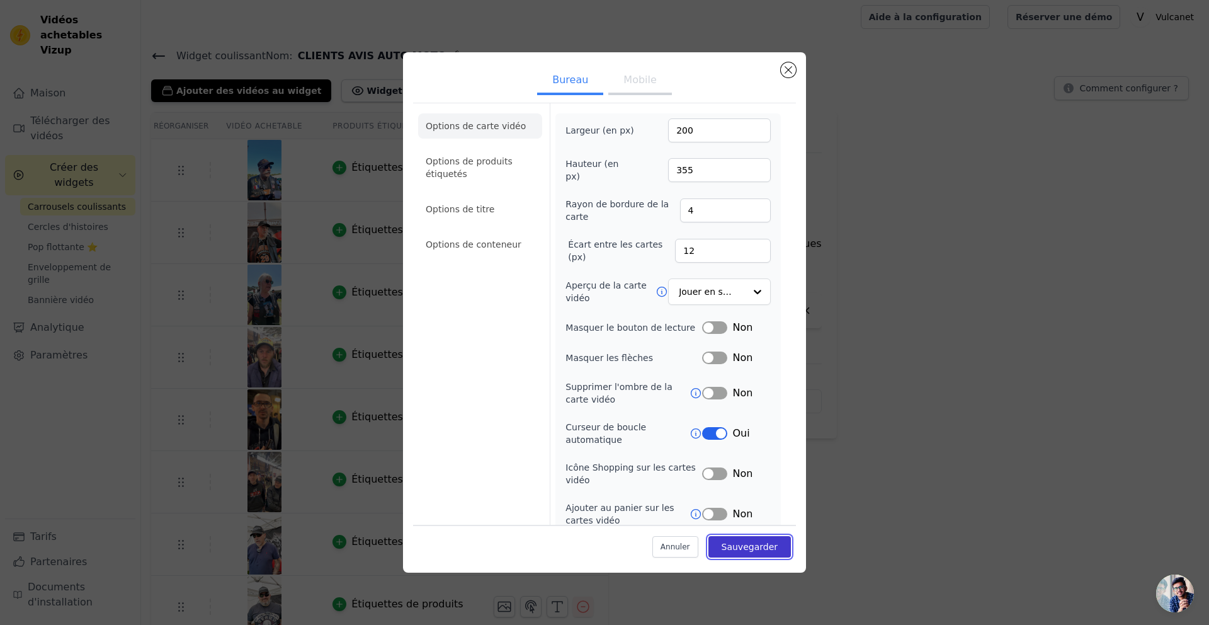
click at [757, 509] on button "Sauvegarder" at bounding box center [749, 546] width 82 height 21
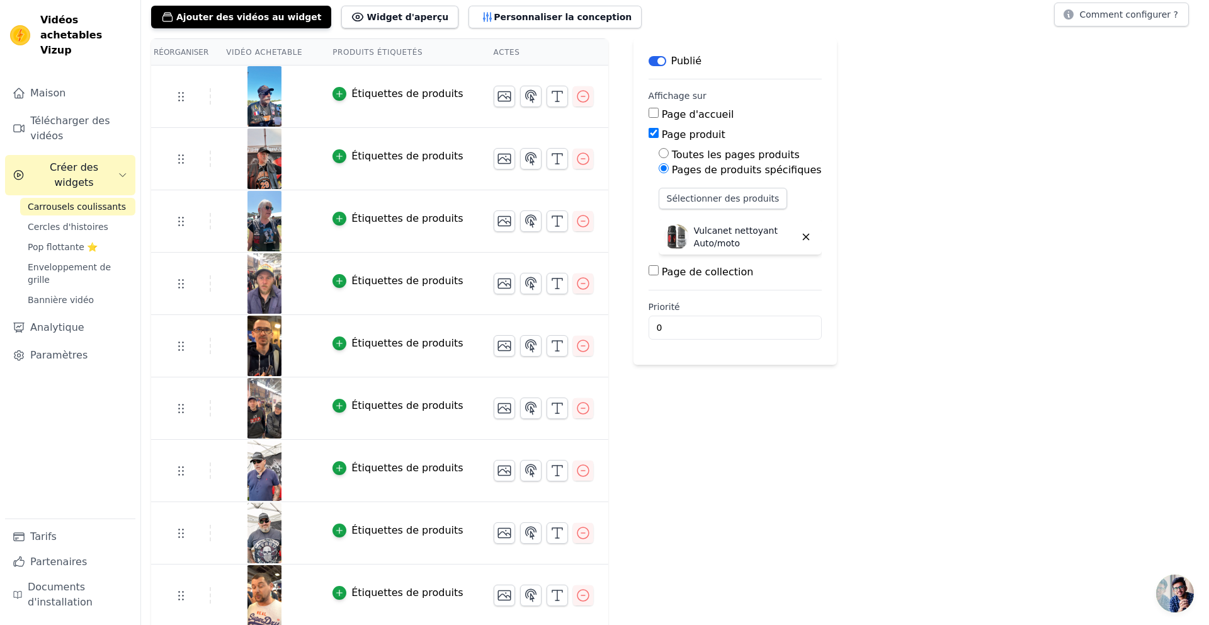
scroll to position [105, 0]
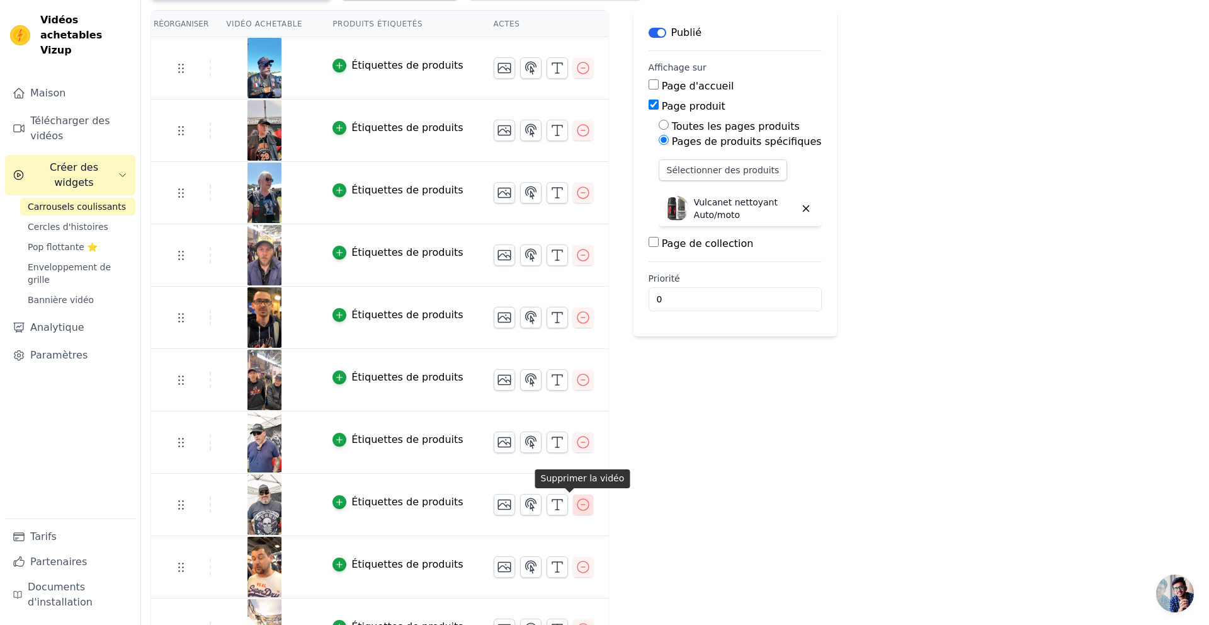
click at [577, 504] on icon "button" at bounding box center [582, 504] width 11 height 11
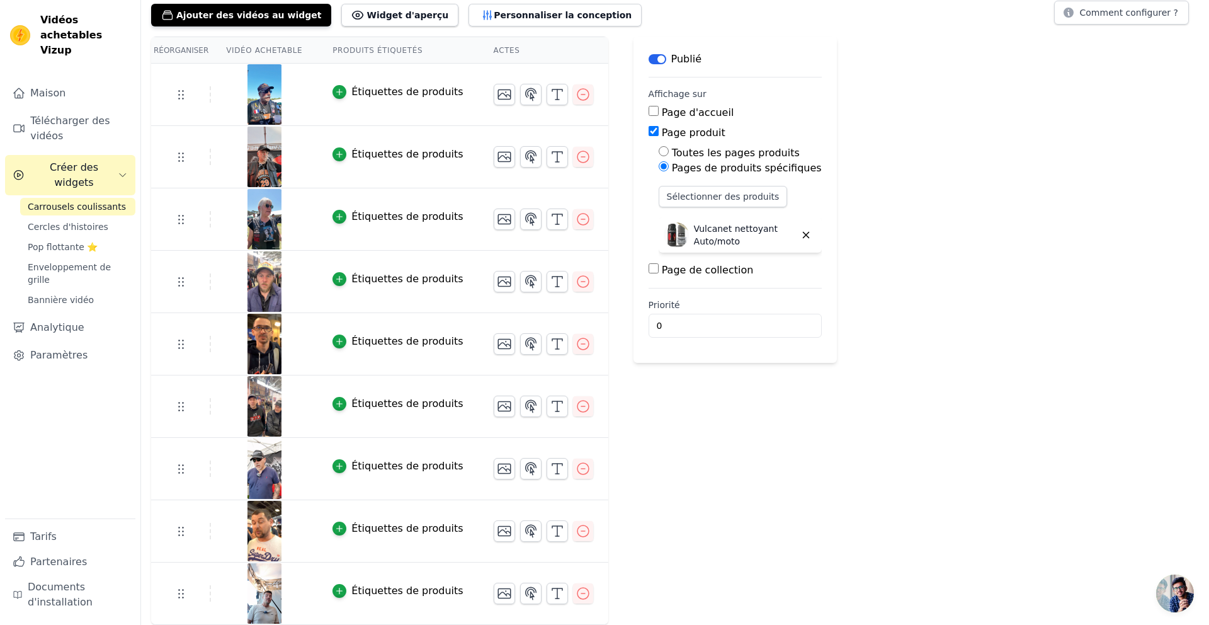
scroll to position [0, 0]
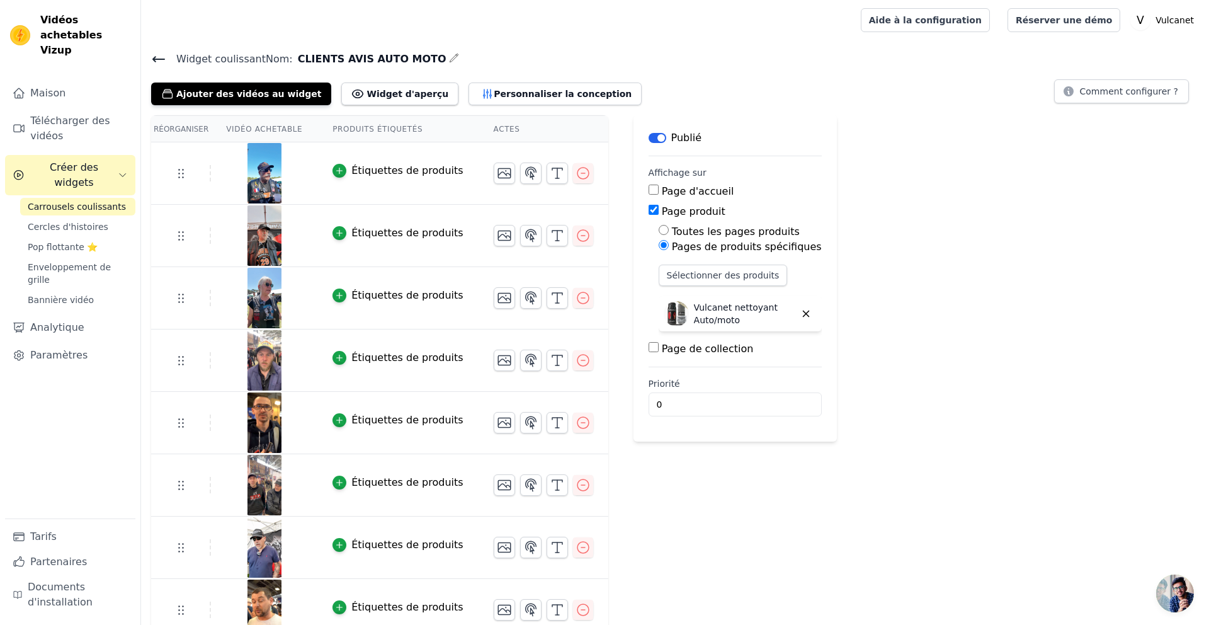
click at [924, 169] on div "Réorganiser Vidéo achetable Produits étiquetés Actes Étiquettes de produits Éti…" at bounding box center [675, 409] width 1068 height 588
click at [528, 95] on font "Personnaliser la conception" at bounding box center [563, 94] width 138 height 10
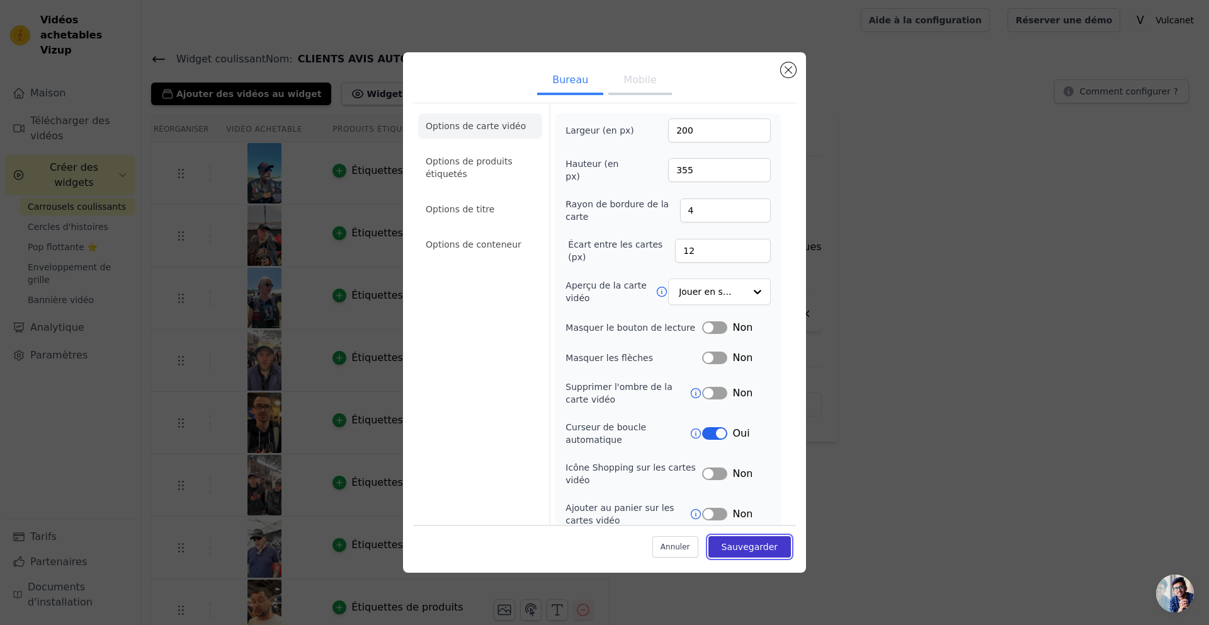
click at [757, 509] on font "Sauvegarder" at bounding box center [750, 546] width 56 height 10
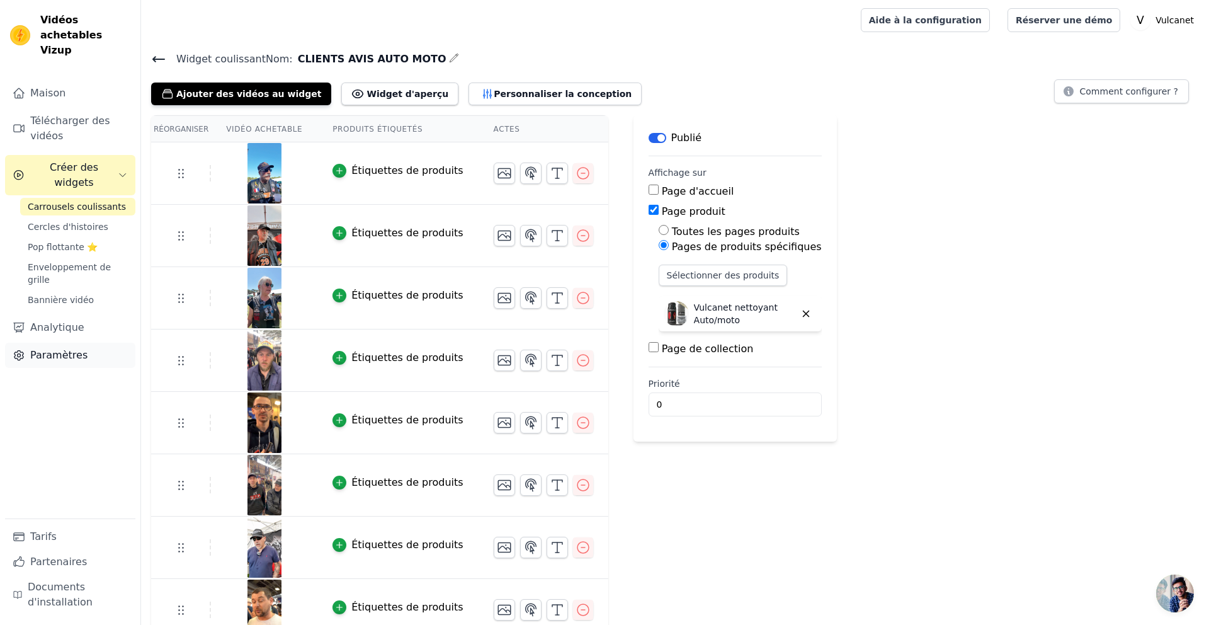
click at [81, 349] on font "Paramètres" at bounding box center [58, 355] width 57 height 12
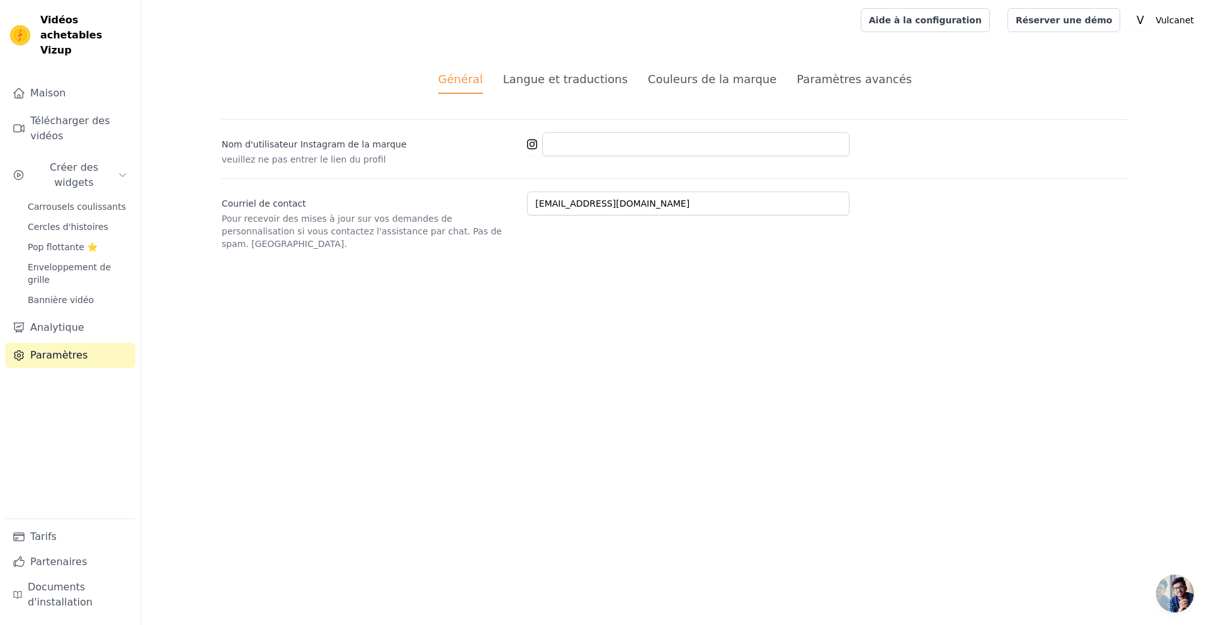
click at [834, 83] on font "Paramètres avancés" at bounding box center [853, 78] width 115 height 13
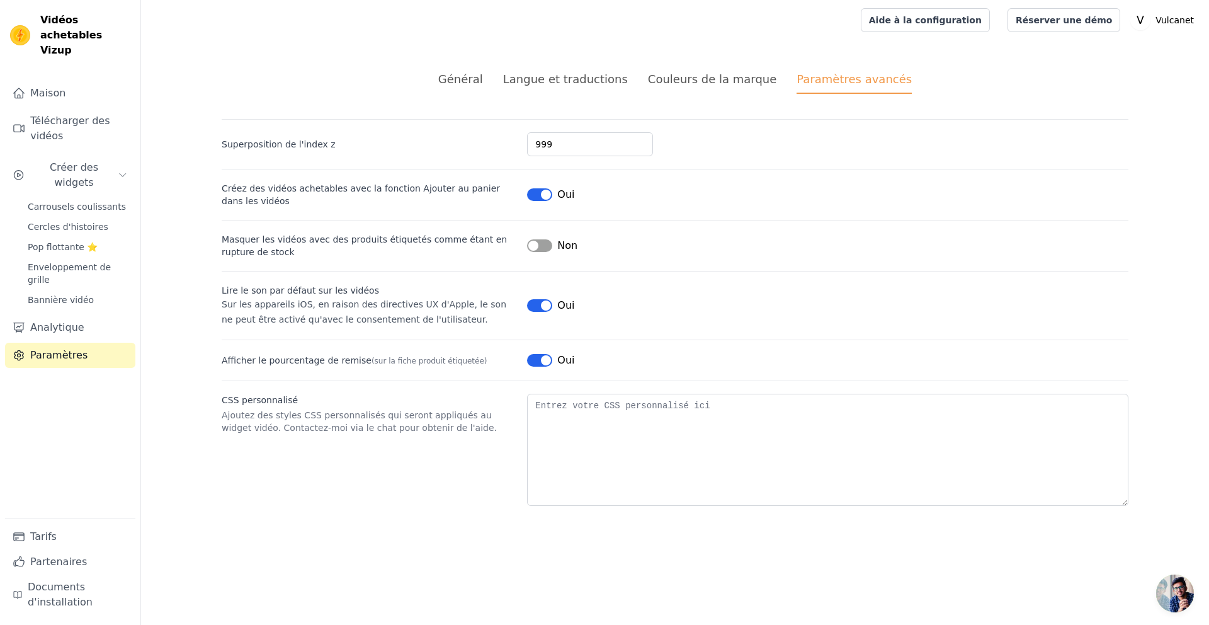
click at [537, 305] on button "Étiquette" at bounding box center [539, 305] width 25 height 13
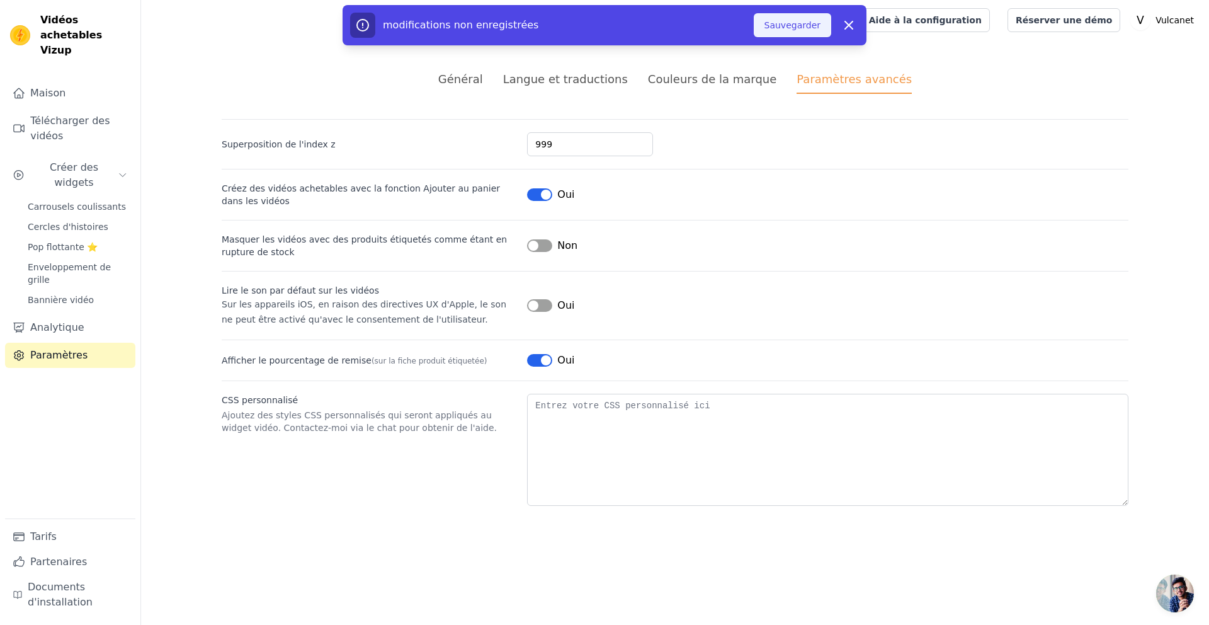
click at [809, 25] on font "Sauvegarder" at bounding box center [792, 25] width 56 height 10
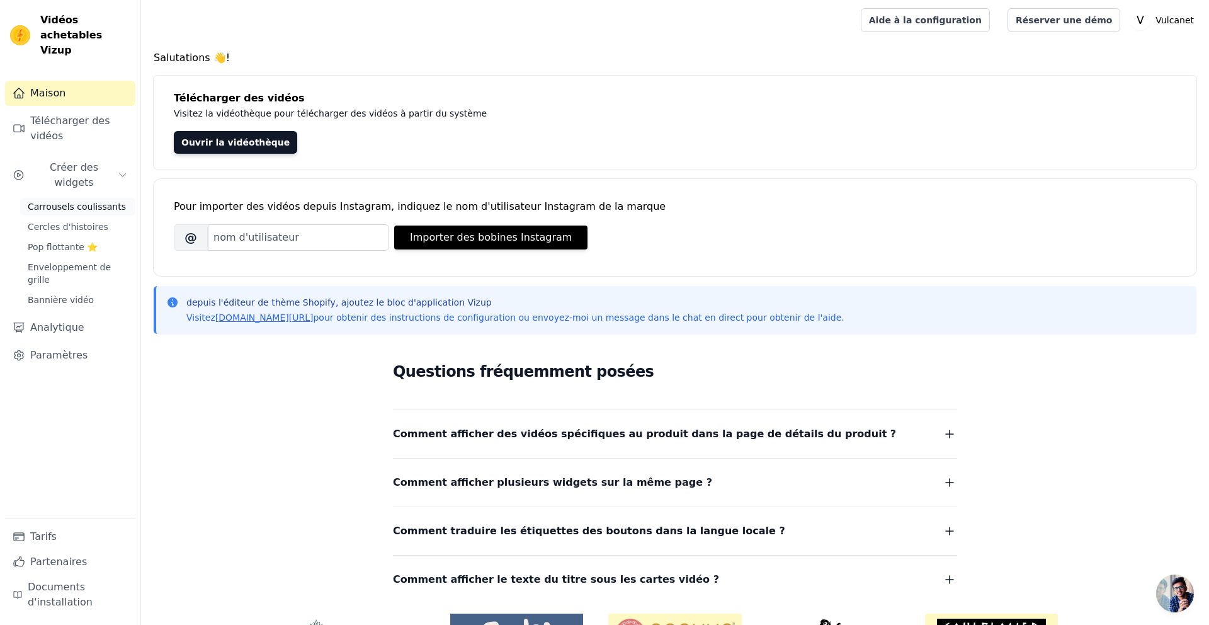
click at [68, 201] on font "Carrousels coulissants" at bounding box center [77, 206] width 98 height 10
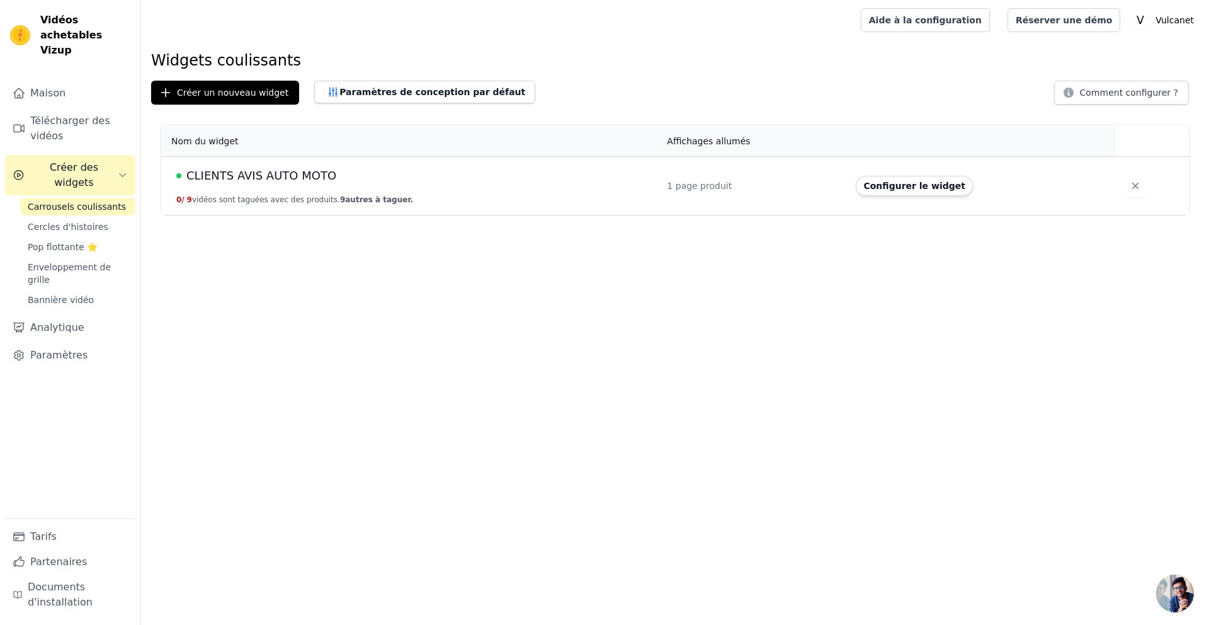
click at [407, 184] on div "CLIENTS AVIS AUTO MOTO" at bounding box center [413, 176] width 475 height 18
click at [232, 174] on font "CLIENTS AVIS AUTO MOTO" at bounding box center [261, 175] width 150 height 13
